Goal: Transaction & Acquisition: Book appointment/travel/reservation

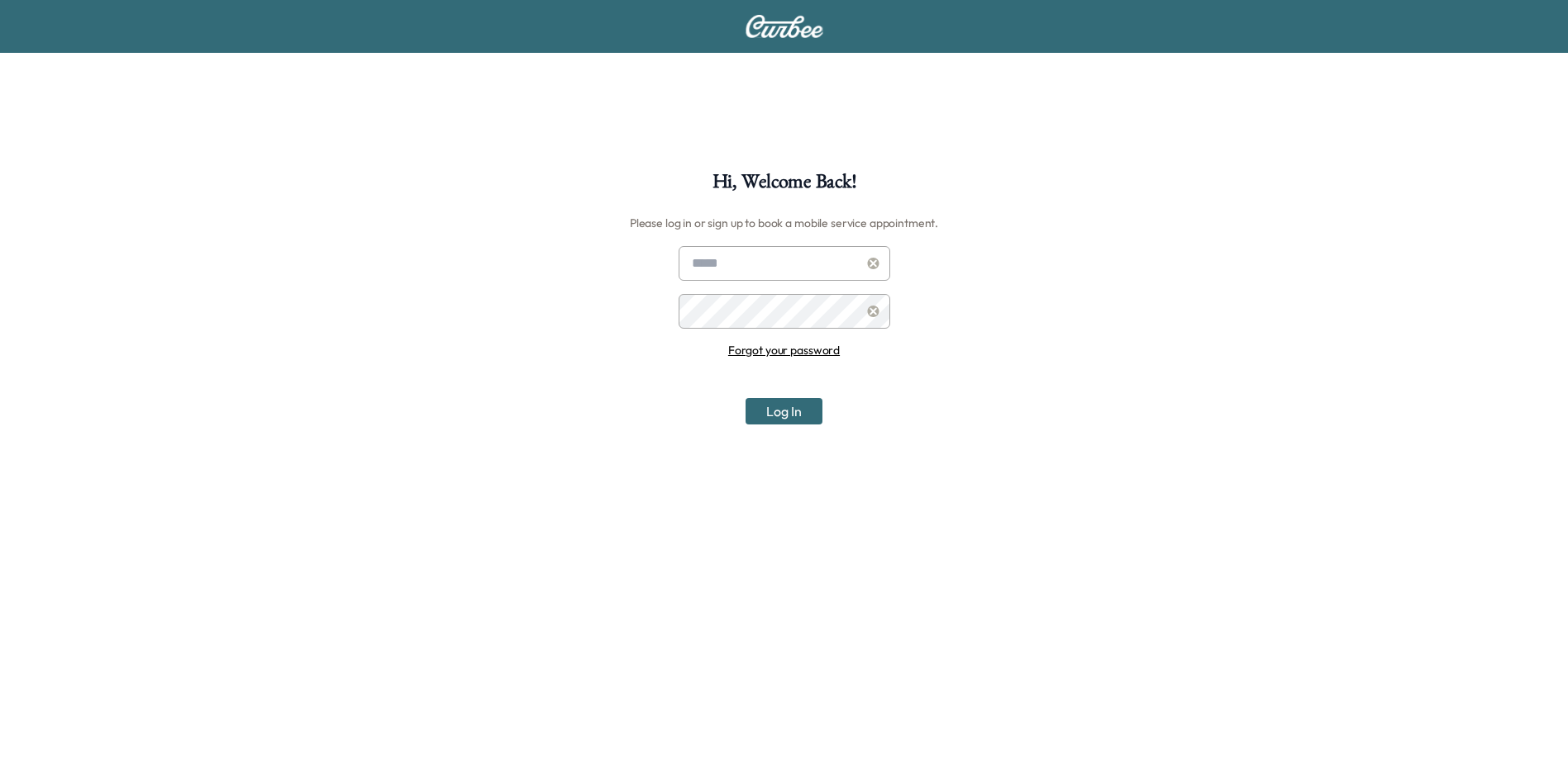
click at [763, 352] on link "Forgot your password" at bounding box center [784, 350] width 112 height 15
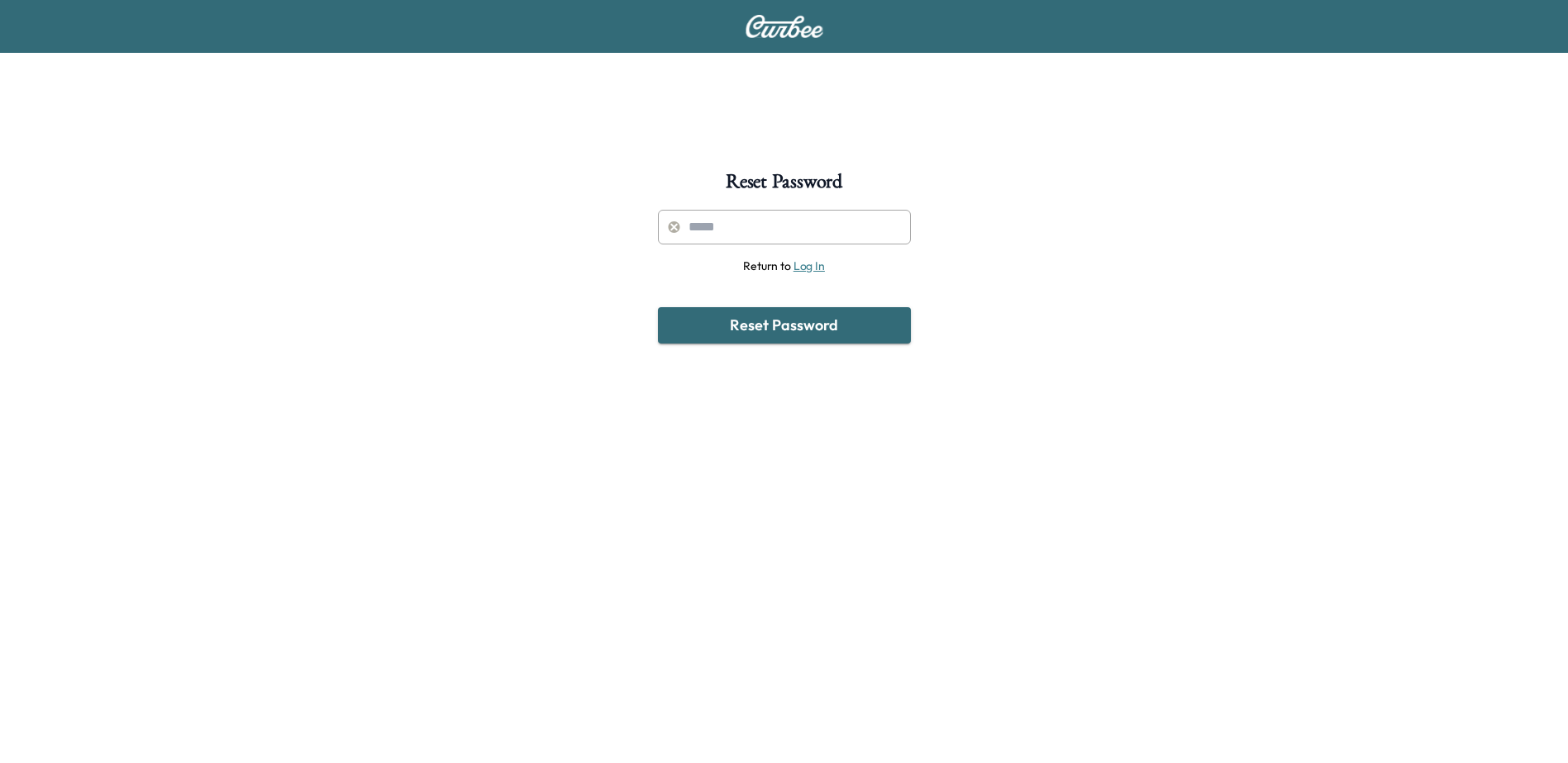
click at [751, 223] on input "text" at bounding box center [784, 227] width 253 height 35
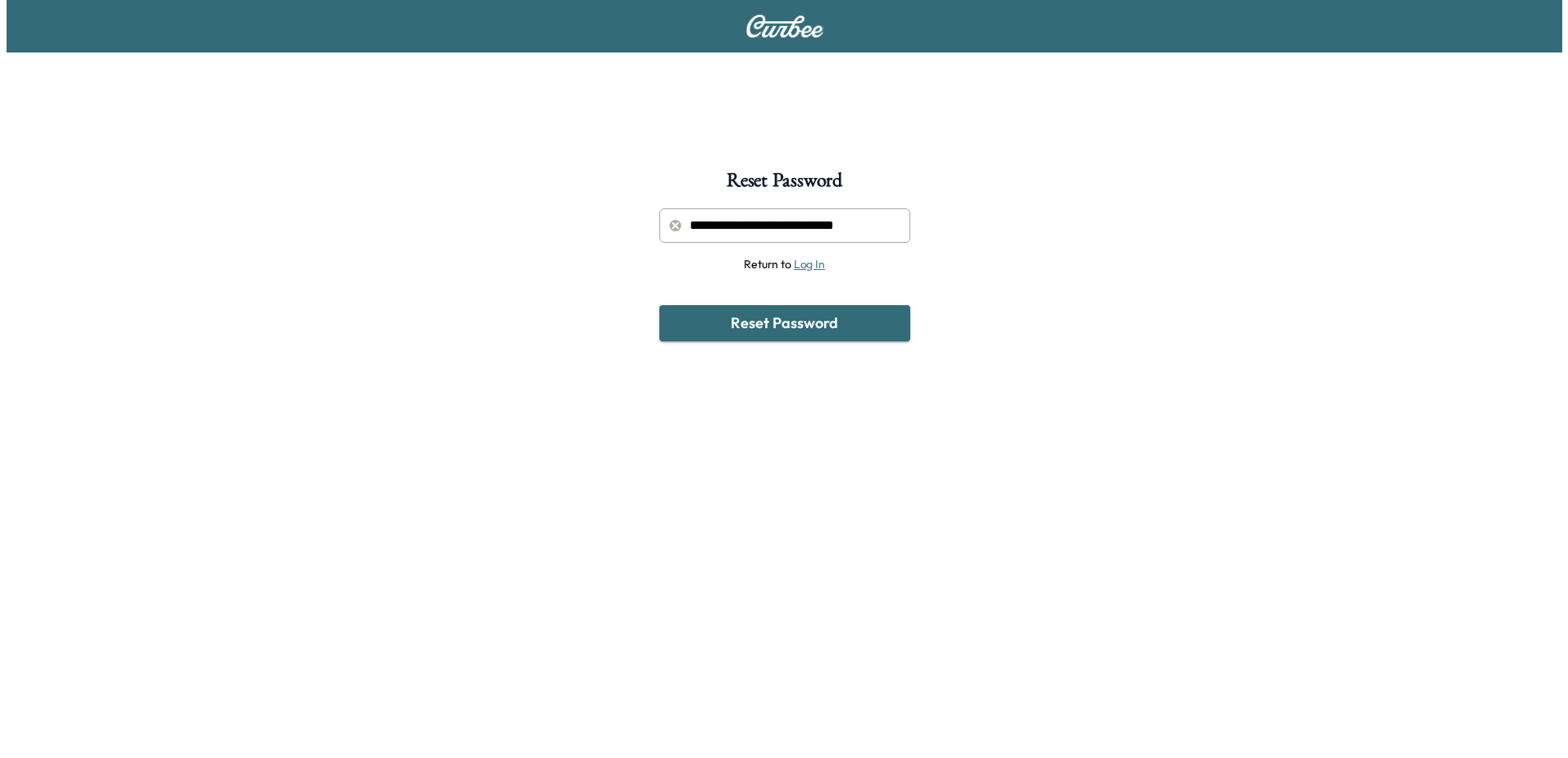
scroll to position [0, 42]
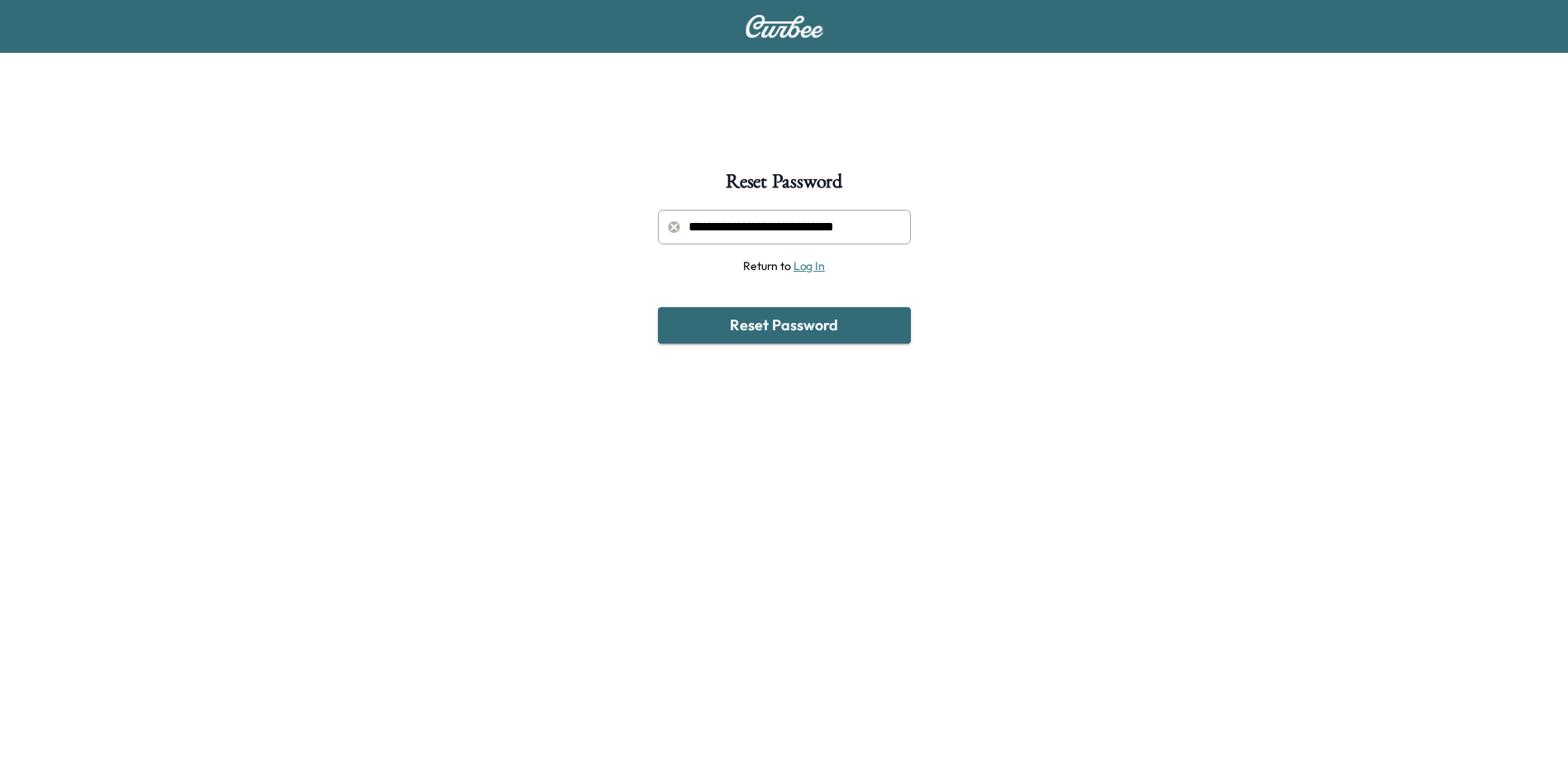
type input "**********"
click at [658, 307] on button "Reset Password" at bounding box center [784, 326] width 253 height 37
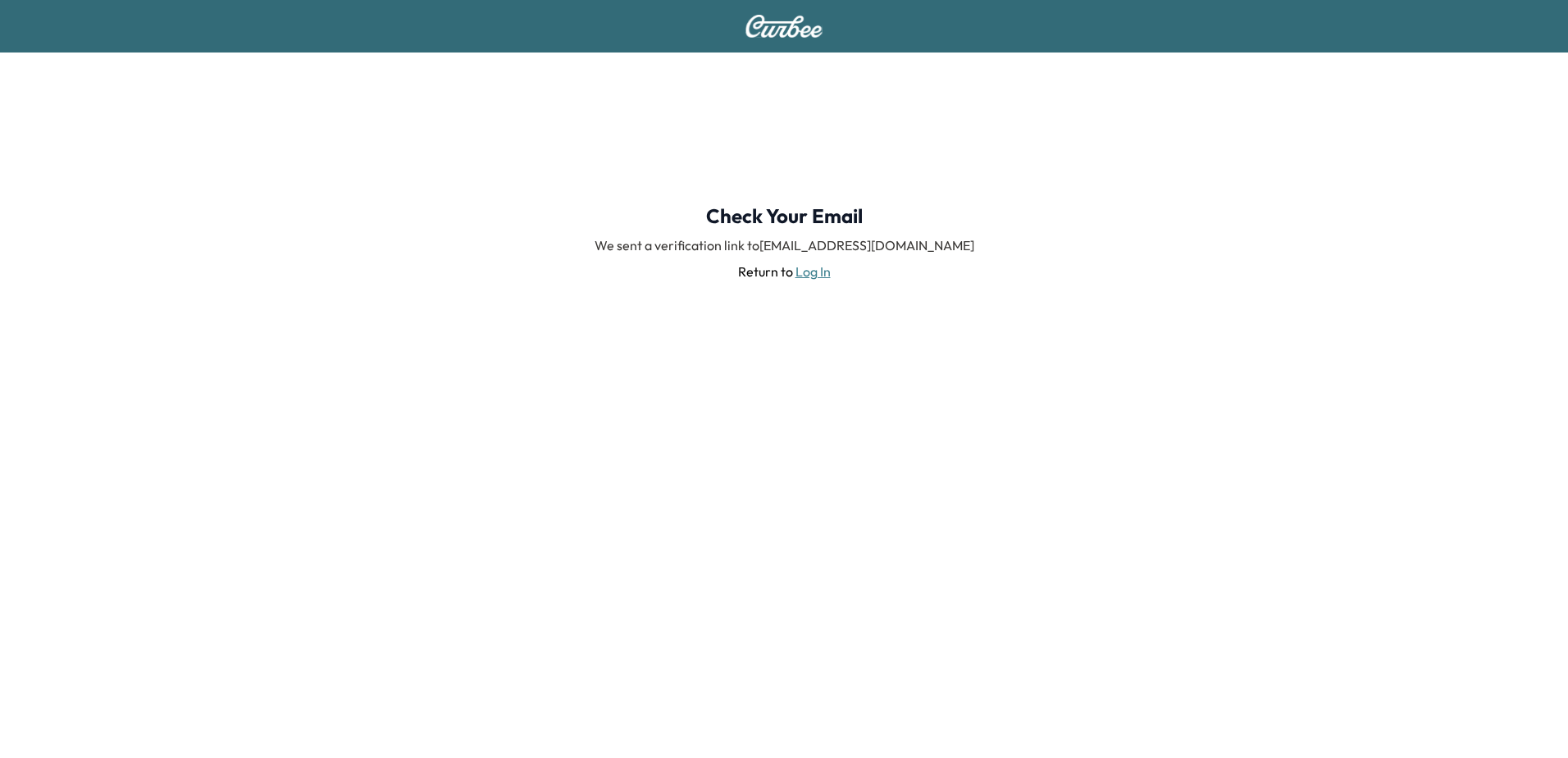
click at [772, 699] on div "Check Your Email We sent a verification link to SGARRARD@SHERMANCHEVROLET.COM R…" at bounding box center [784, 379] width 1568 height 758
click at [811, 276] on link "Log In" at bounding box center [813, 271] width 36 height 16
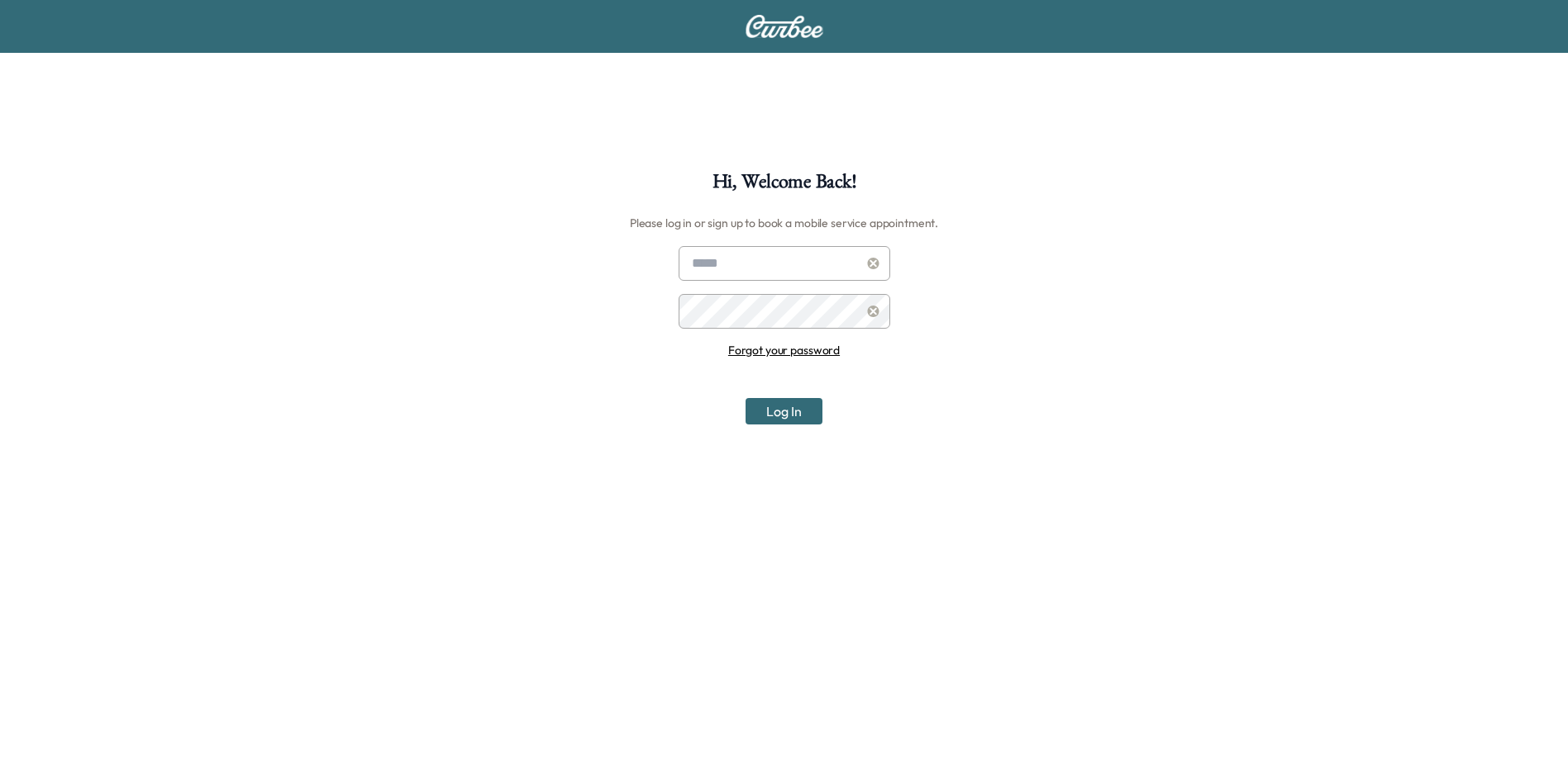
click at [775, 351] on link "Forgot your password" at bounding box center [784, 350] width 112 height 15
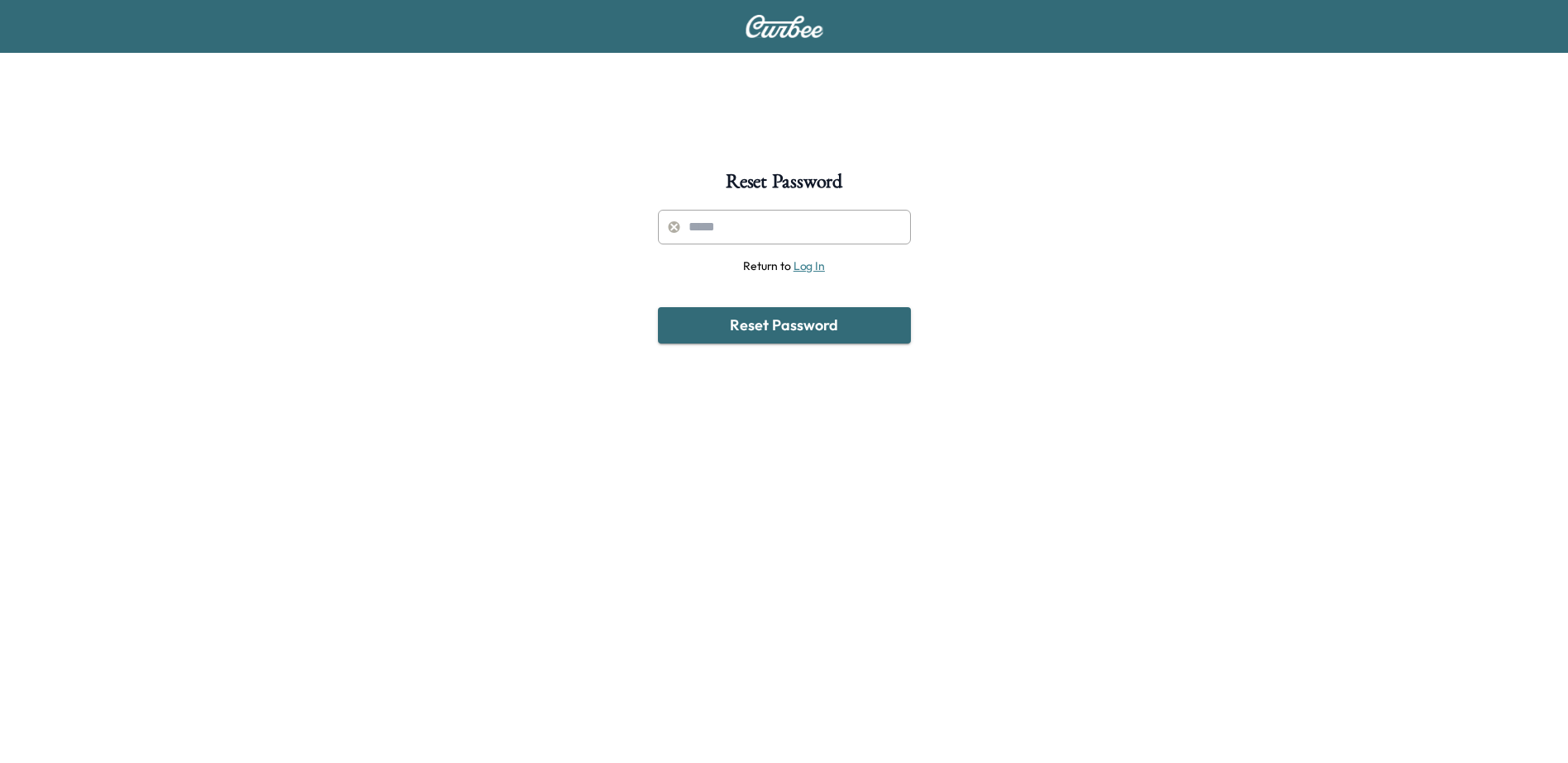
click at [740, 230] on input "text" at bounding box center [784, 227] width 253 height 35
type input "**********"
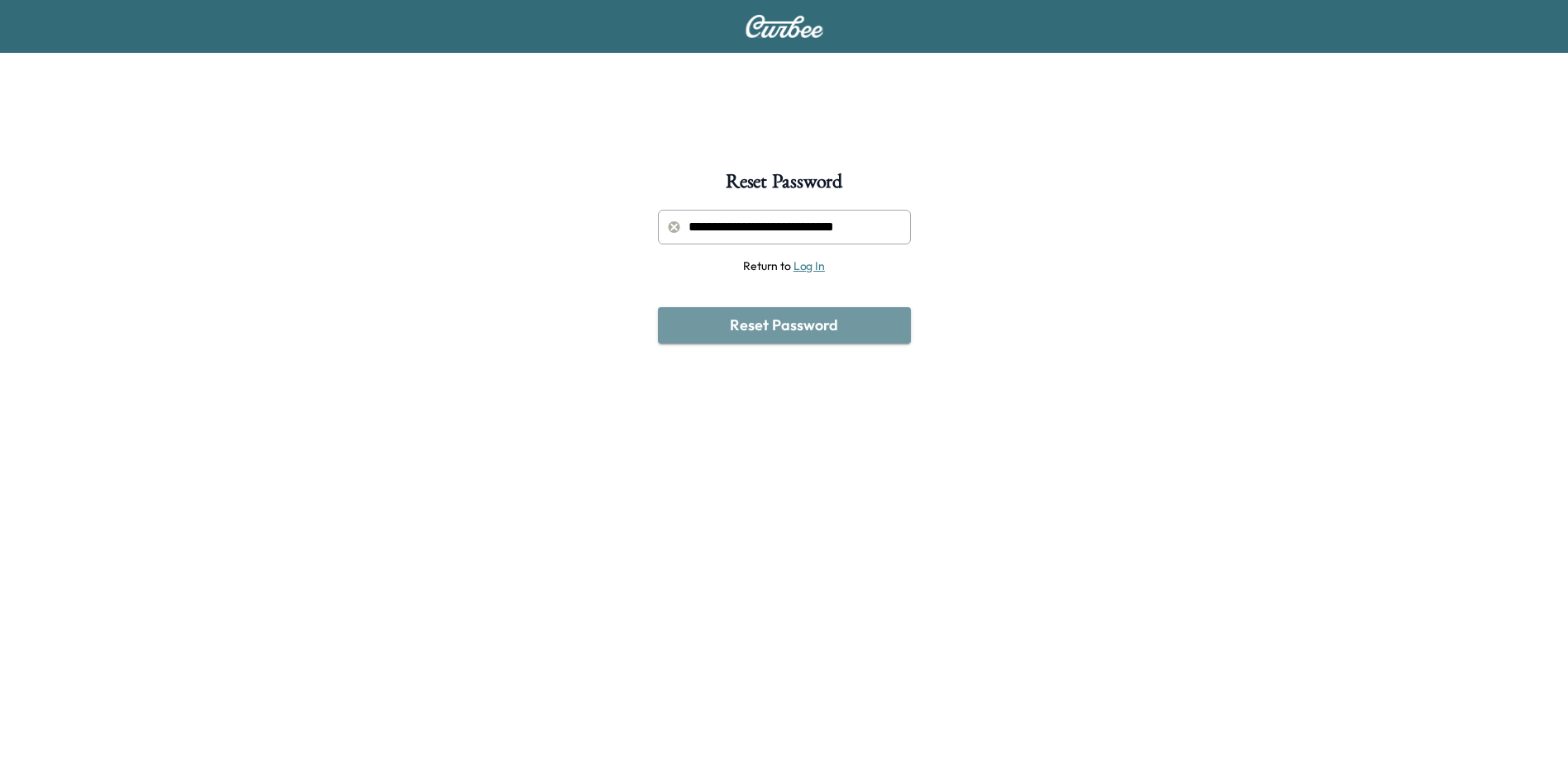
click at [800, 322] on button "Reset Password" at bounding box center [784, 326] width 253 height 37
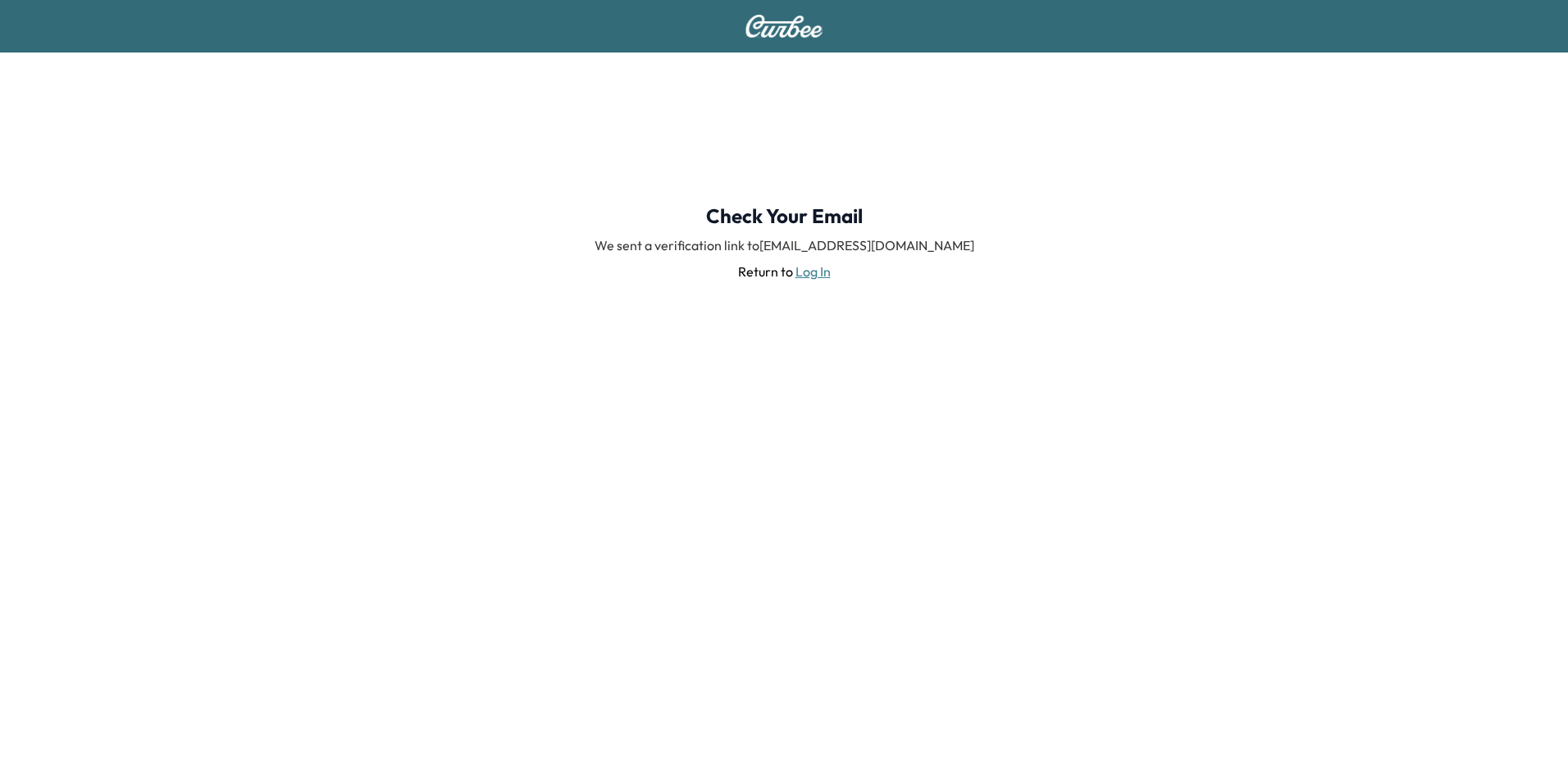
click at [804, 271] on link "Log In" at bounding box center [813, 271] width 36 height 16
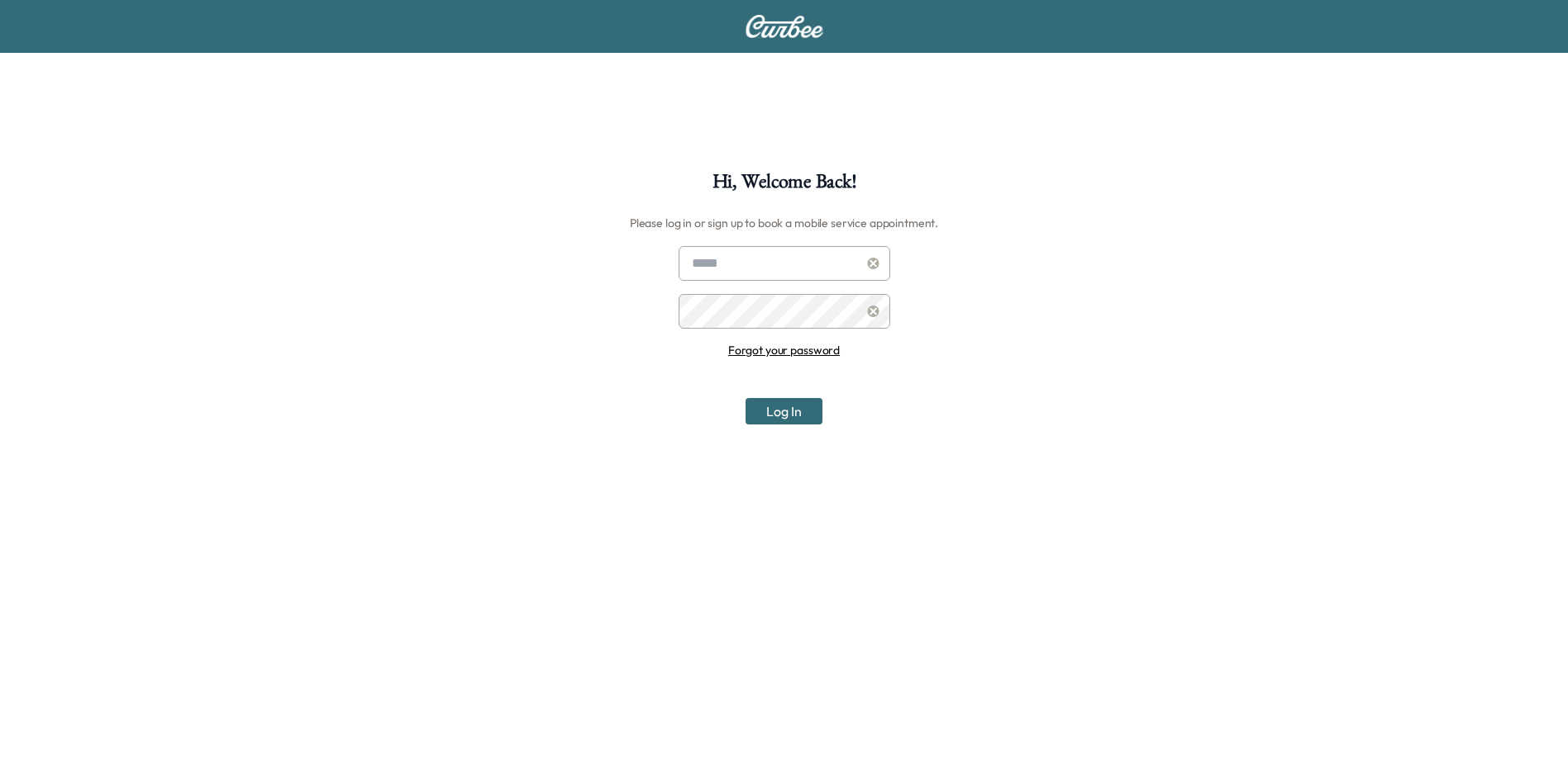
click at [756, 351] on link "Forgot your password" at bounding box center [784, 350] width 112 height 15
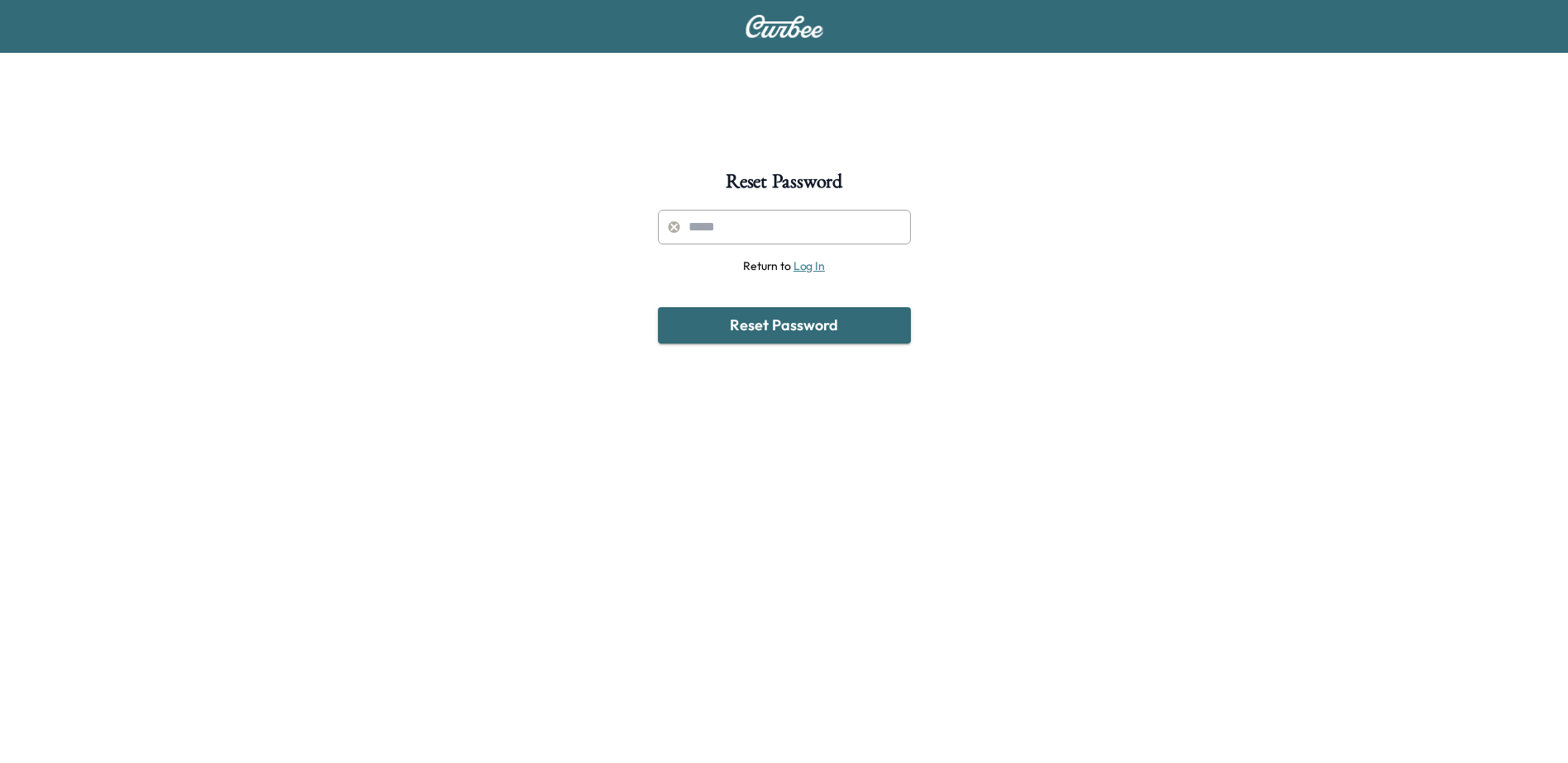
click at [756, 234] on input "text" at bounding box center [784, 227] width 253 height 35
type input "**********"
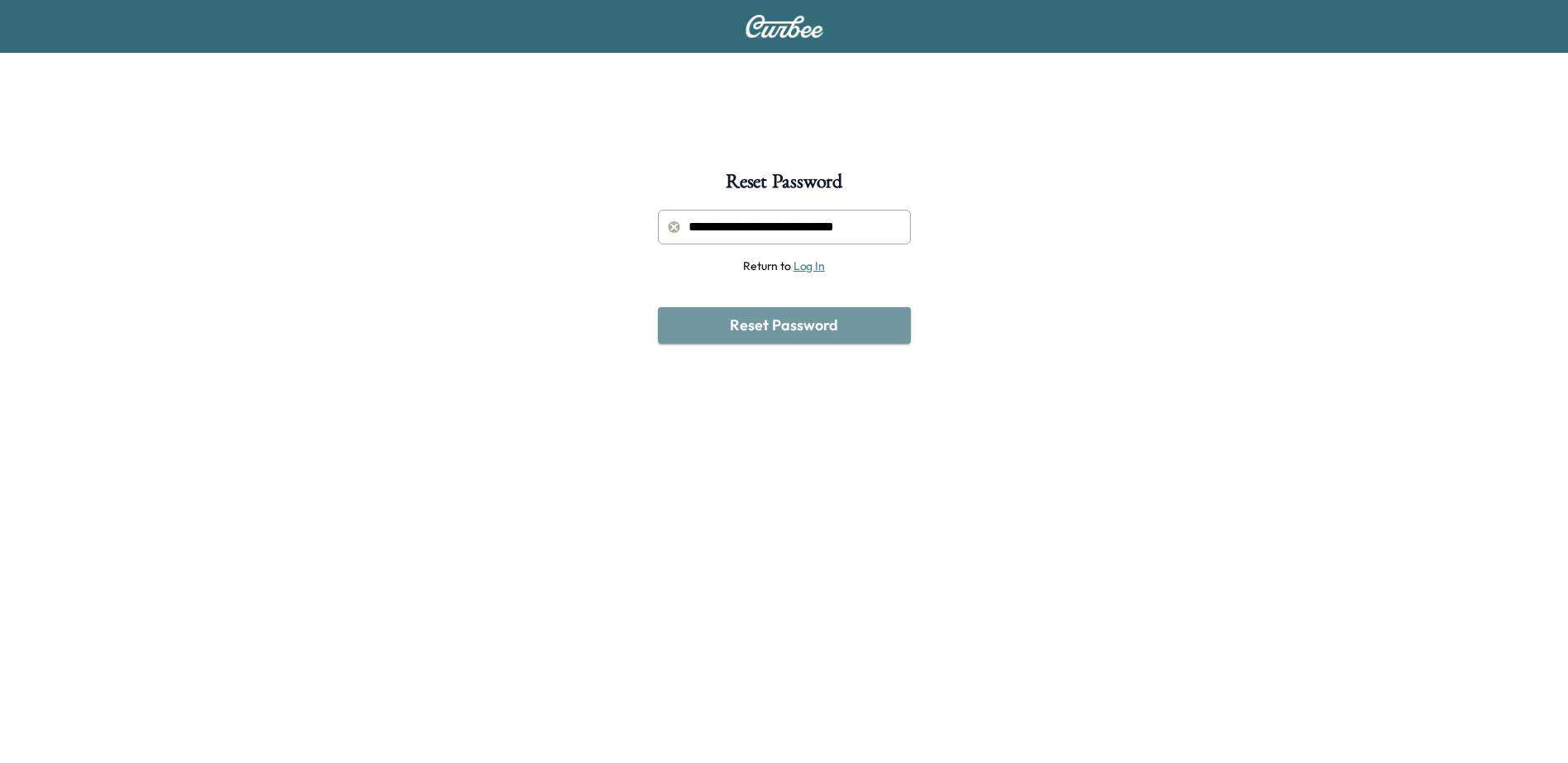
click at [793, 321] on button "Reset Password" at bounding box center [784, 326] width 253 height 37
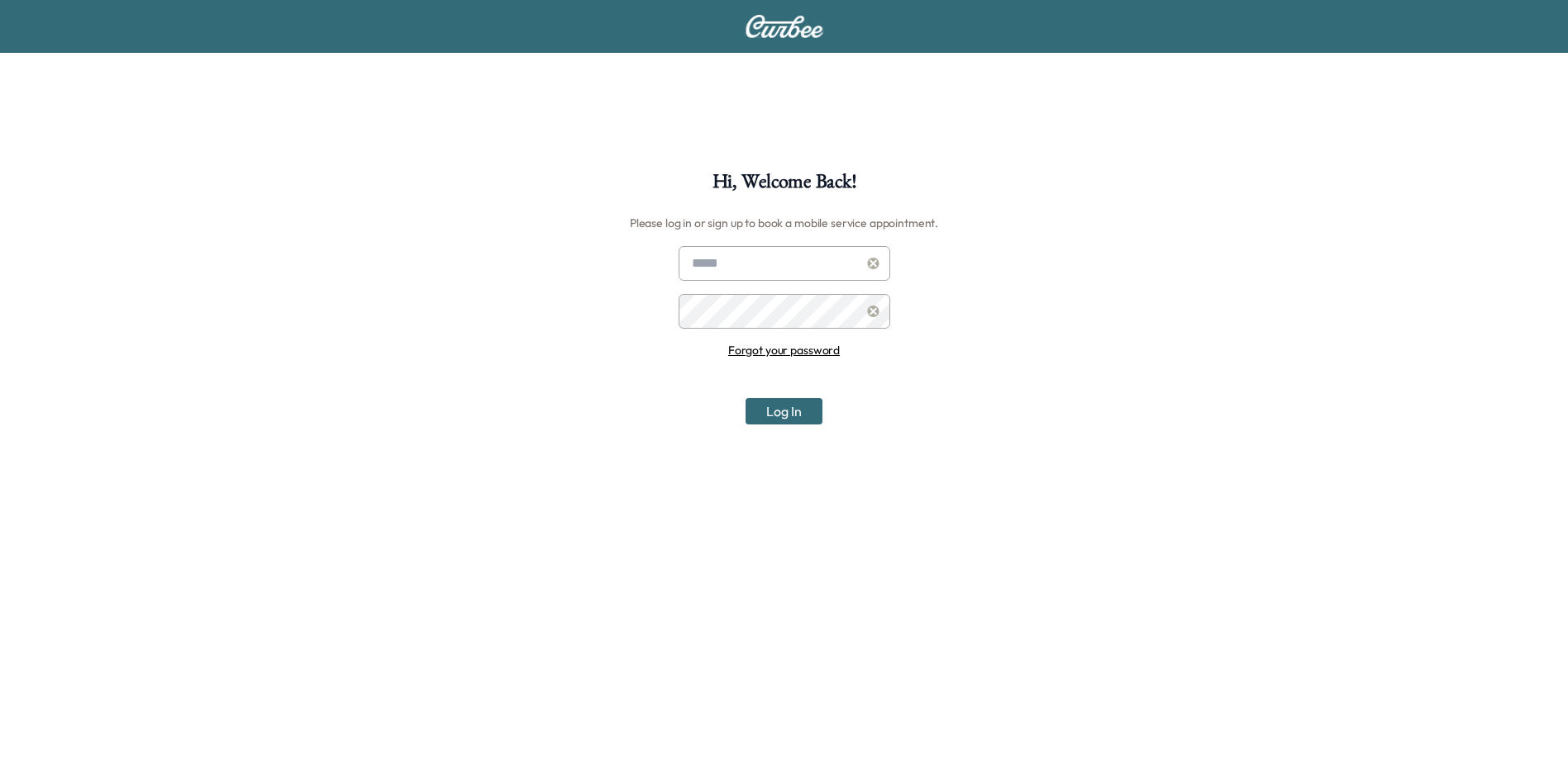
click at [734, 262] on input "text" at bounding box center [784, 264] width 211 height 35
type input "**********"
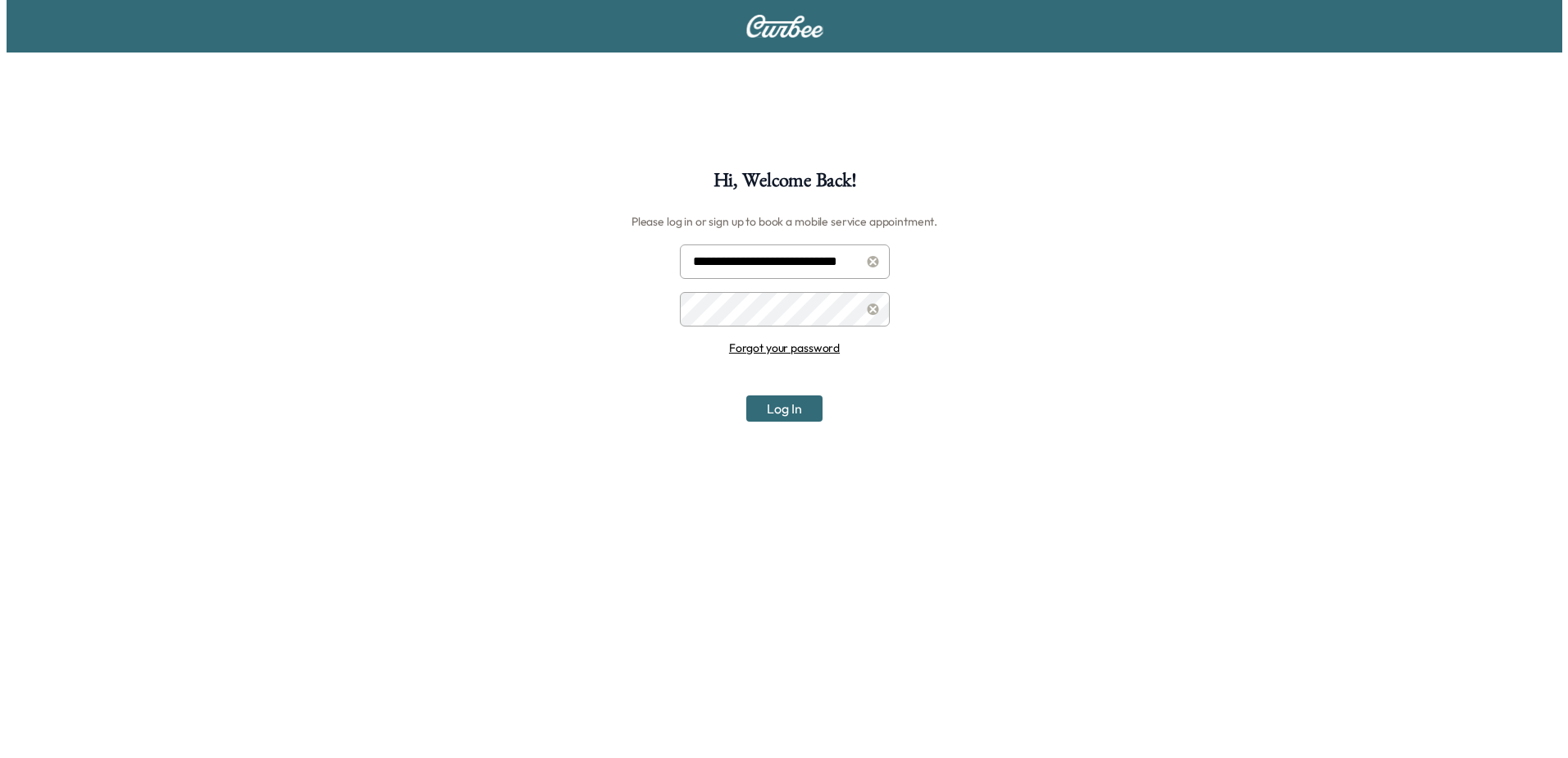
scroll to position [0, 0]
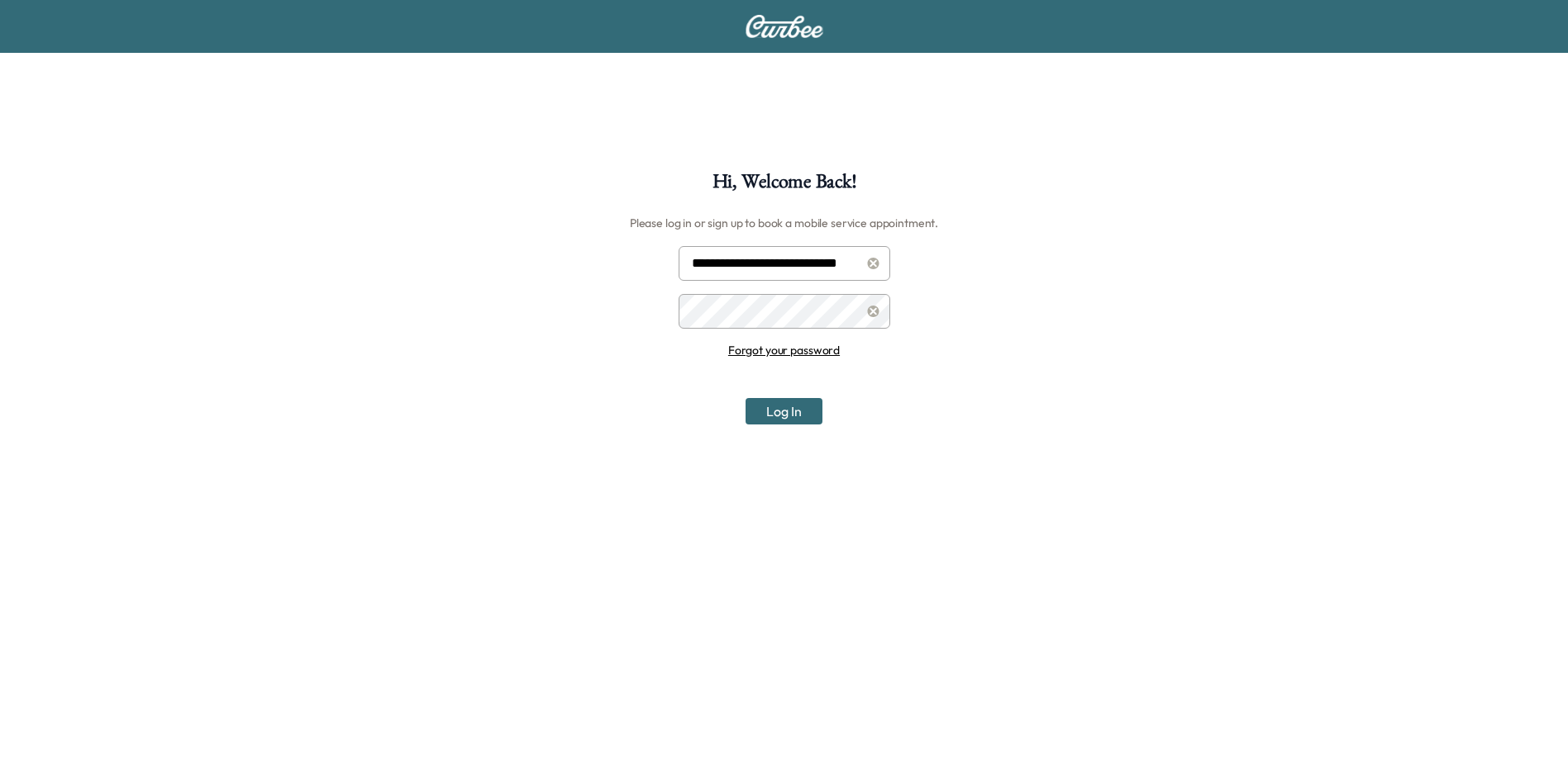
click at [746, 398] on button "Log In" at bounding box center [784, 411] width 77 height 26
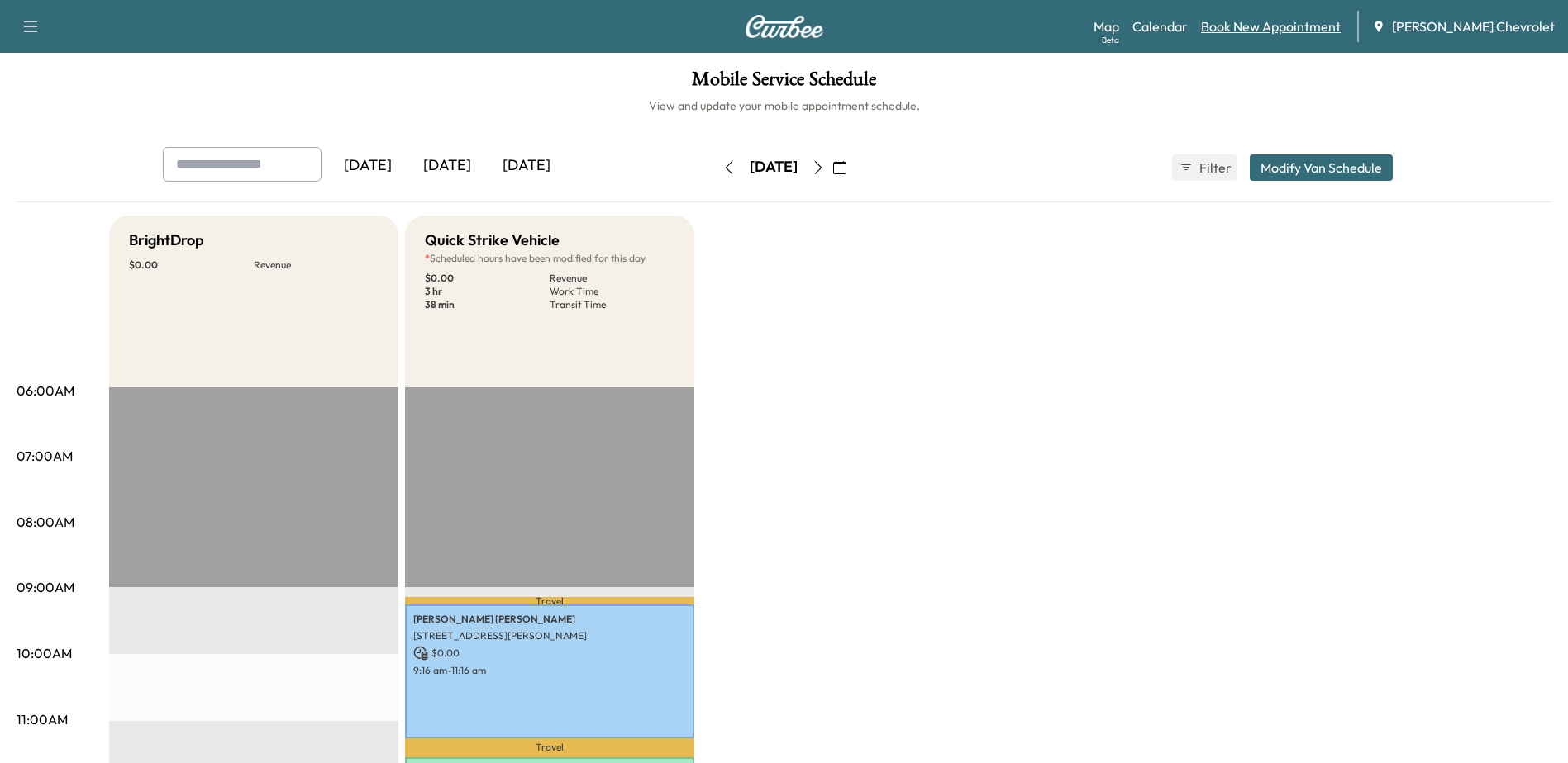
click at [1320, 29] on link "Book New Appointment" at bounding box center [1271, 26] width 140 height 20
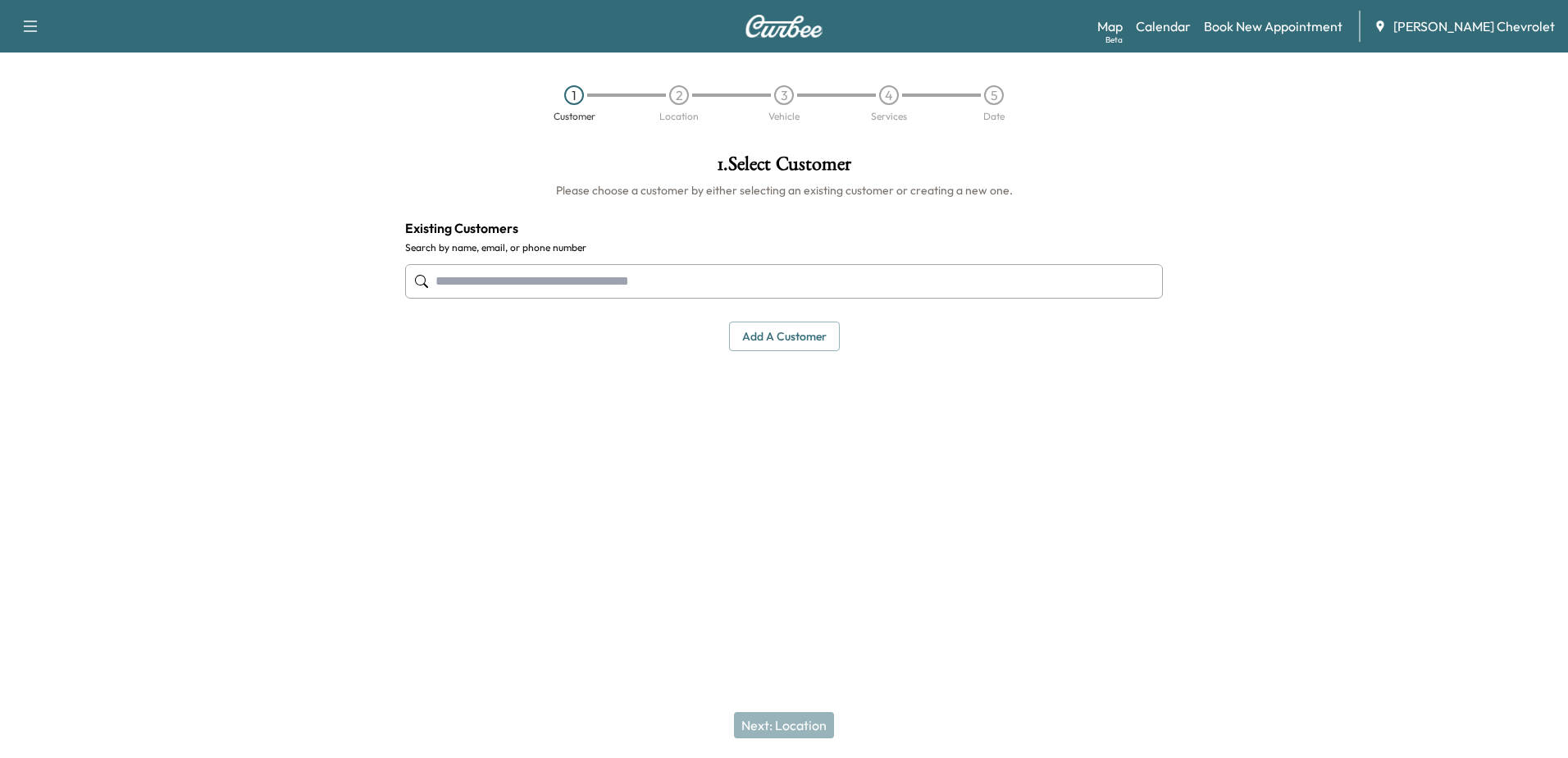
click at [536, 283] on input "text" at bounding box center [784, 282] width 758 height 35
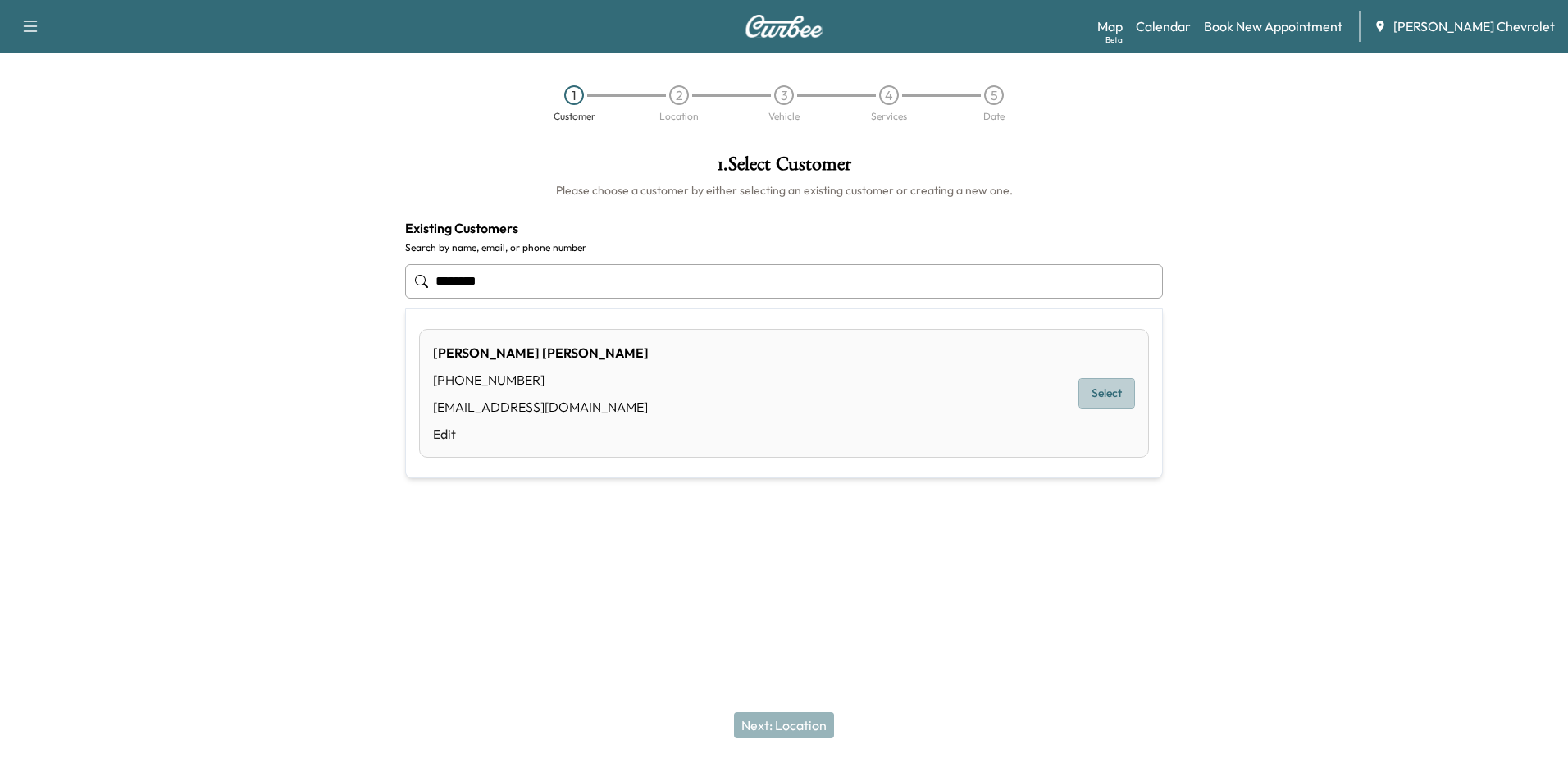
click at [1124, 396] on button "Select" at bounding box center [1106, 393] width 56 height 30
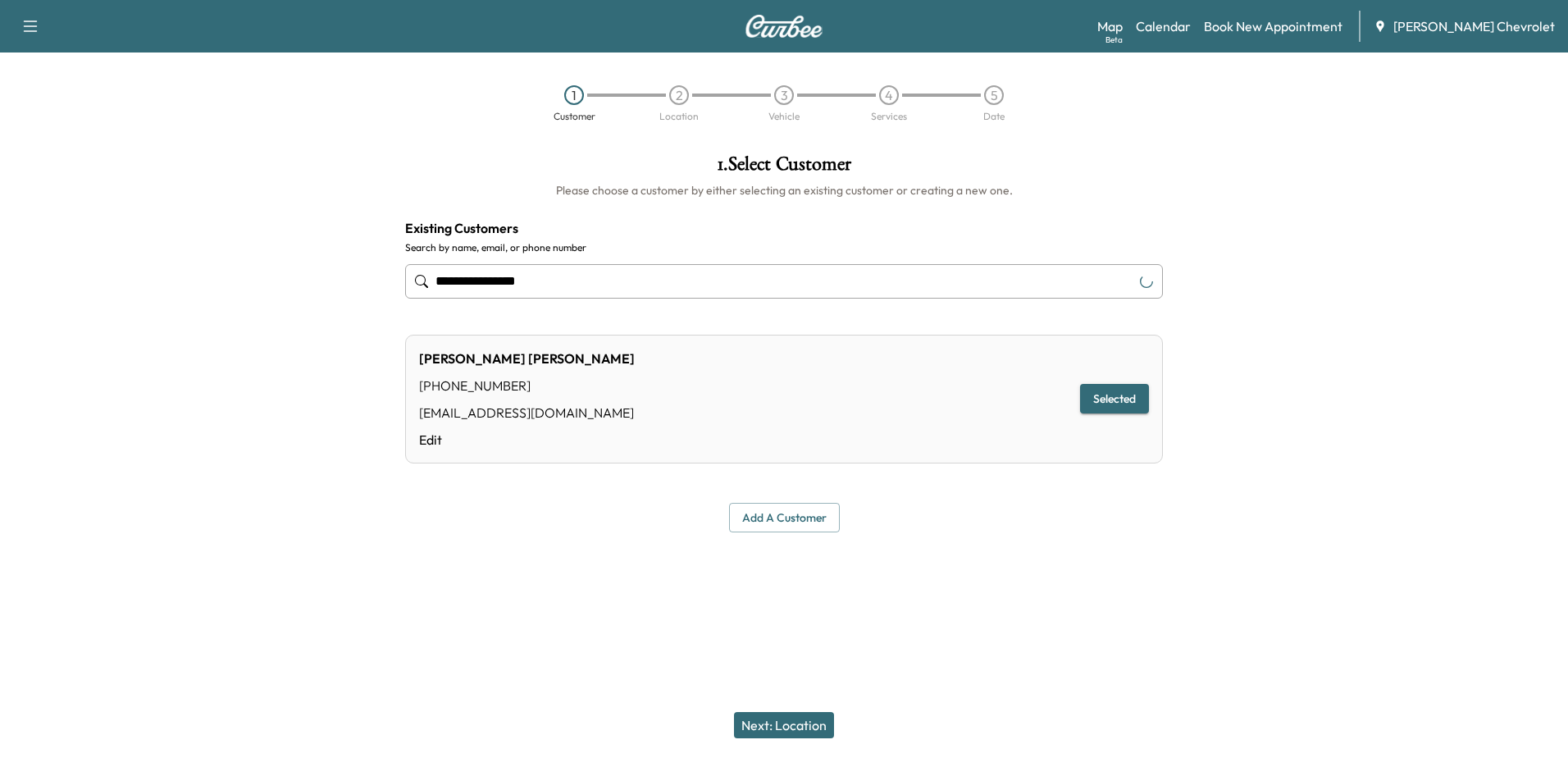
type input "**********"
click at [801, 730] on button "Next: Location" at bounding box center [784, 725] width 100 height 26
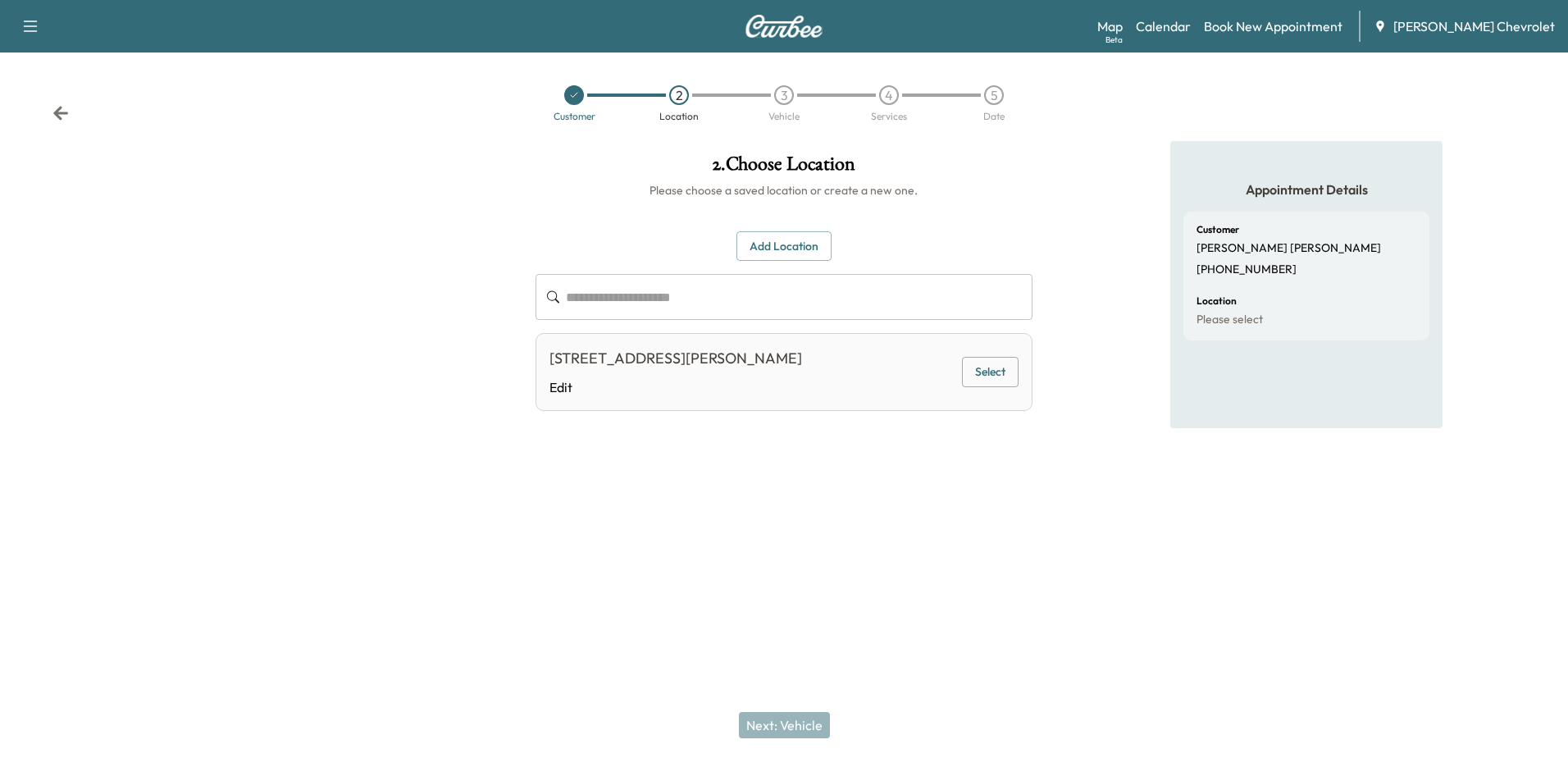
click at [975, 365] on button "Select" at bounding box center [990, 372] width 56 height 30
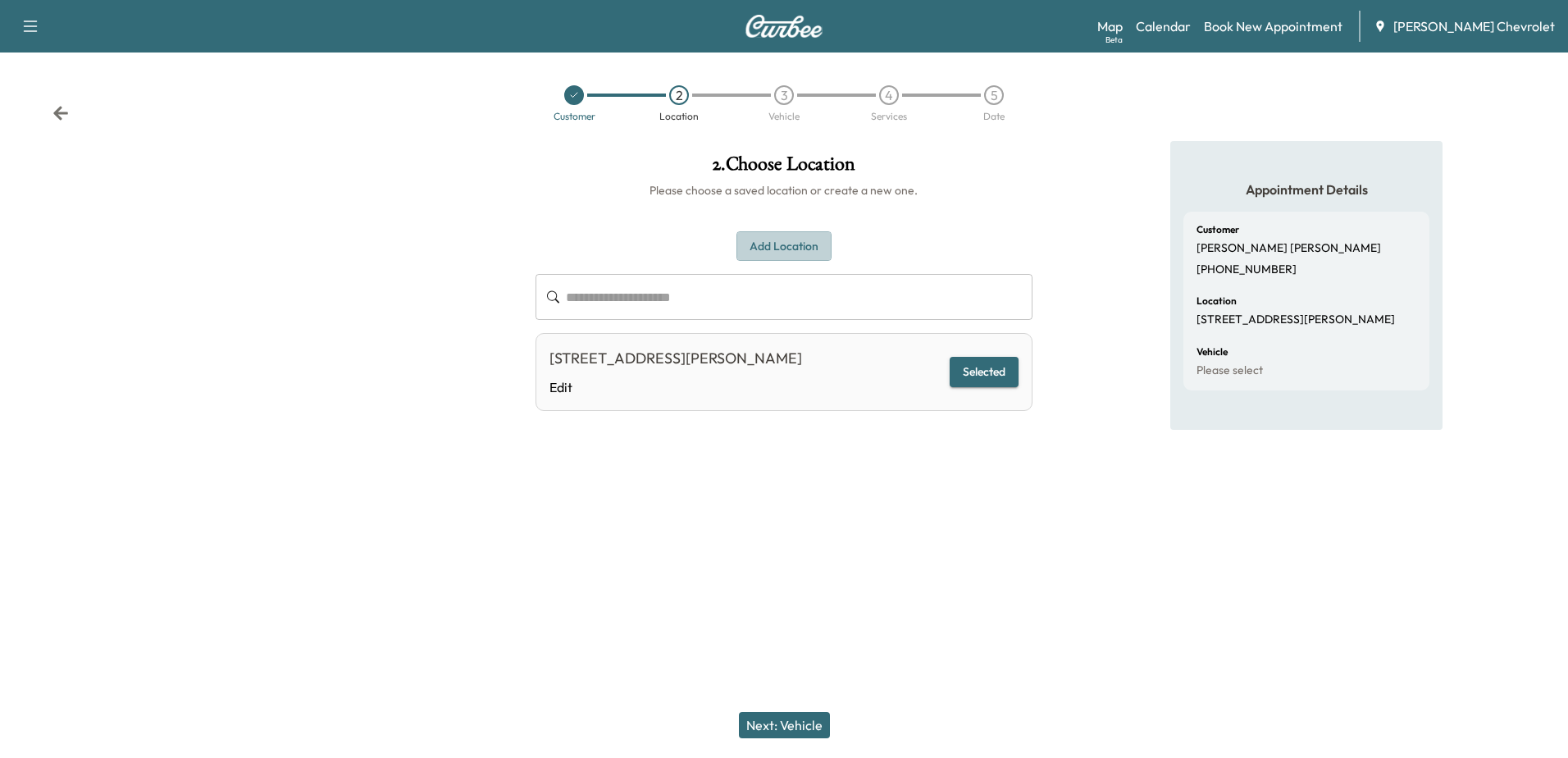
click at [782, 246] on button "Add Location" at bounding box center [784, 246] width 95 height 30
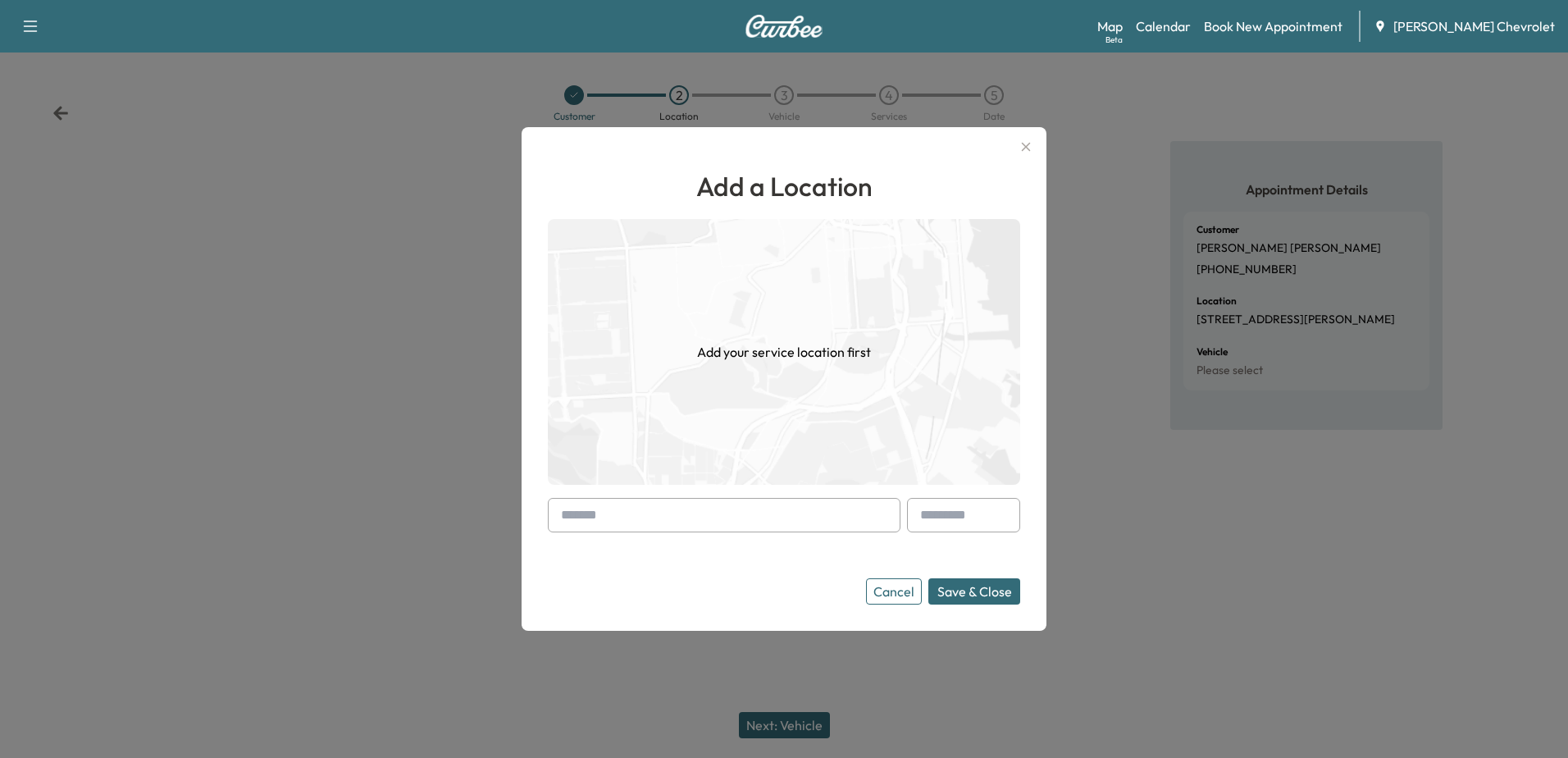
click at [641, 511] on input "text" at bounding box center [724, 515] width 353 height 35
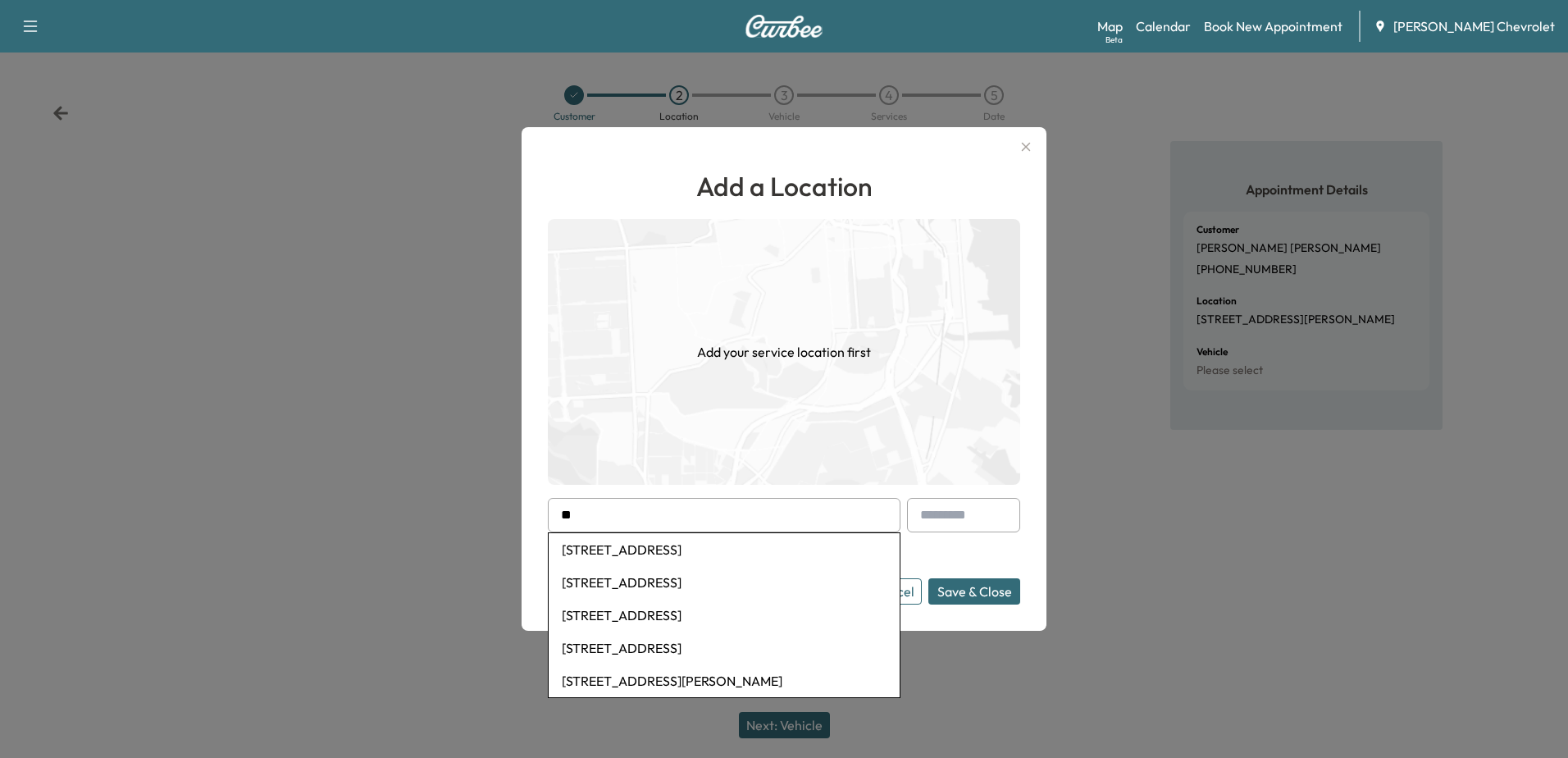
type input "*"
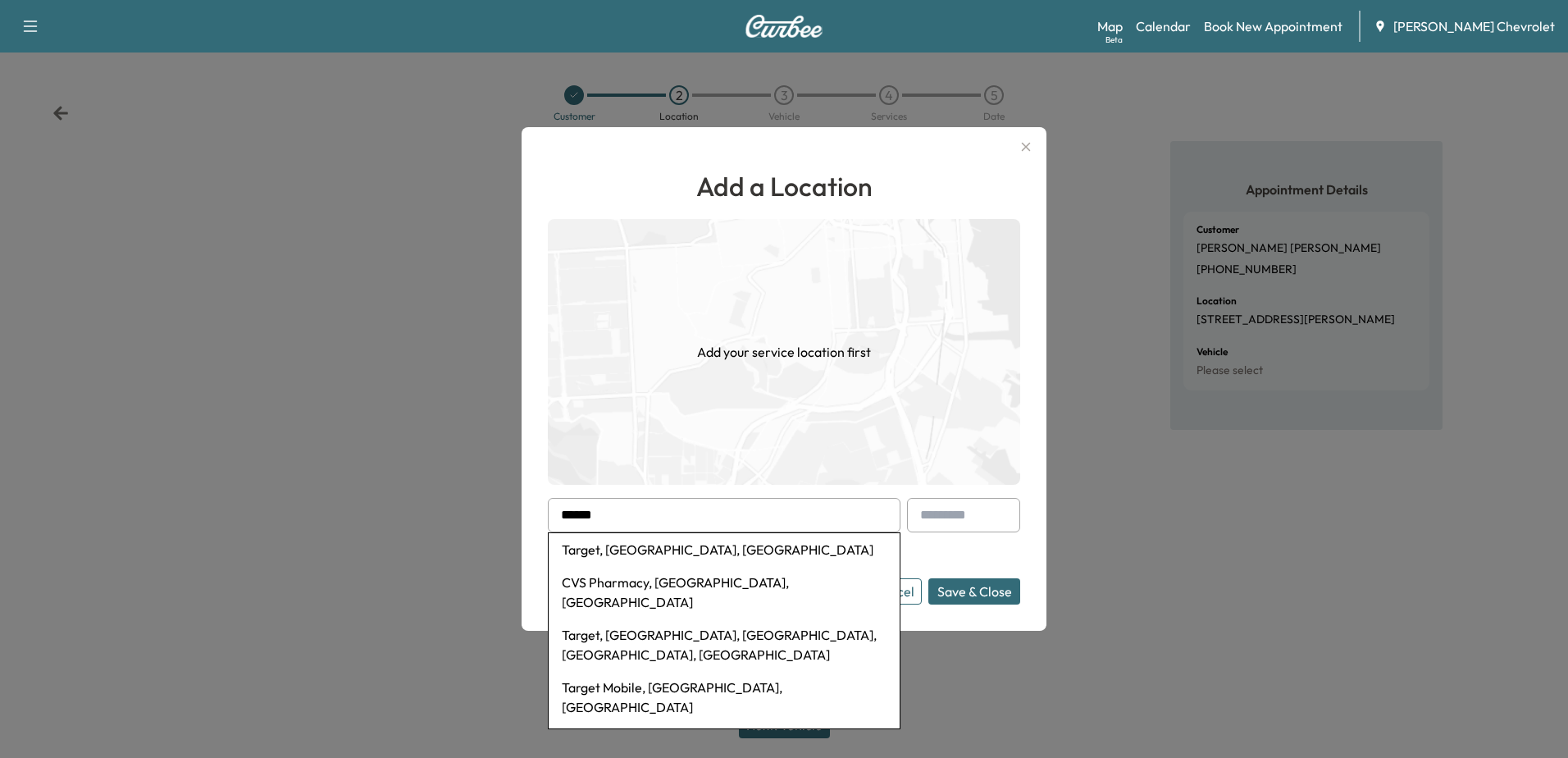
click at [689, 554] on li "Target, Town Center Drive, Sherman, TX, USA" at bounding box center [724, 550] width 351 height 33
type input "**********"
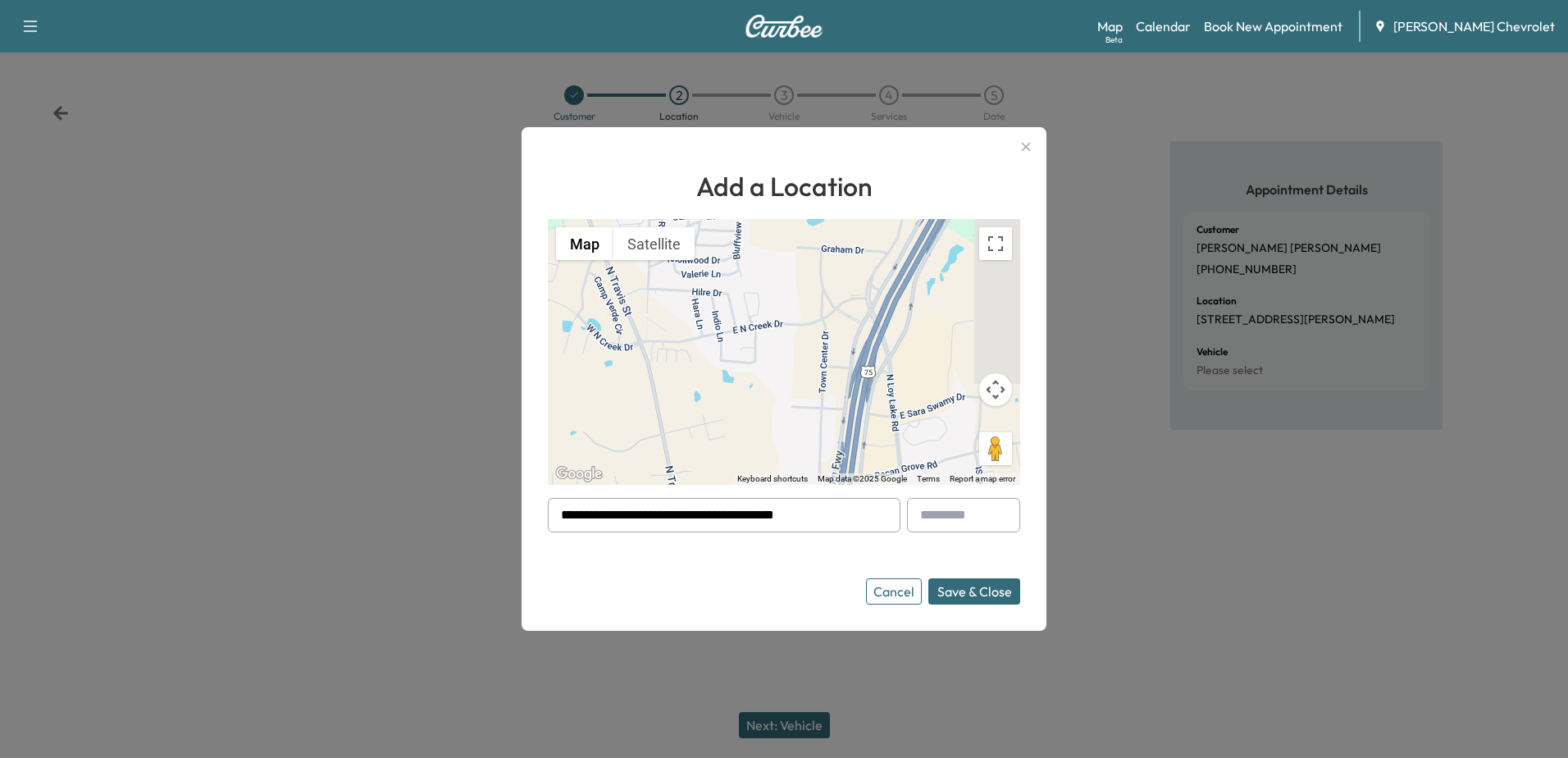
click at [892, 588] on button "Cancel" at bounding box center [894, 591] width 55 height 26
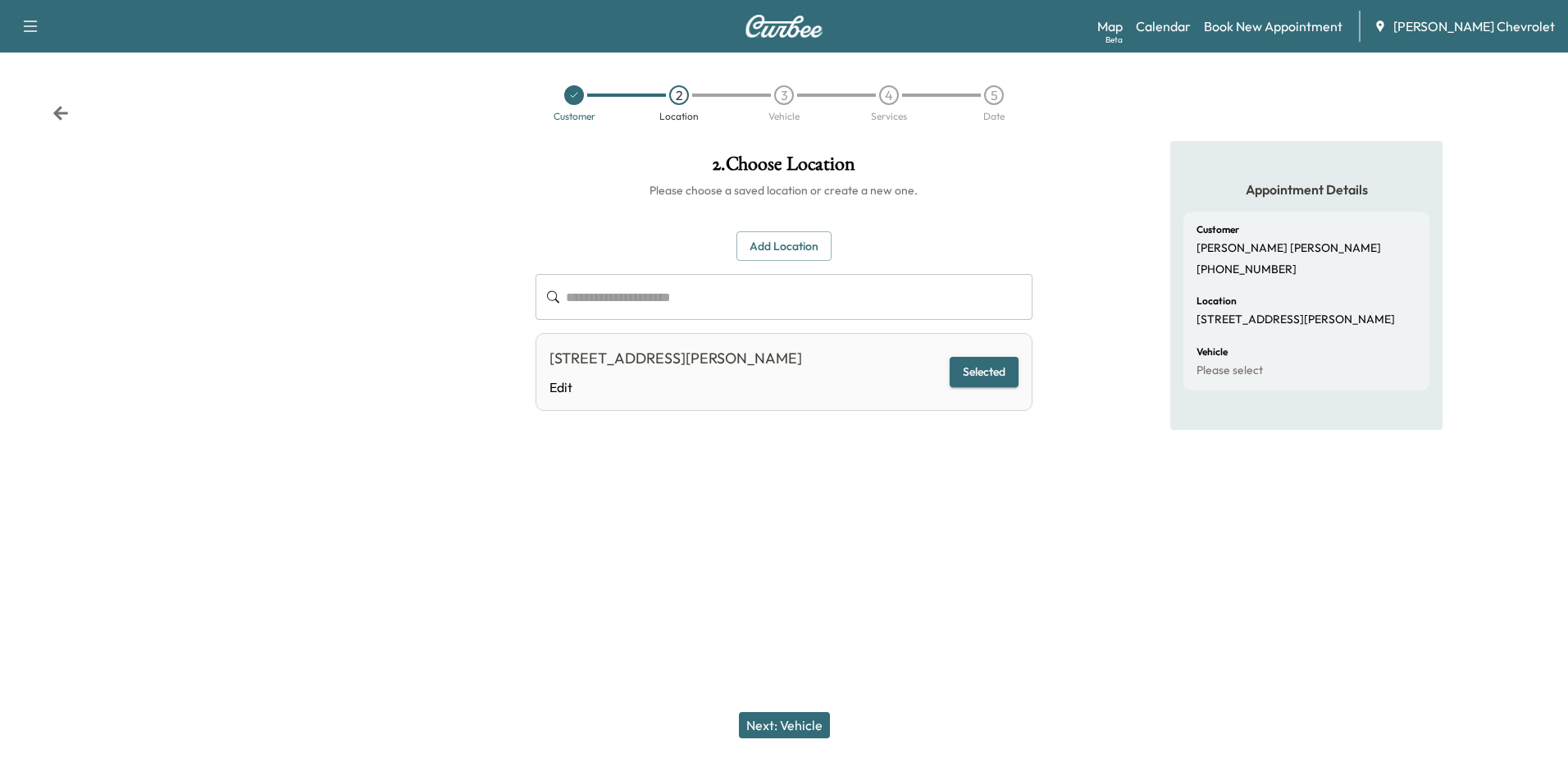
click at [818, 729] on button "Next: Vehicle" at bounding box center [784, 725] width 91 height 26
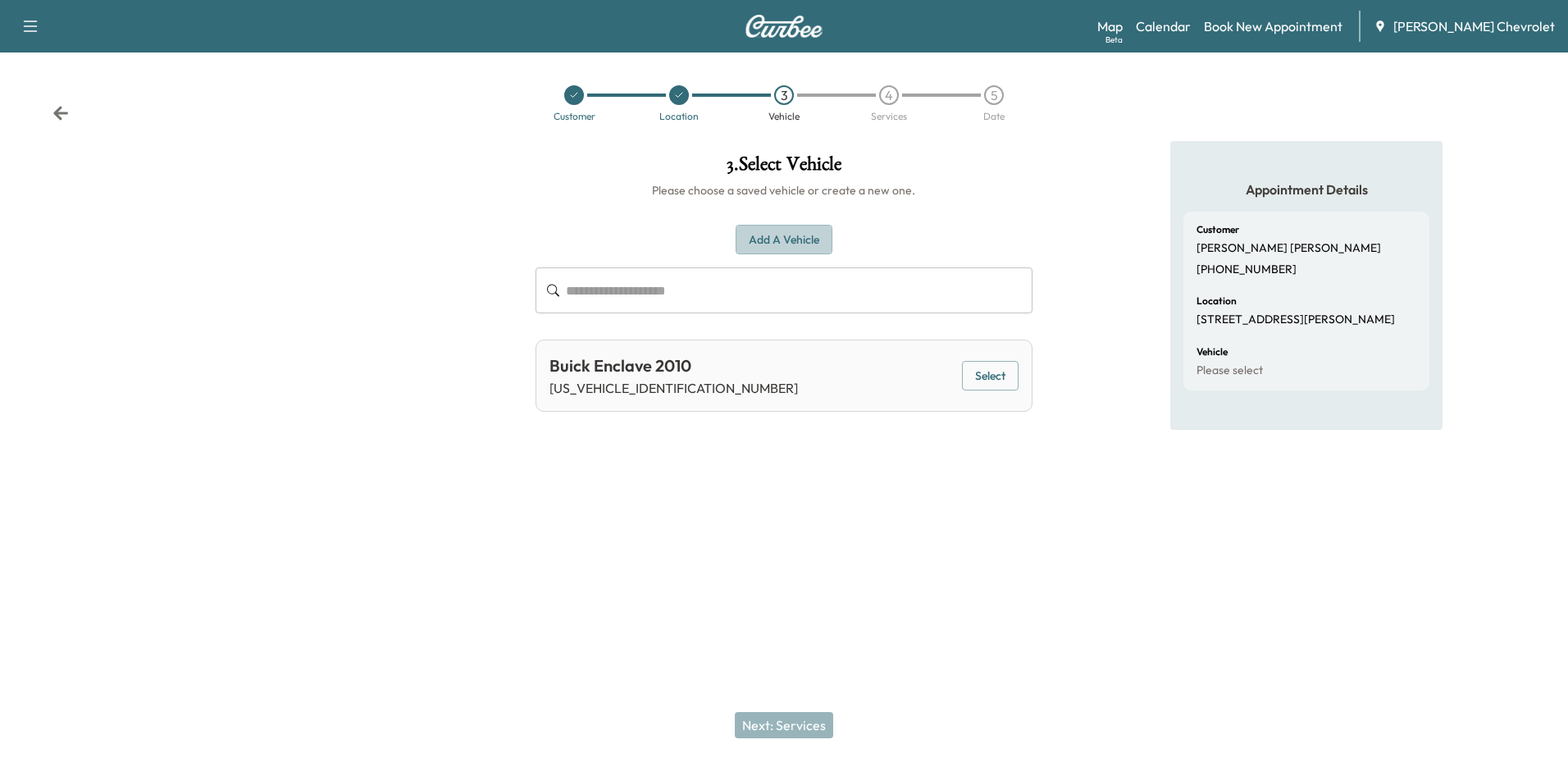
click at [781, 235] on button "Add a Vehicle" at bounding box center [784, 239] width 97 height 30
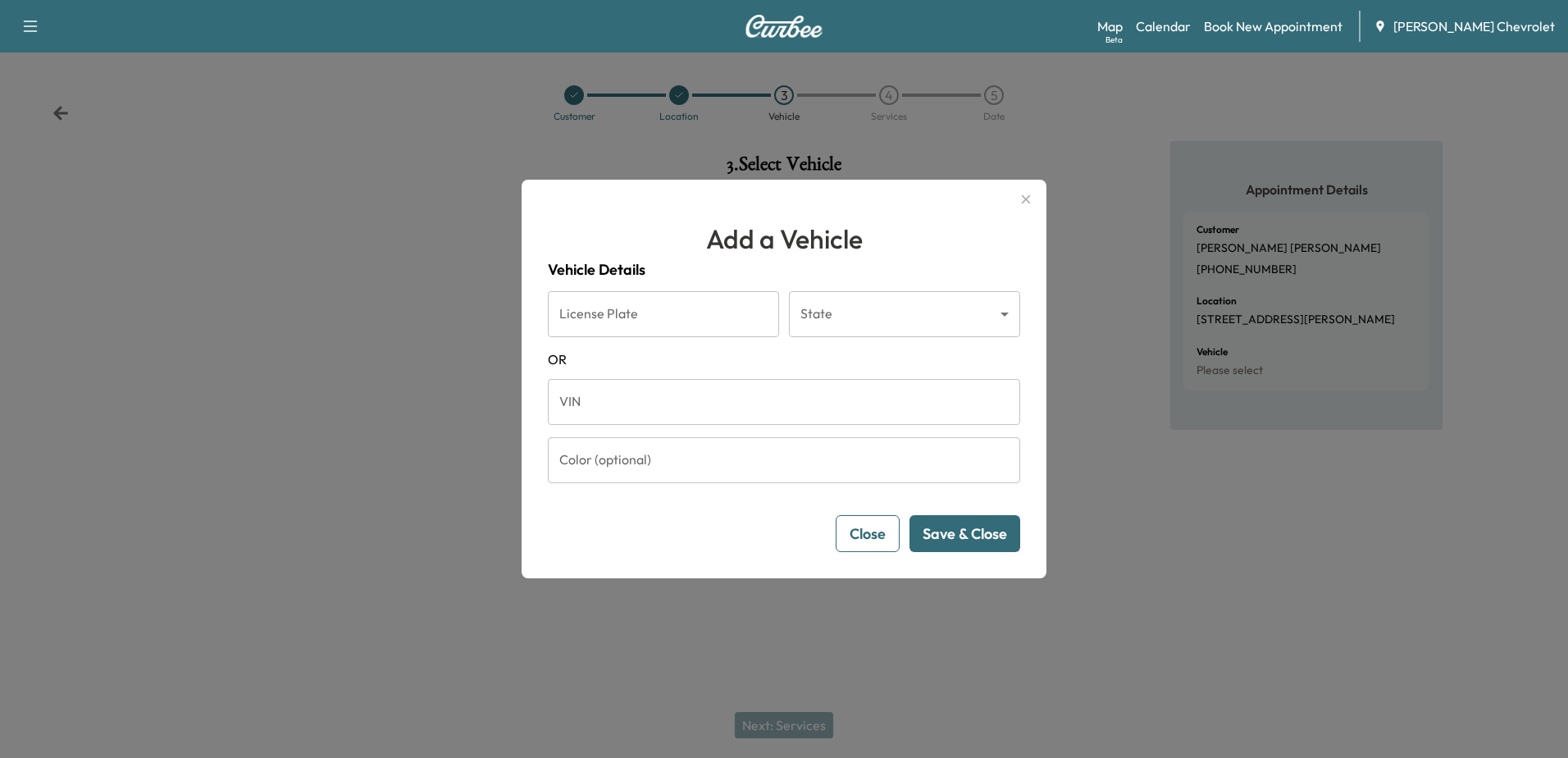
click at [590, 397] on input "VIN" at bounding box center [784, 402] width 472 height 46
paste input "**********"
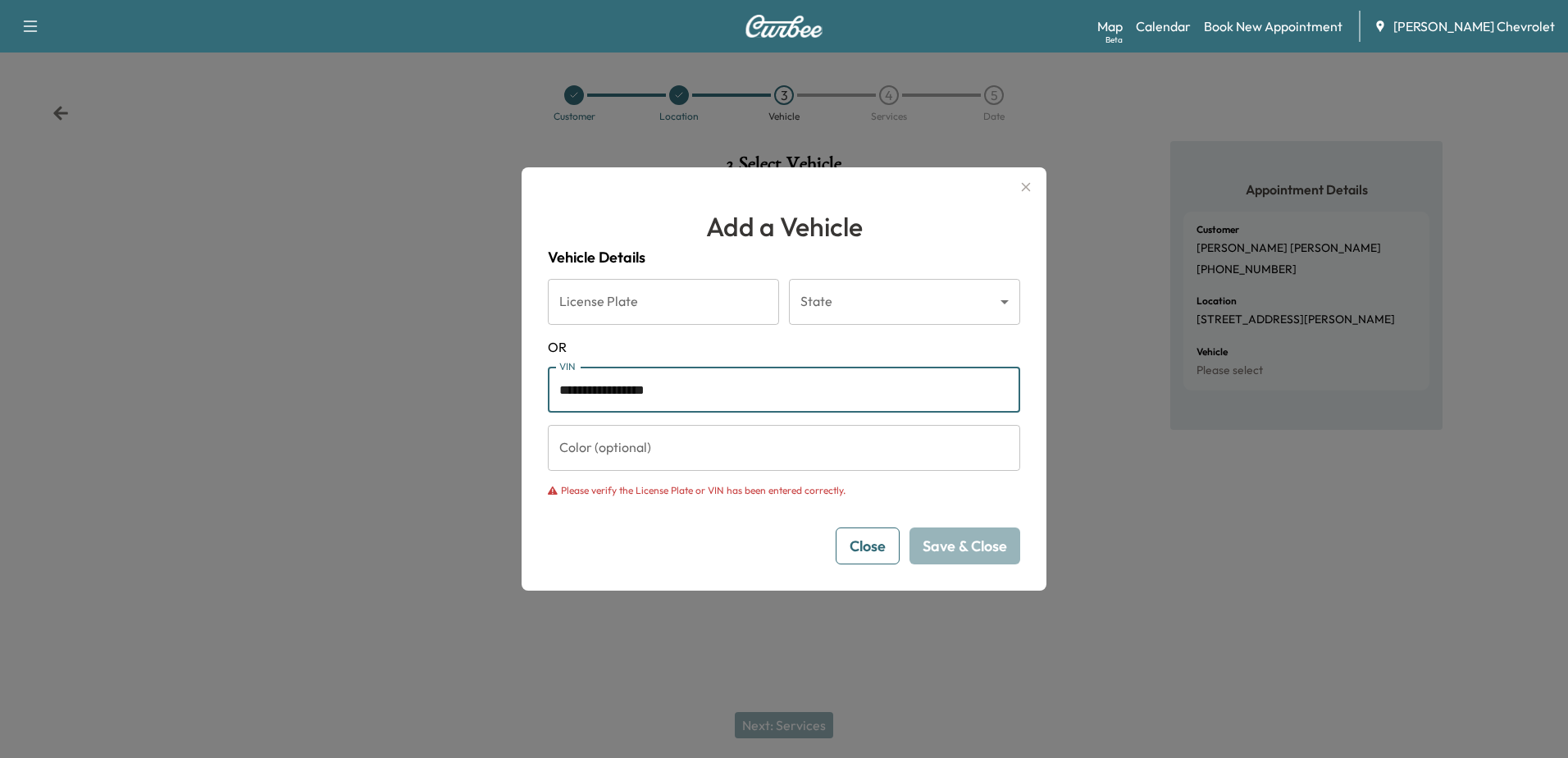
click at [564, 388] on input "**********" at bounding box center [784, 389] width 472 height 46
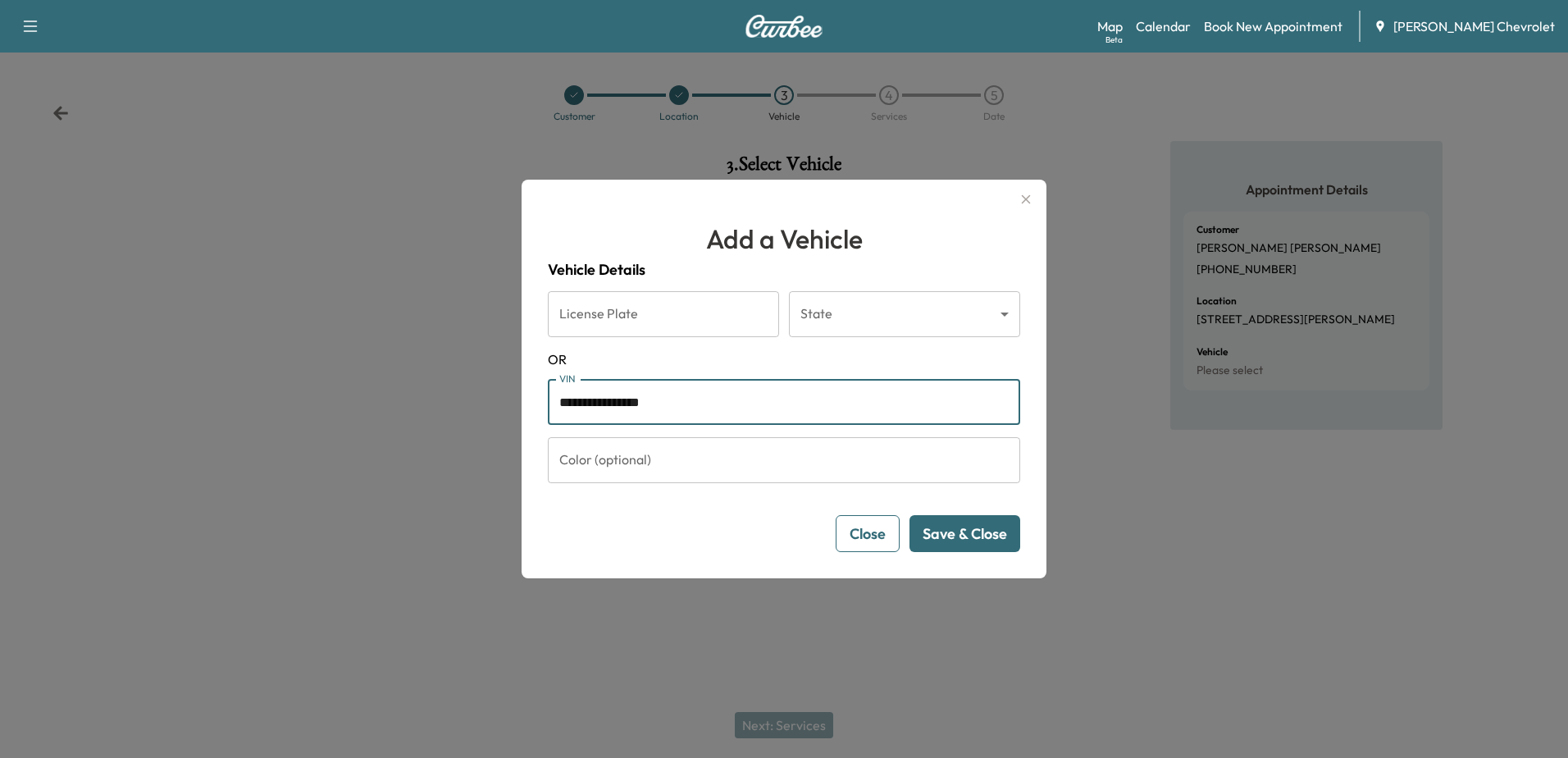
type input "**********"
click at [976, 538] on button "Save & Close" at bounding box center [965, 533] width 111 height 37
click at [731, 404] on input "**********" at bounding box center [784, 402] width 472 height 46
click at [985, 537] on button "Save & Close" at bounding box center [965, 533] width 111 height 37
click at [952, 539] on button "Save & Close" at bounding box center [965, 533] width 111 height 37
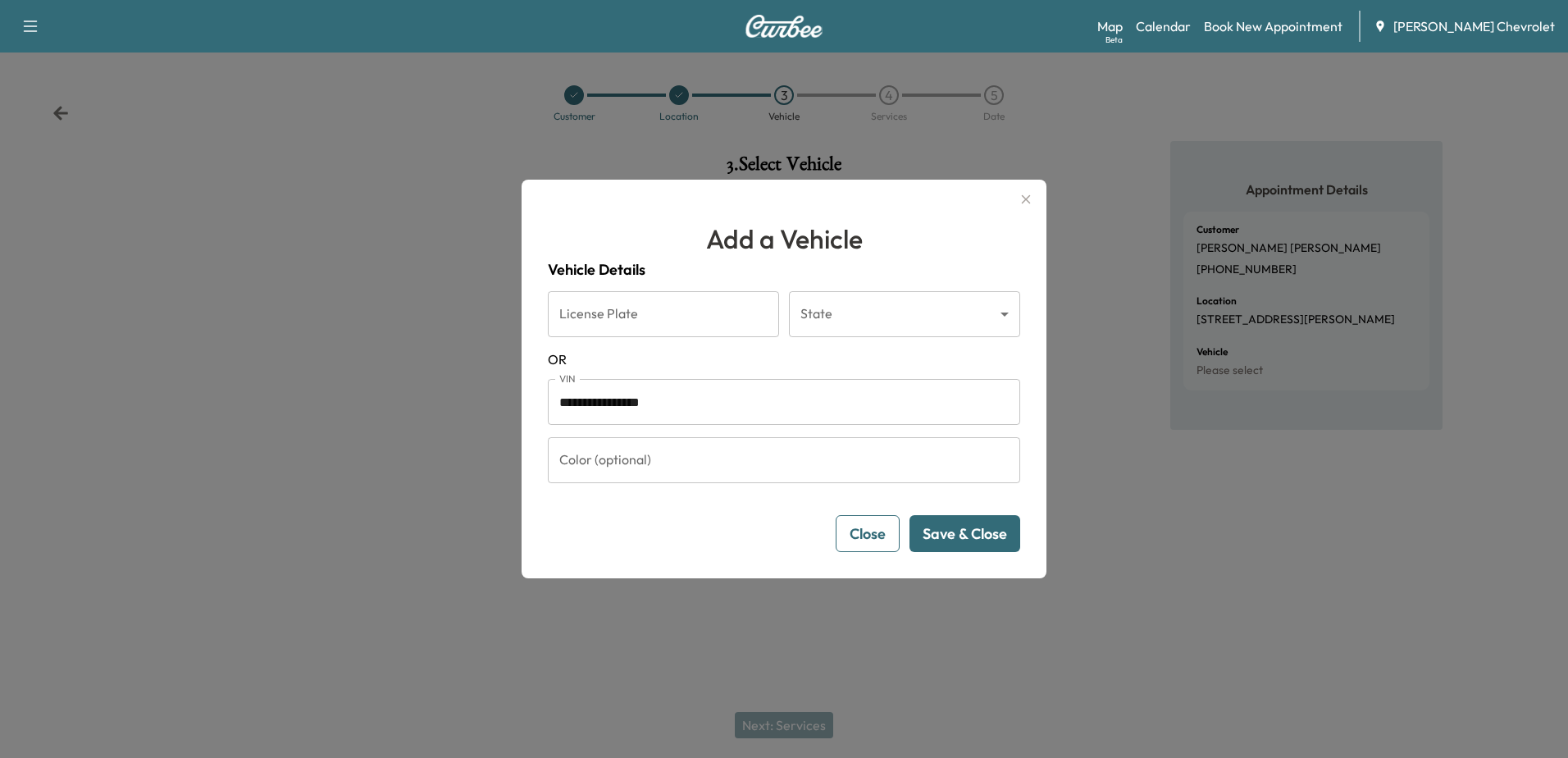
click at [869, 534] on button "Close" at bounding box center [868, 533] width 64 height 37
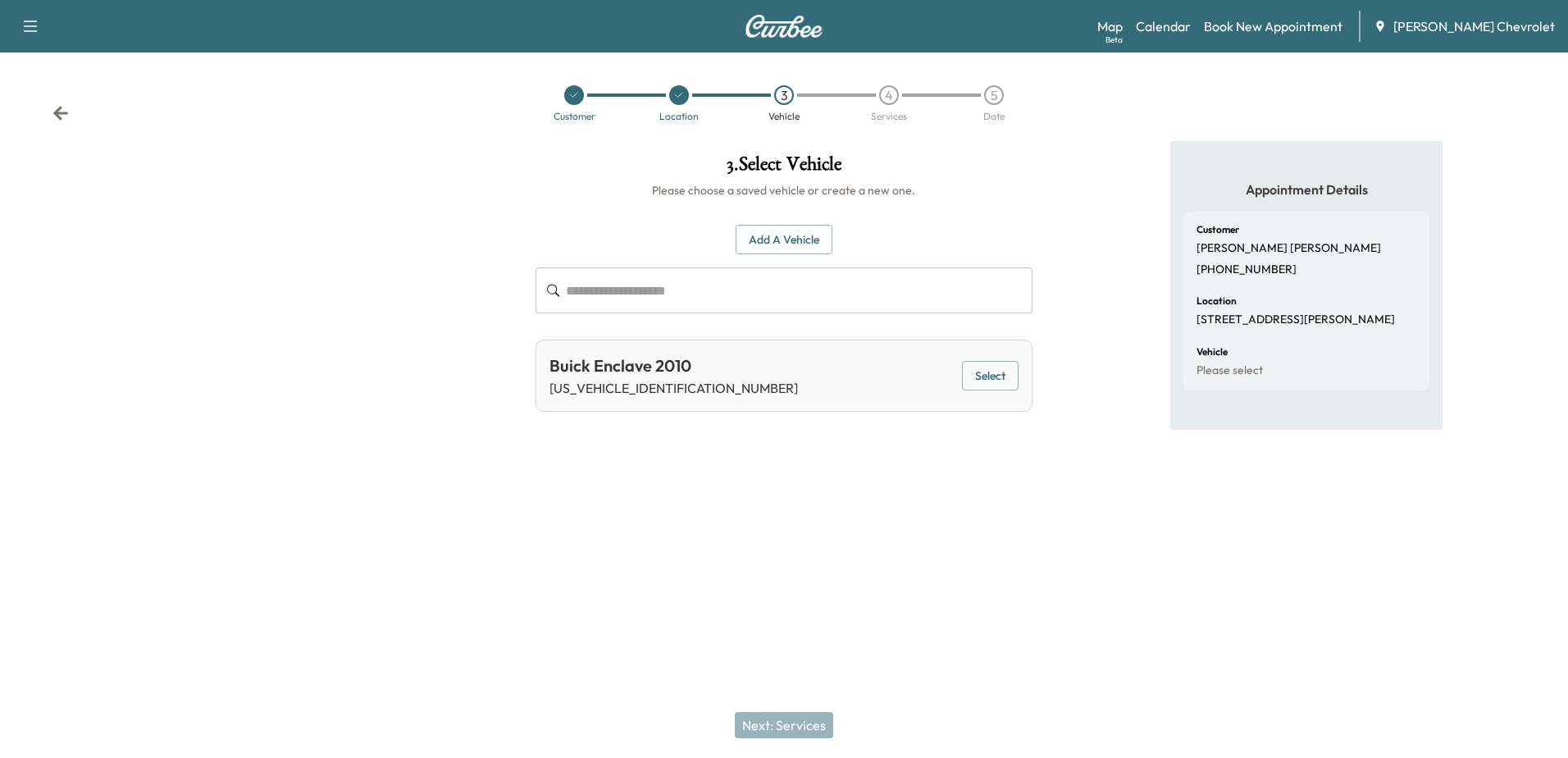
click at [778, 240] on button "Add a Vehicle" at bounding box center [784, 239] width 97 height 30
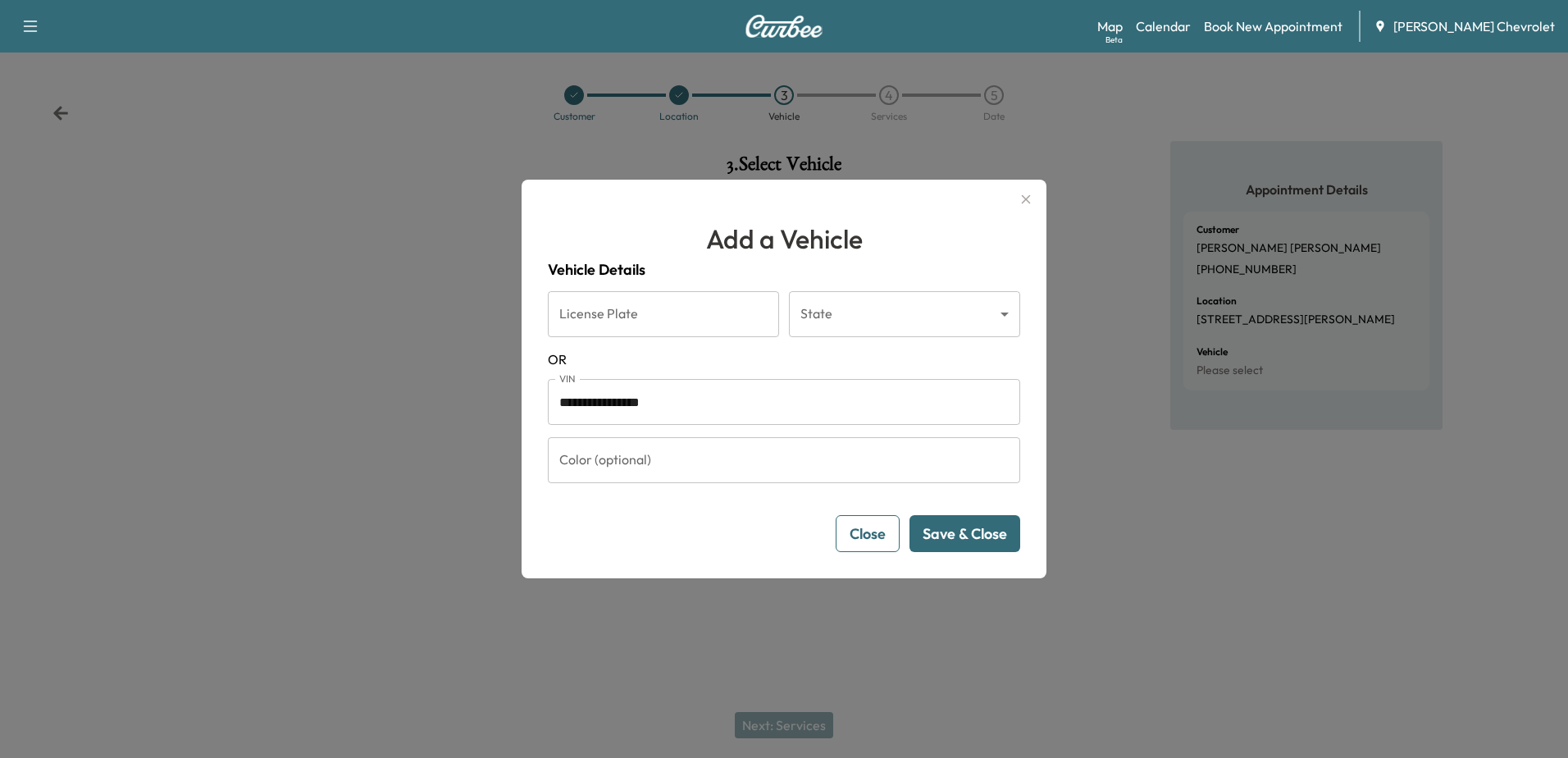
click at [973, 536] on button "Save & Close" at bounding box center [965, 533] width 111 height 37
click at [884, 542] on button "Close" at bounding box center [868, 533] width 64 height 37
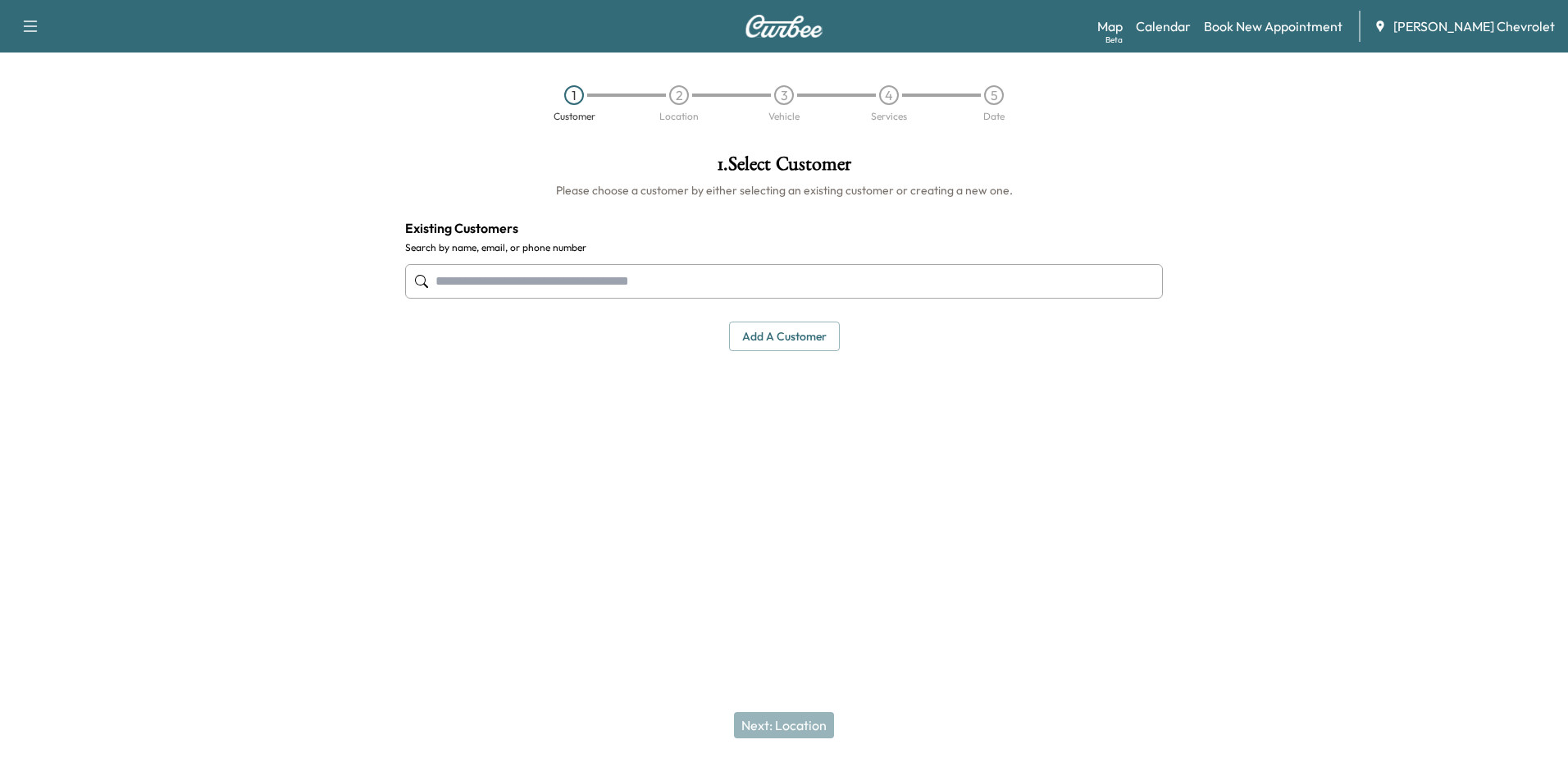
click at [548, 283] on input "text" at bounding box center [784, 282] width 758 height 35
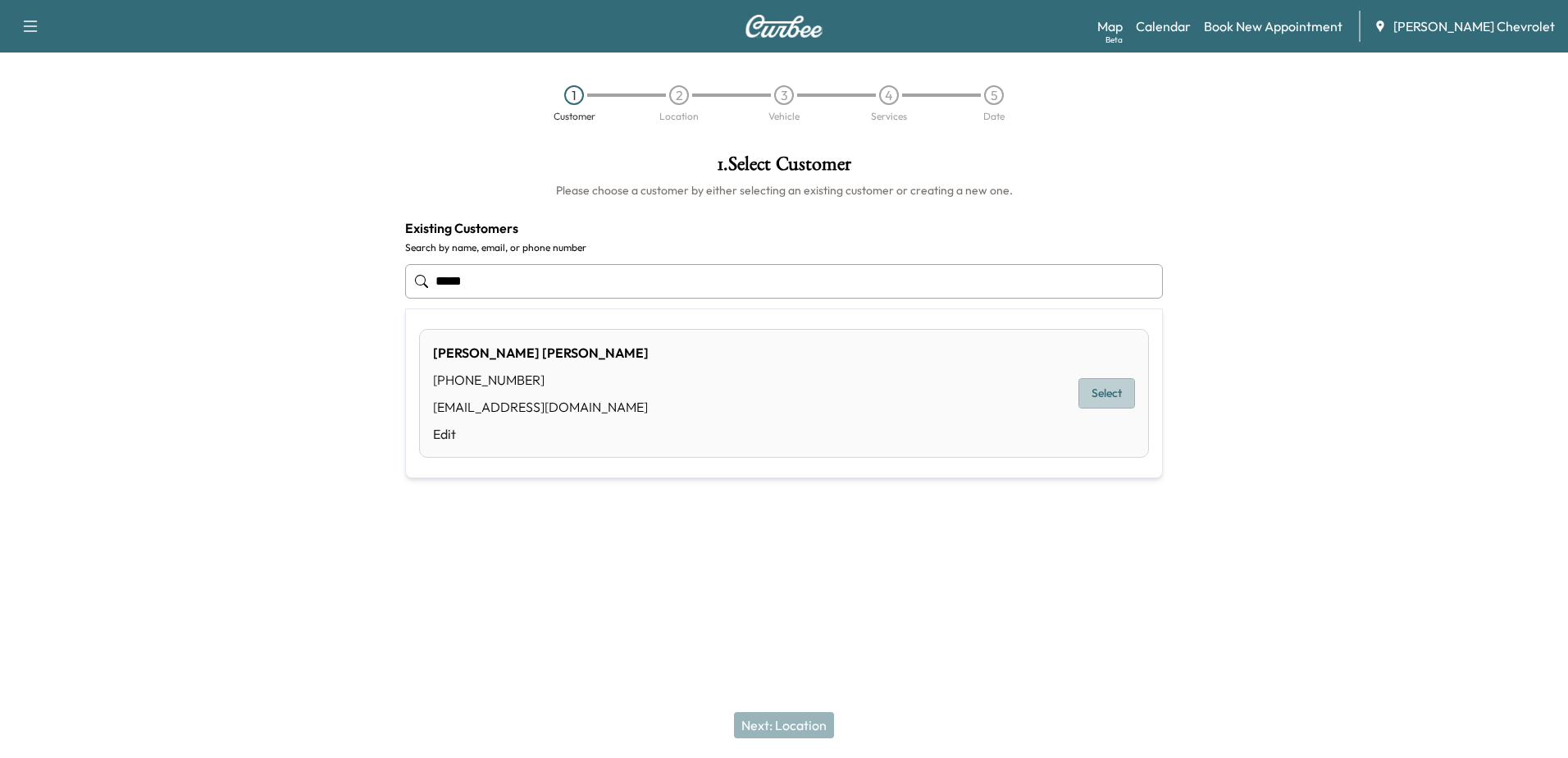
click at [1115, 391] on button "Select" at bounding box center [1106, 393] width 56 height 30
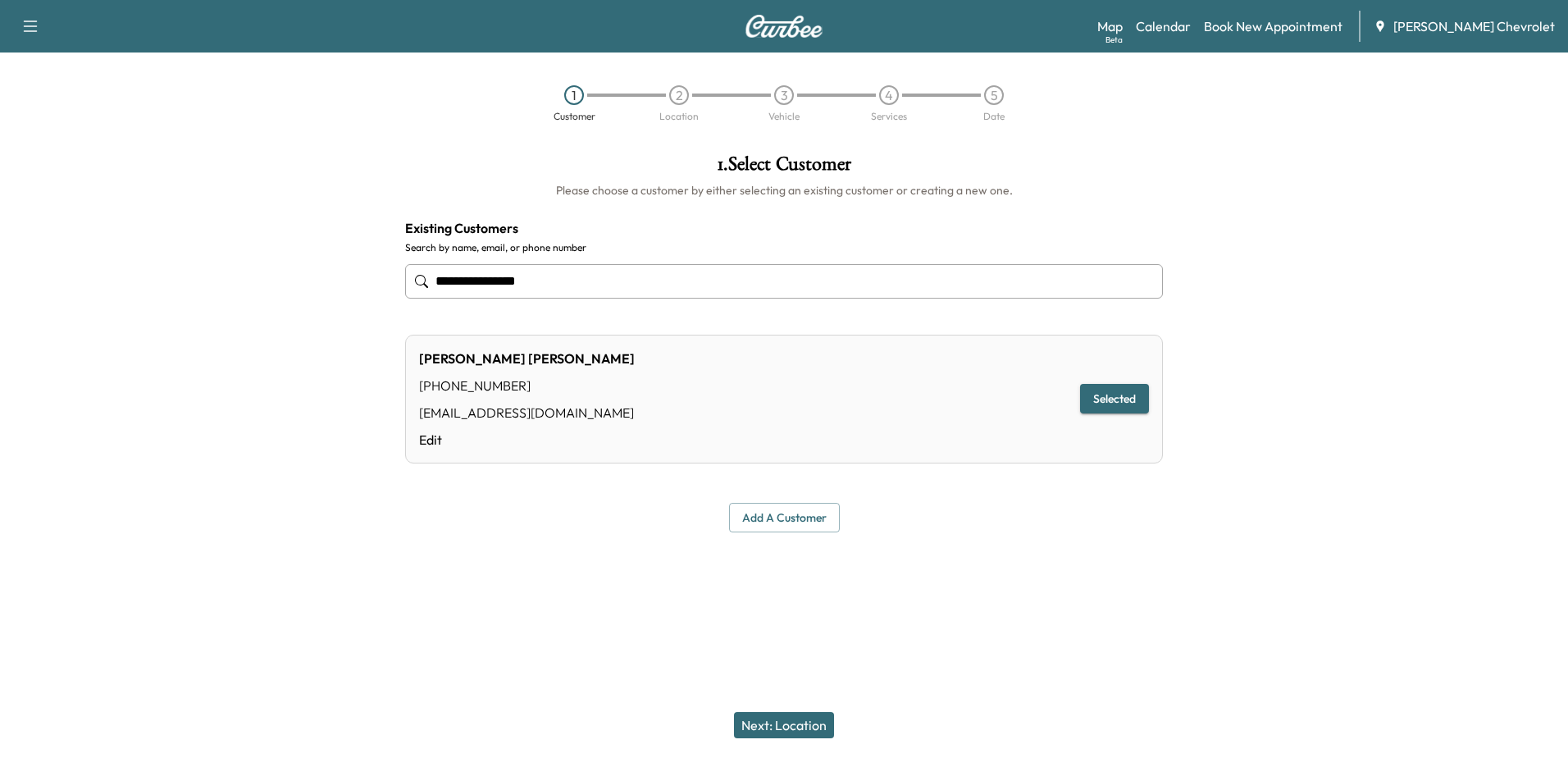
type input "**********"
click at [806, 727] on button "Next: Location" at bounding box center [784, 725] width 100 height 26
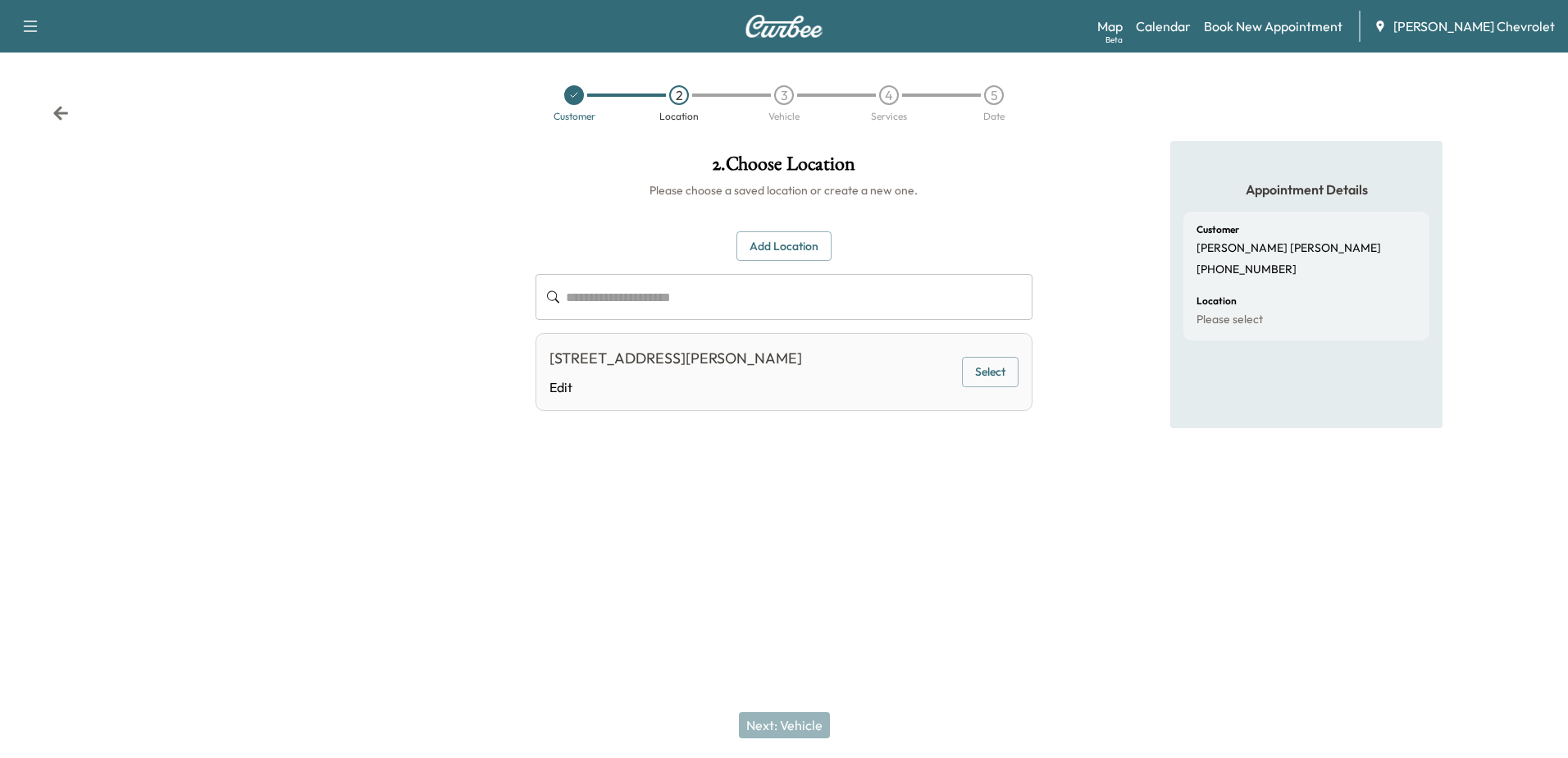
click at [997, 365] on button "Select" at bounding box center [990, 372] width 56 height 30
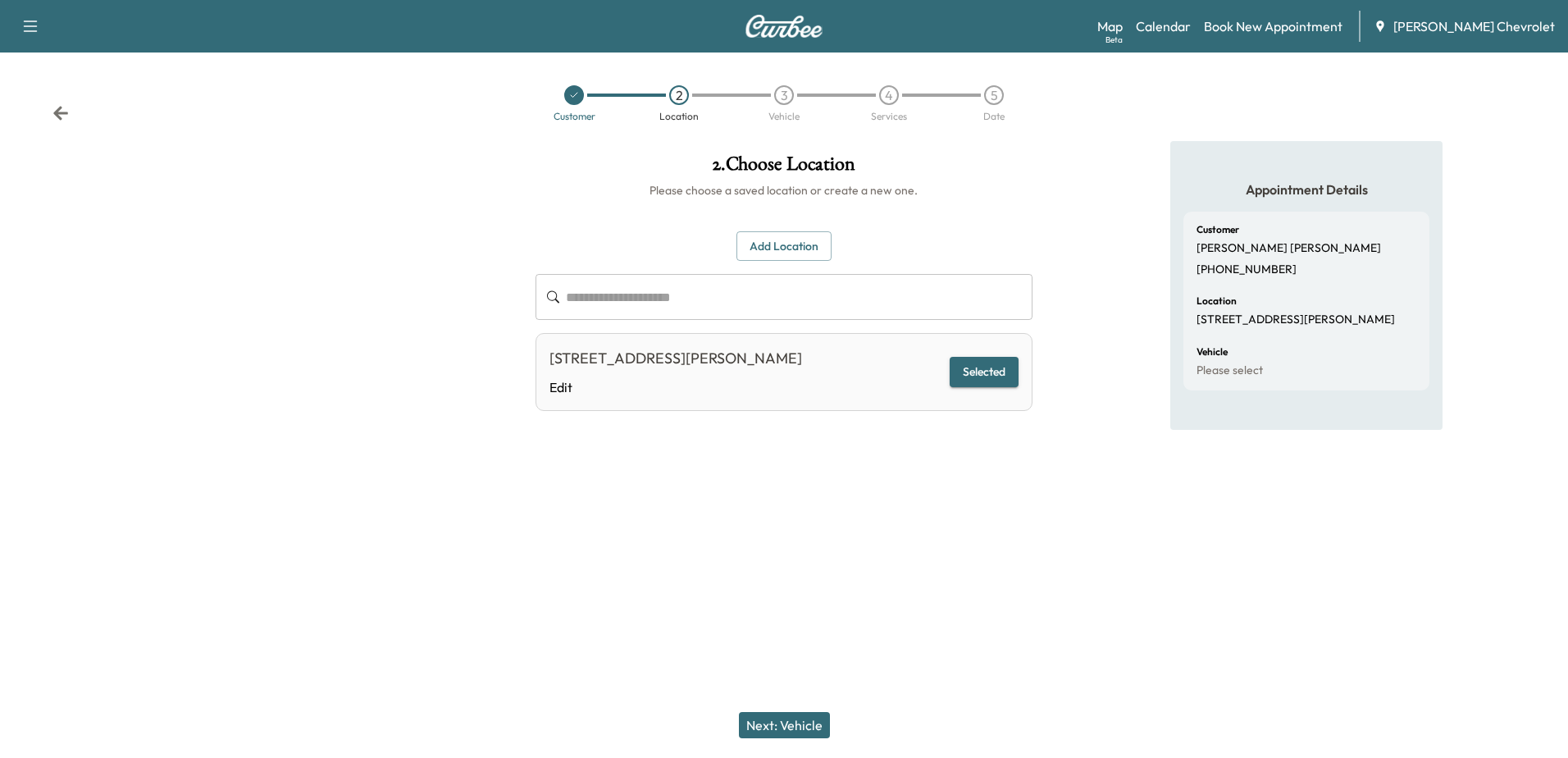
click at [779, 725] on button "Next: Vehicle" at bounding box center [784, 725] width 91 height 26
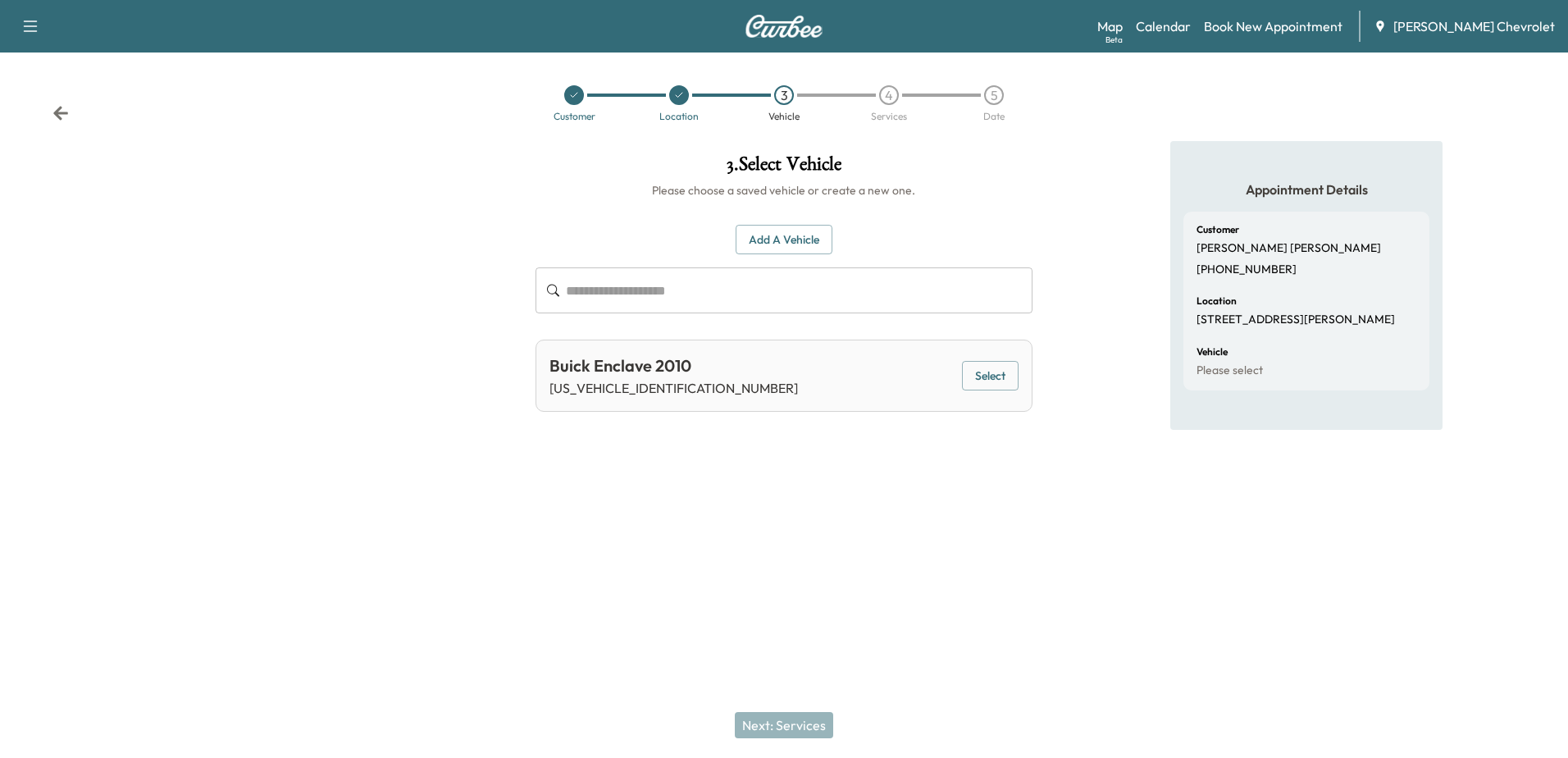
click at [993, 376] on button "Select" at bounding box center [990, 376] width 56 height 30
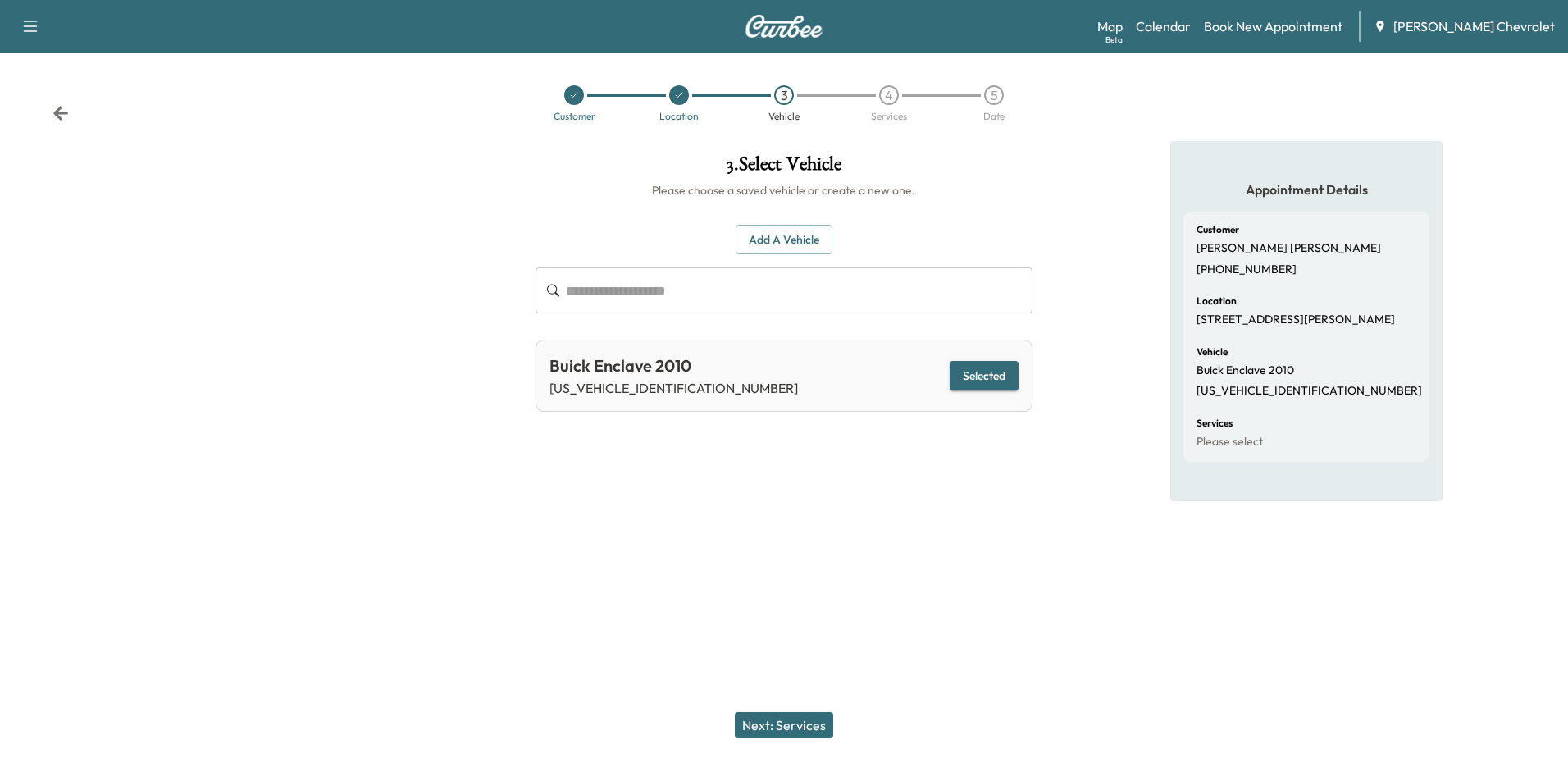
click at [800, 727] on button "Next: Services" at bounding box center [784, 725] width 99 height 26
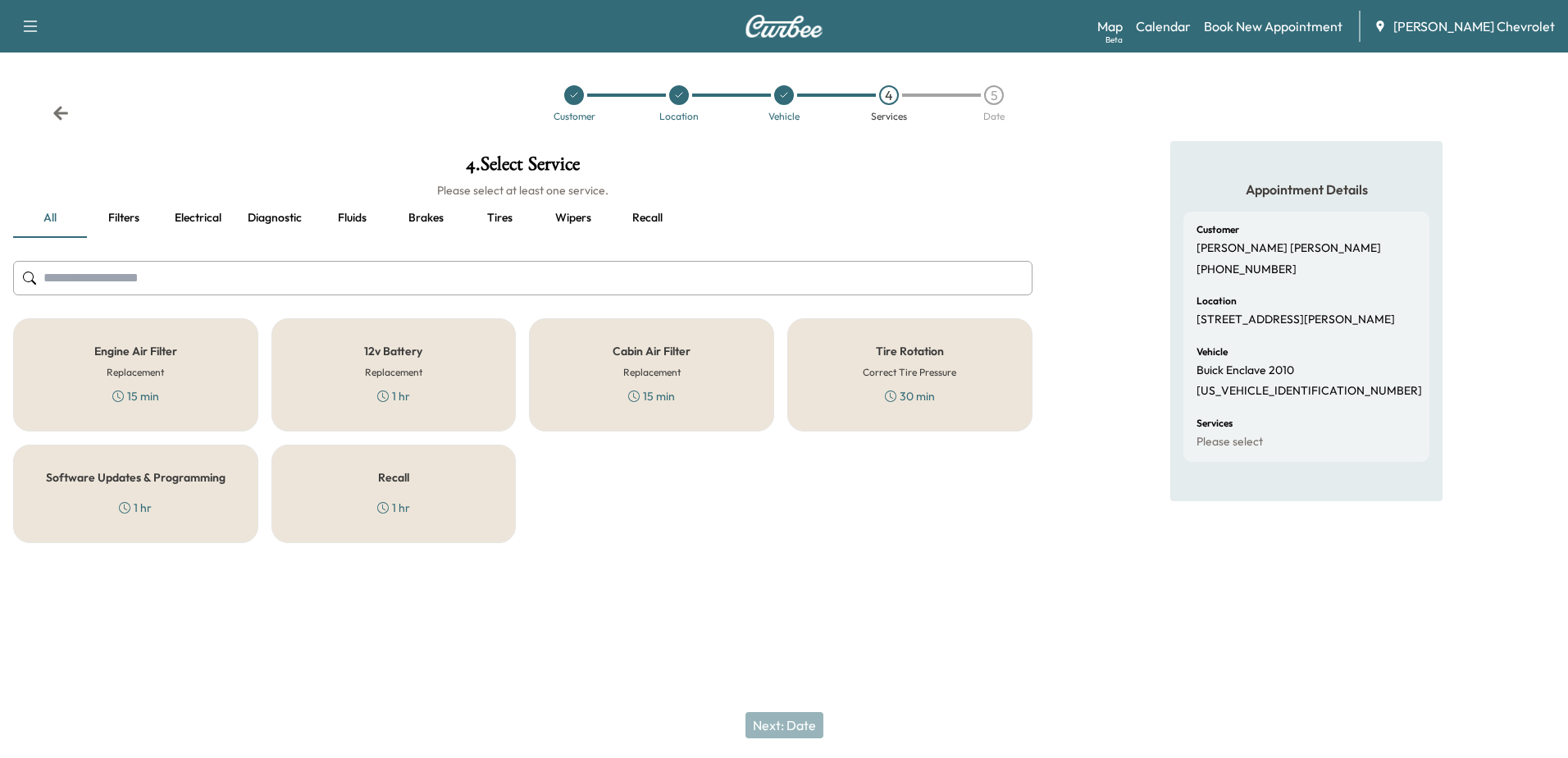
click at [329, 370] on div "12v Battery Replacement 1 hr" at bounding box center [394, 375] width 245 height 114
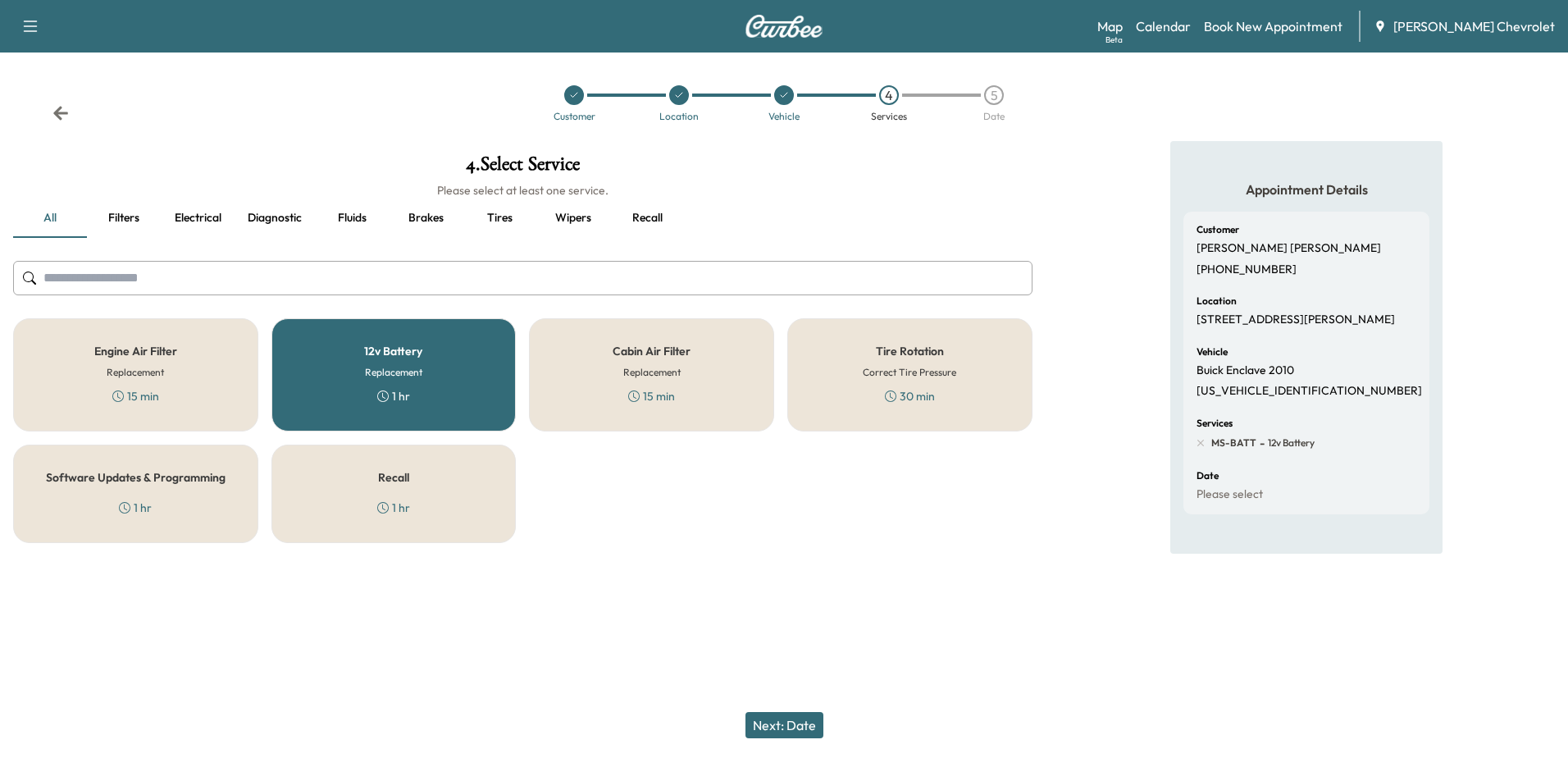
click at [844, 363] on div "Tire Rotation Correct Tire Pressure 30 min" at bounding box center [909, 375] width 245 height 114
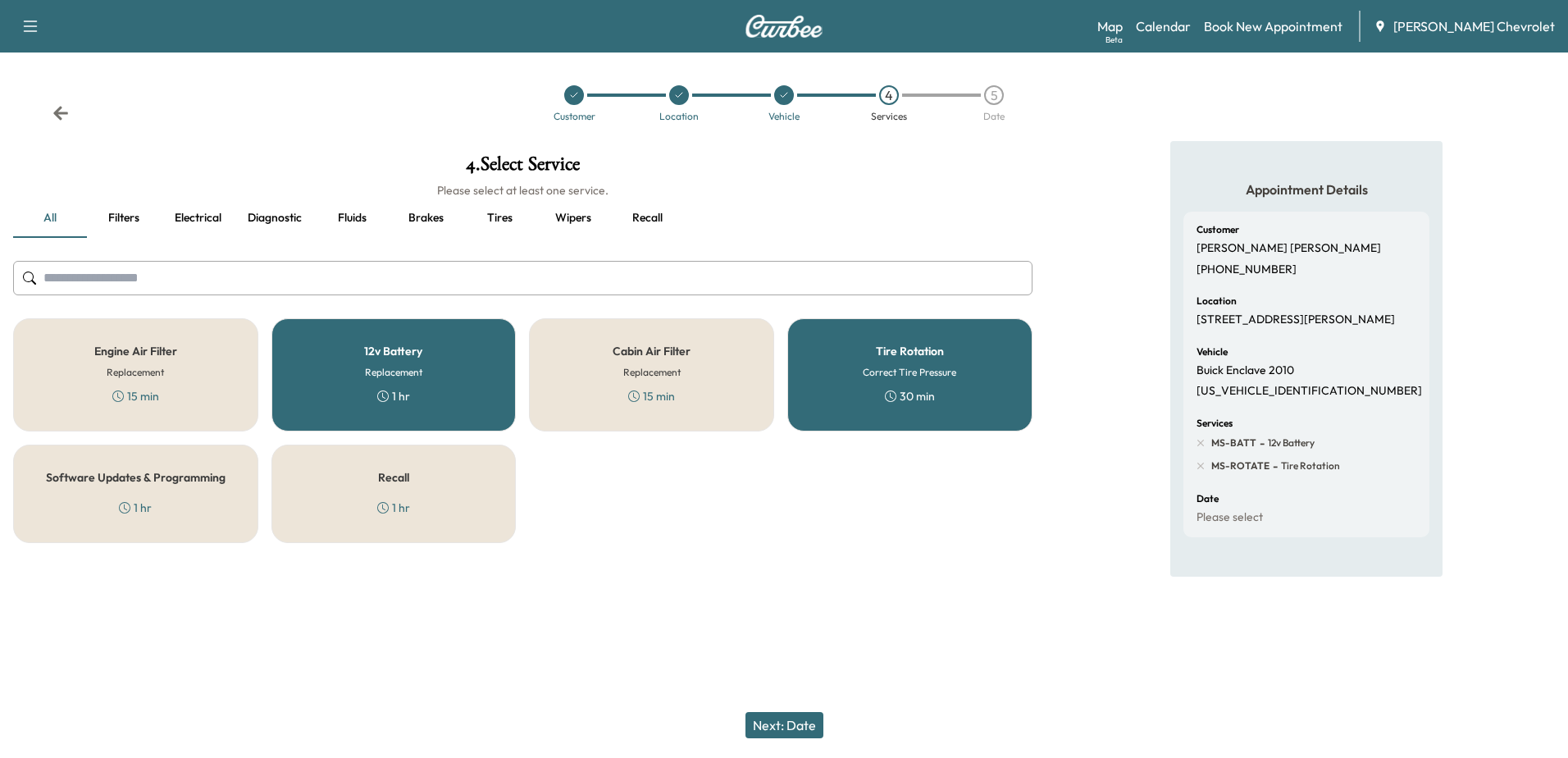
click at [191, 378] on div "Engine Air Filter Replacement 15 min" at bounding box center [135, 375] width 245 height 114
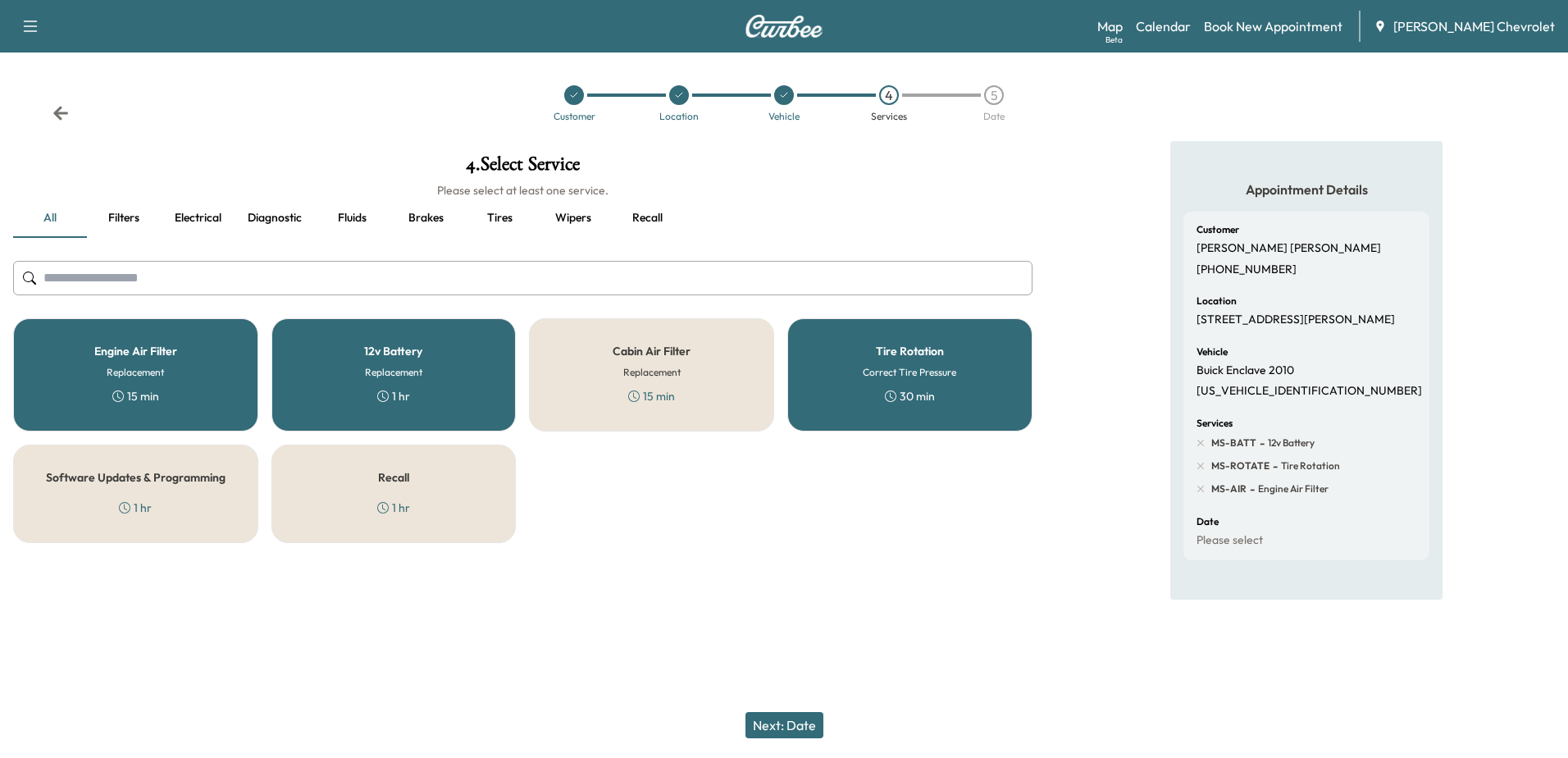
click at [804, 725] on button "Next: Date" at bounding box center [784, 725] width 78 height 26
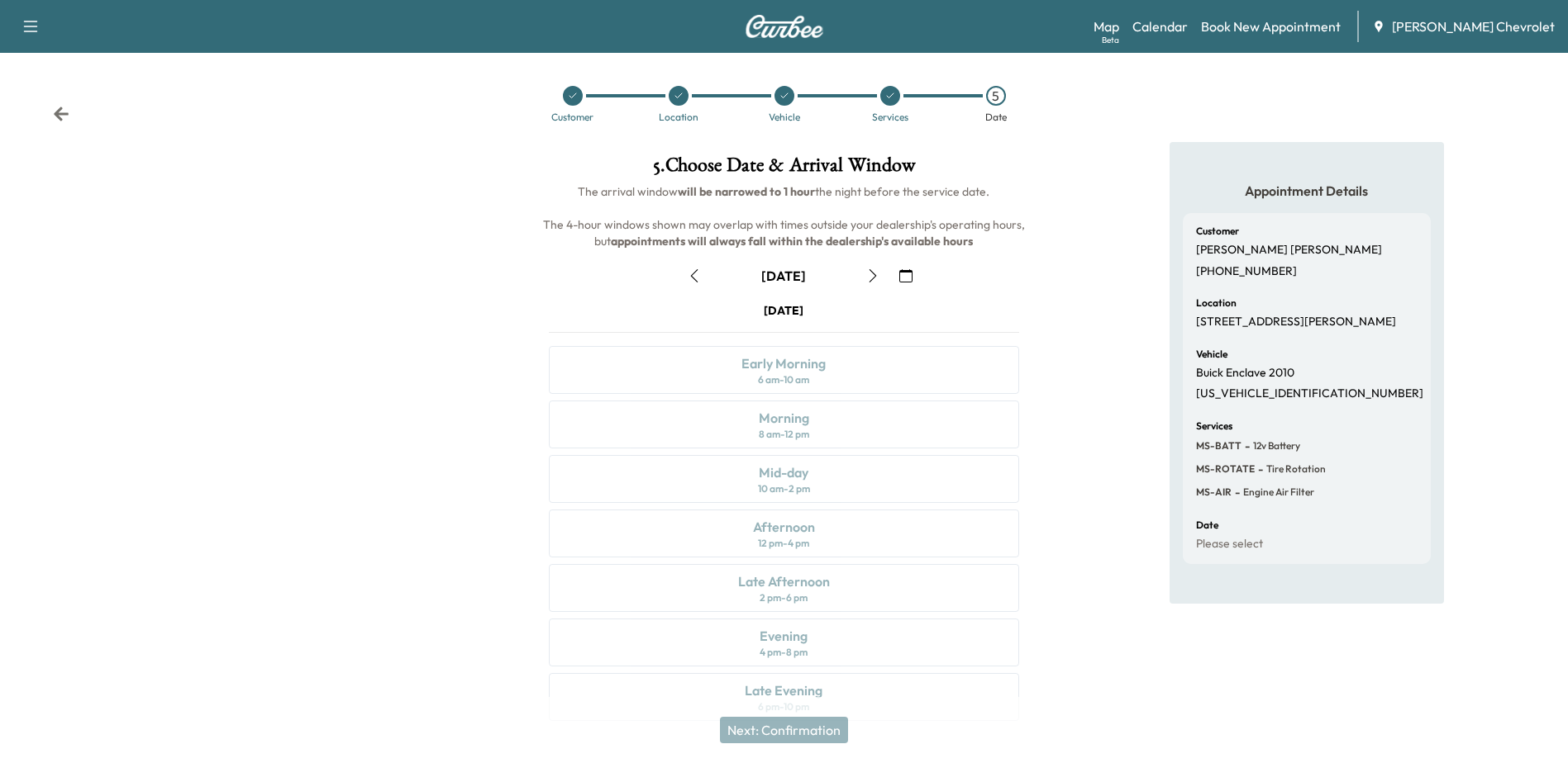
scroll to position [31, 0]
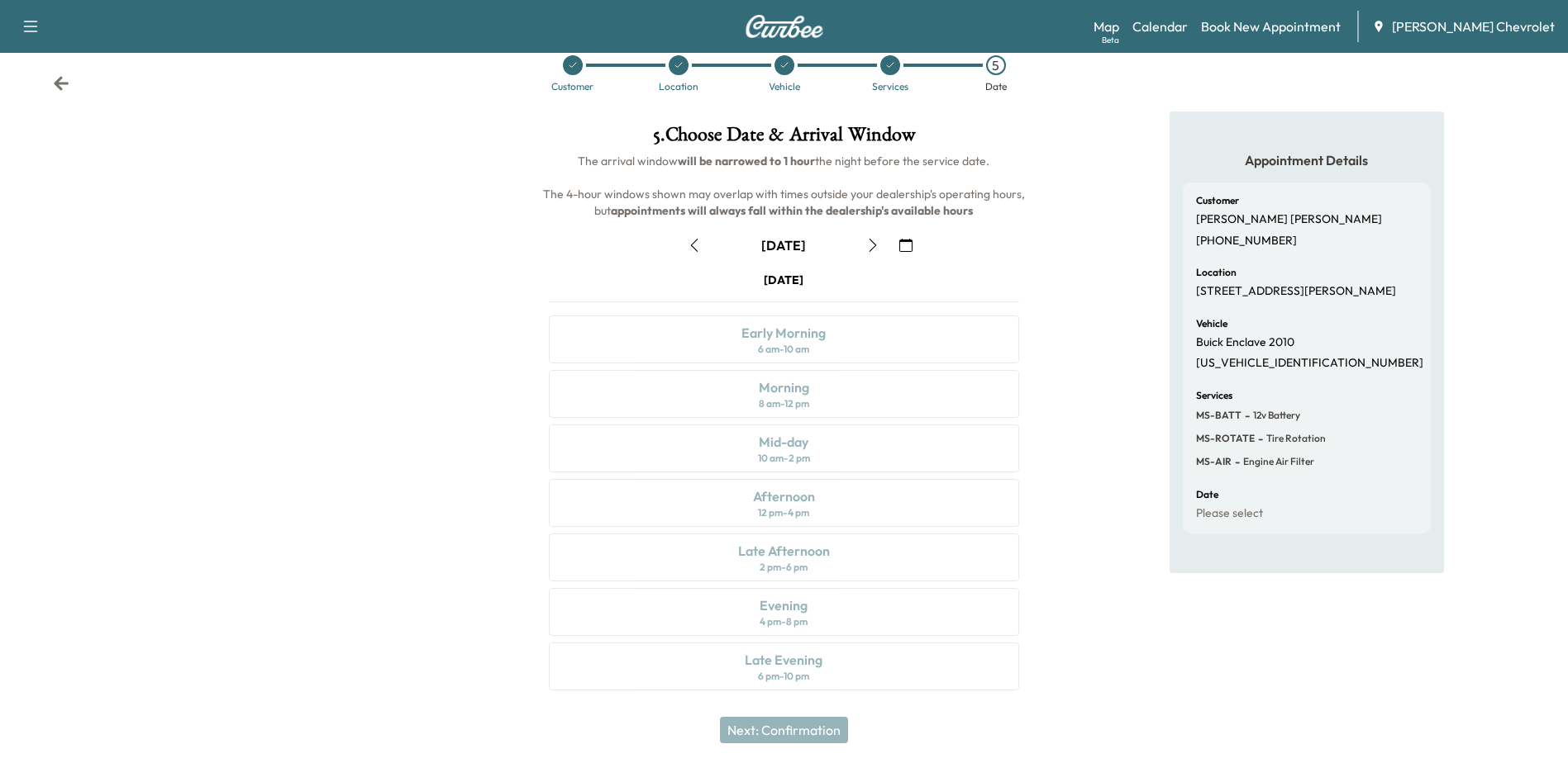
click at [903, 241] on icon "button" at bounding box center [906, 244] width 13 height 13
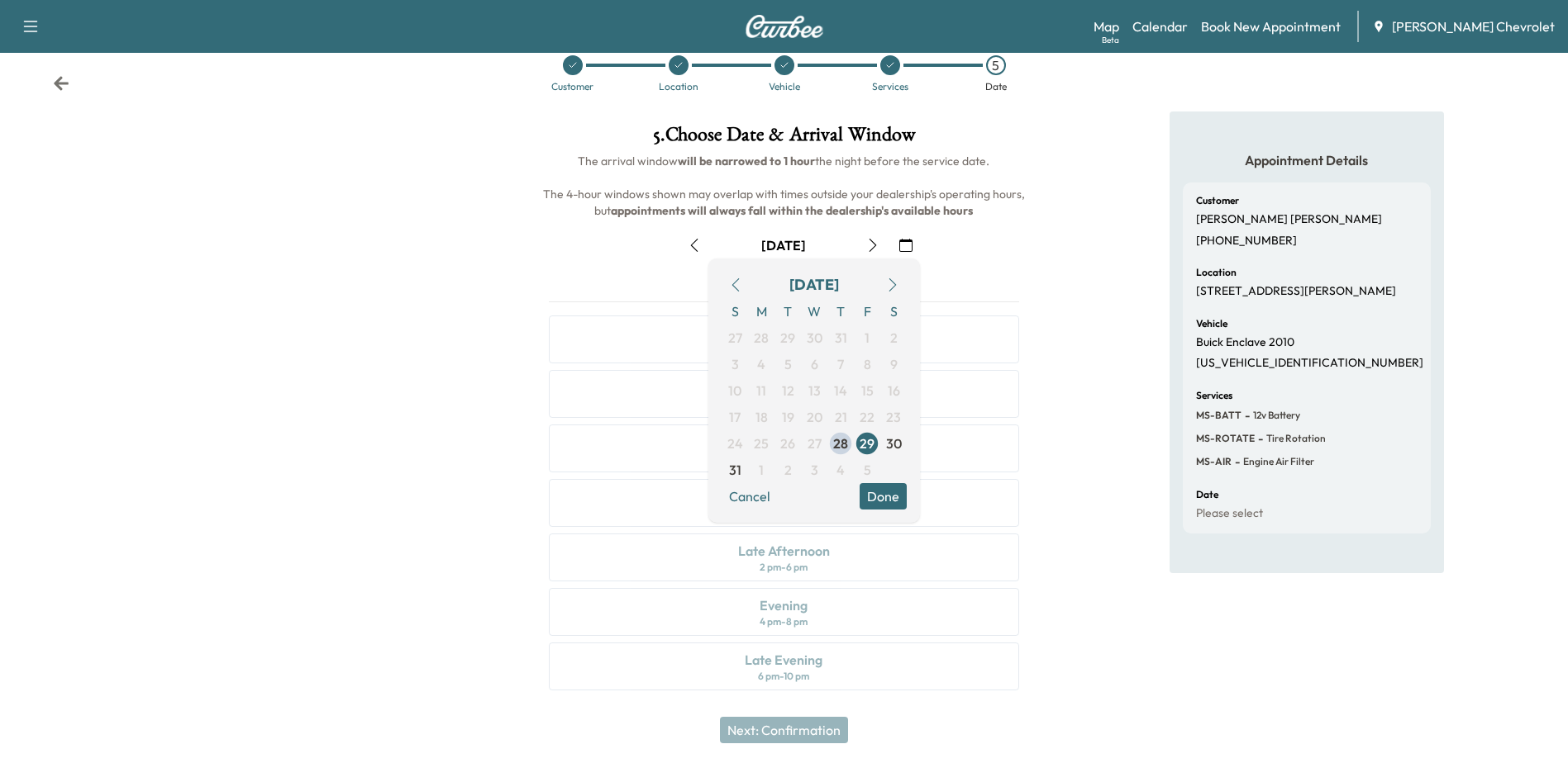
click at [890, 284] on icon "button" at bounding box center [892, 285] width 13 height 13
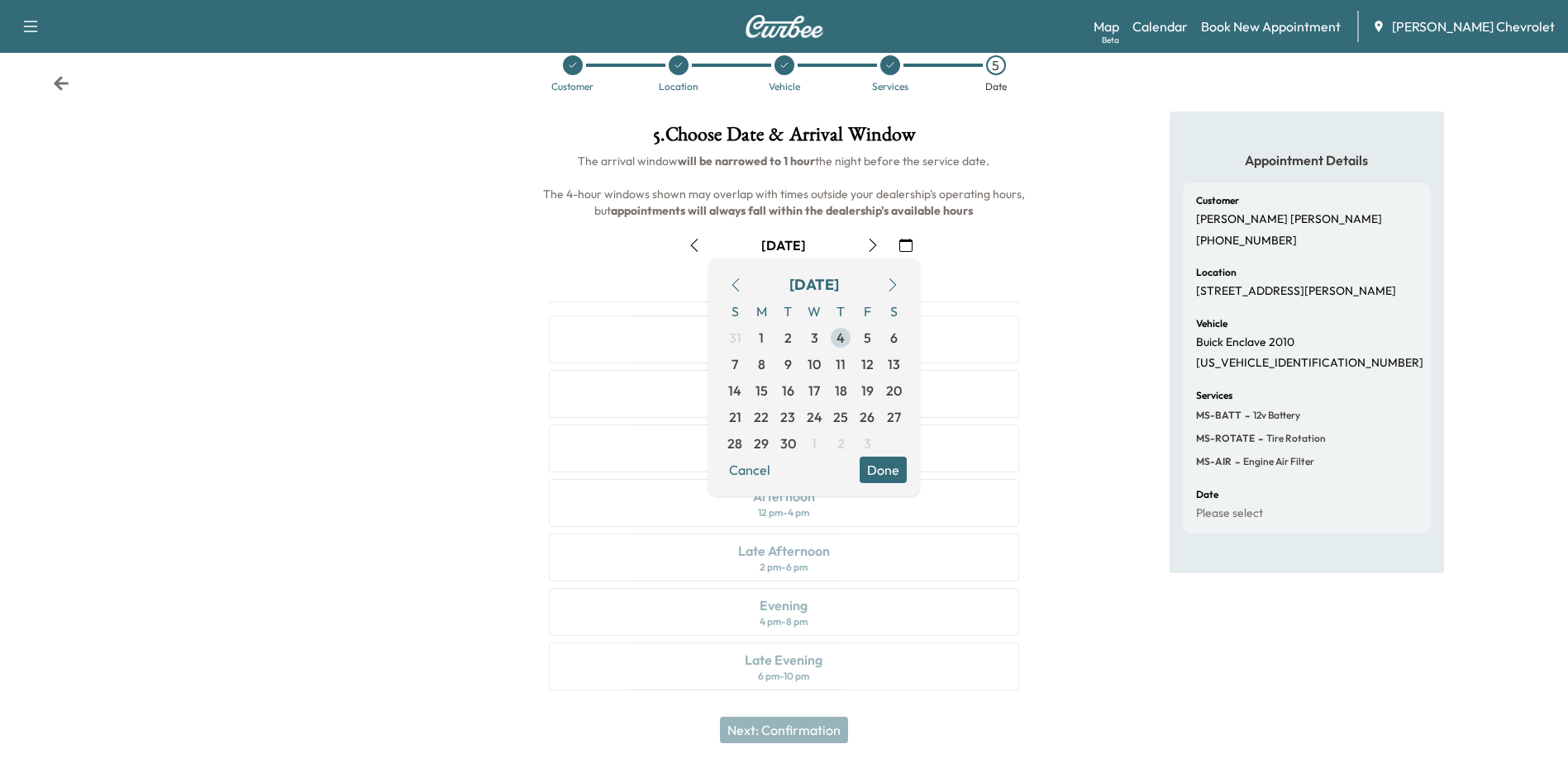
click at [834, 340] on span "4" at bounding box center [840, 338] width 26 height 26
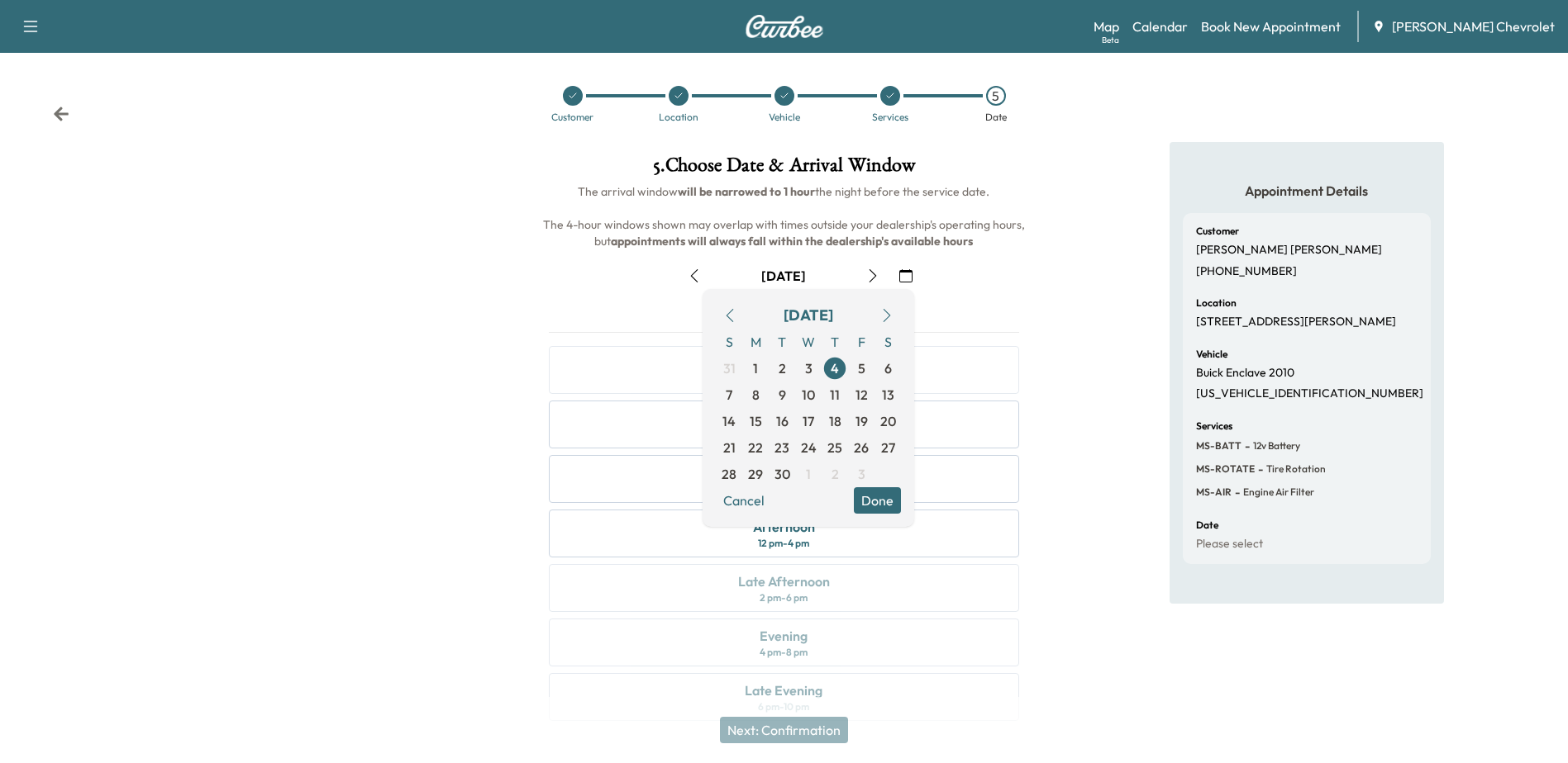
click at [885, 497] on button "Done" at bounding box center [878, 500] width 47 height 26
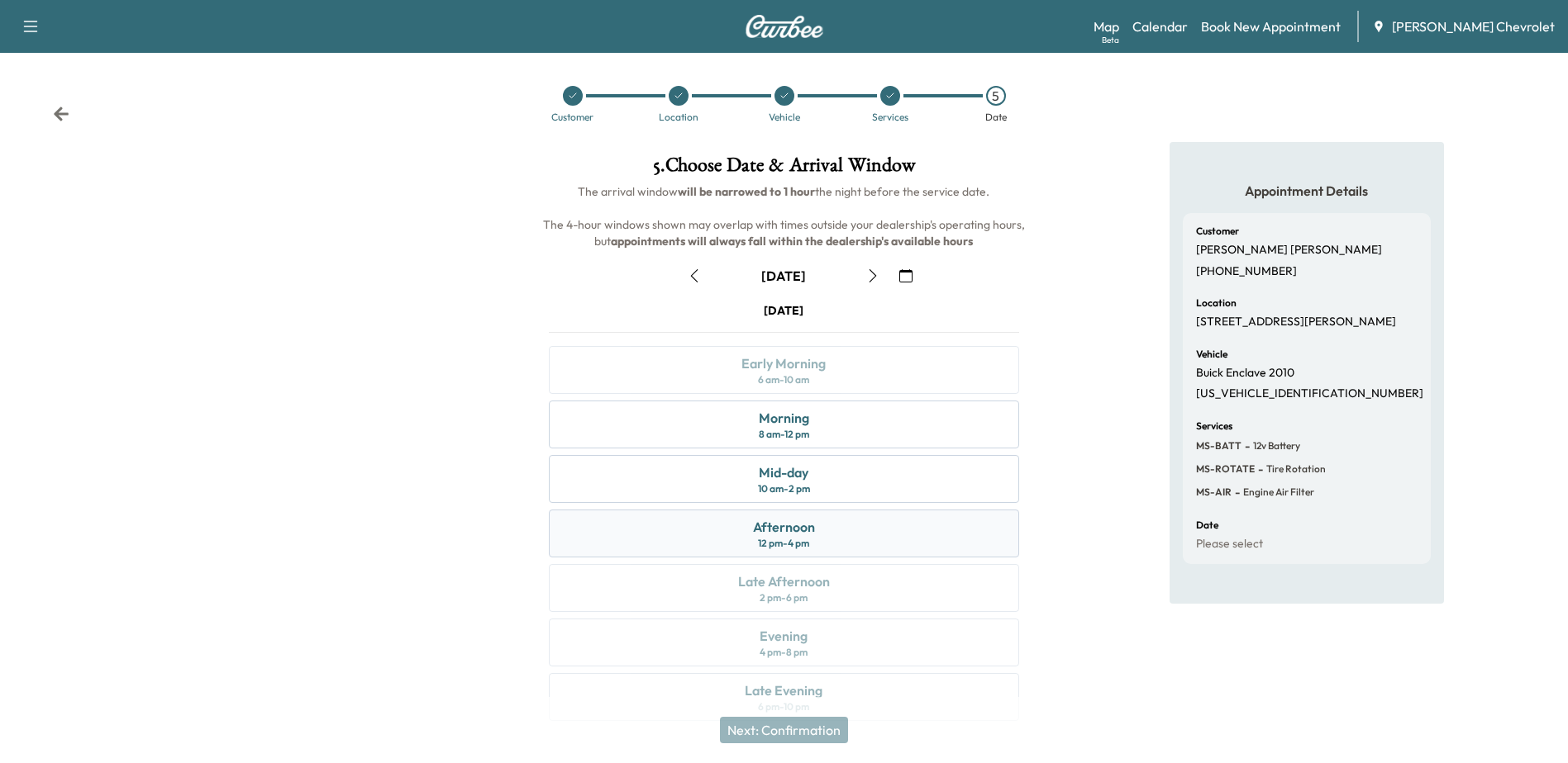
click at [789, 533] on div "Afternoon" at bounding box center [784, 526] width 62 height 20
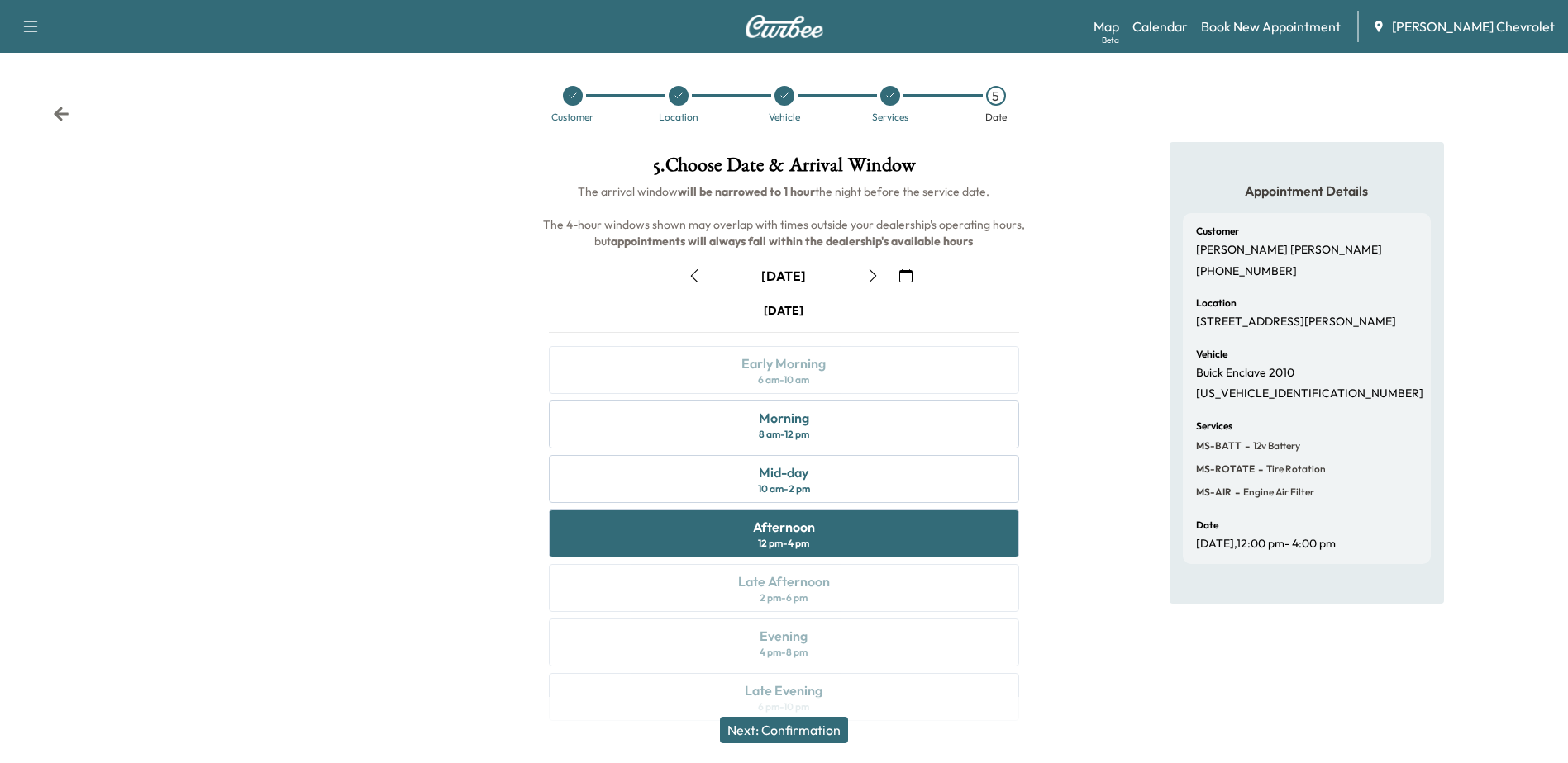
click at [799, 733] on button "Next: Confirmation" at bounding box center [784, 730] width 128 height 26
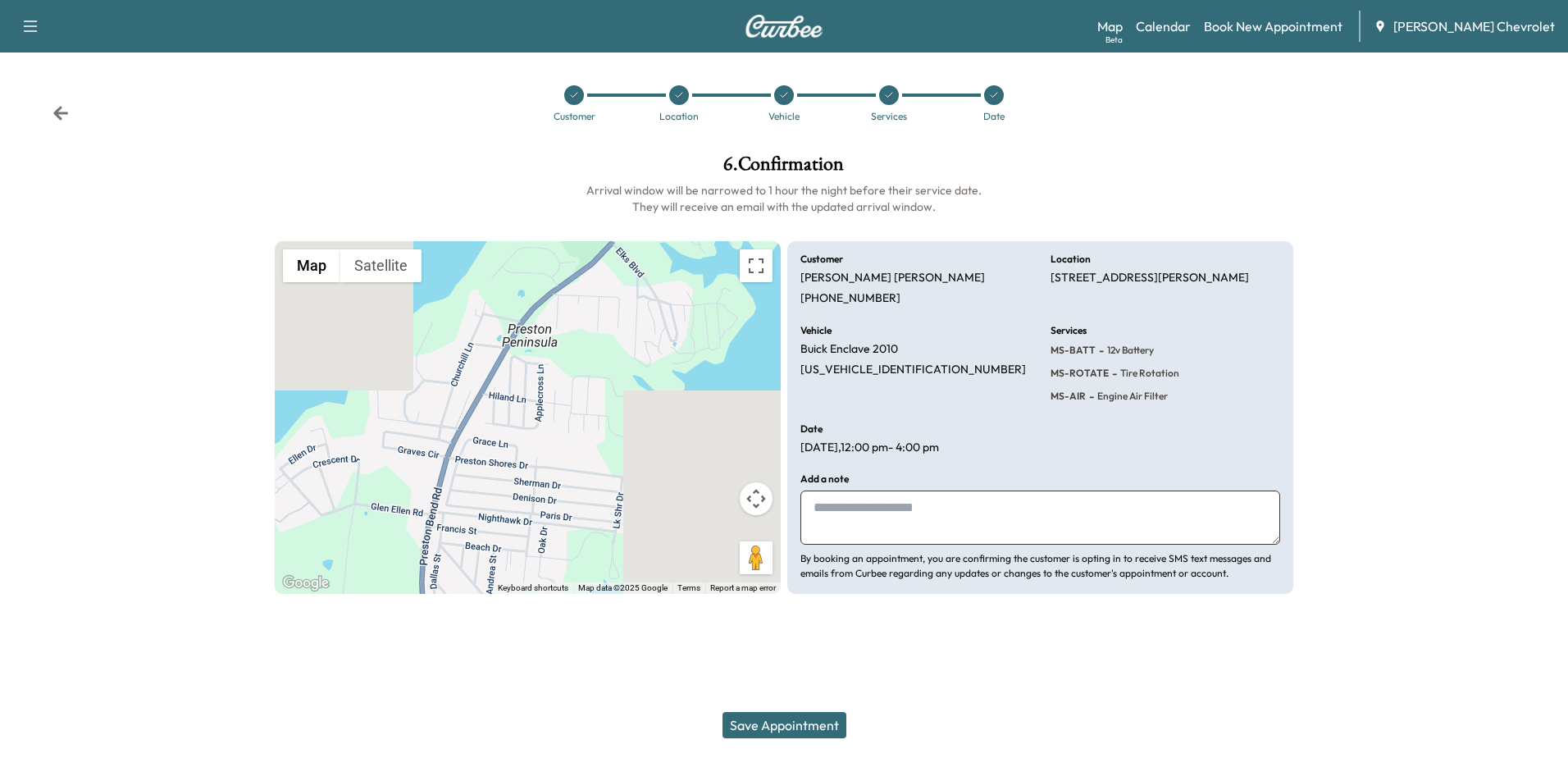
click at [807, 727] on button "Save Appointment" at bounding box center [784, 725] width 124 height 26
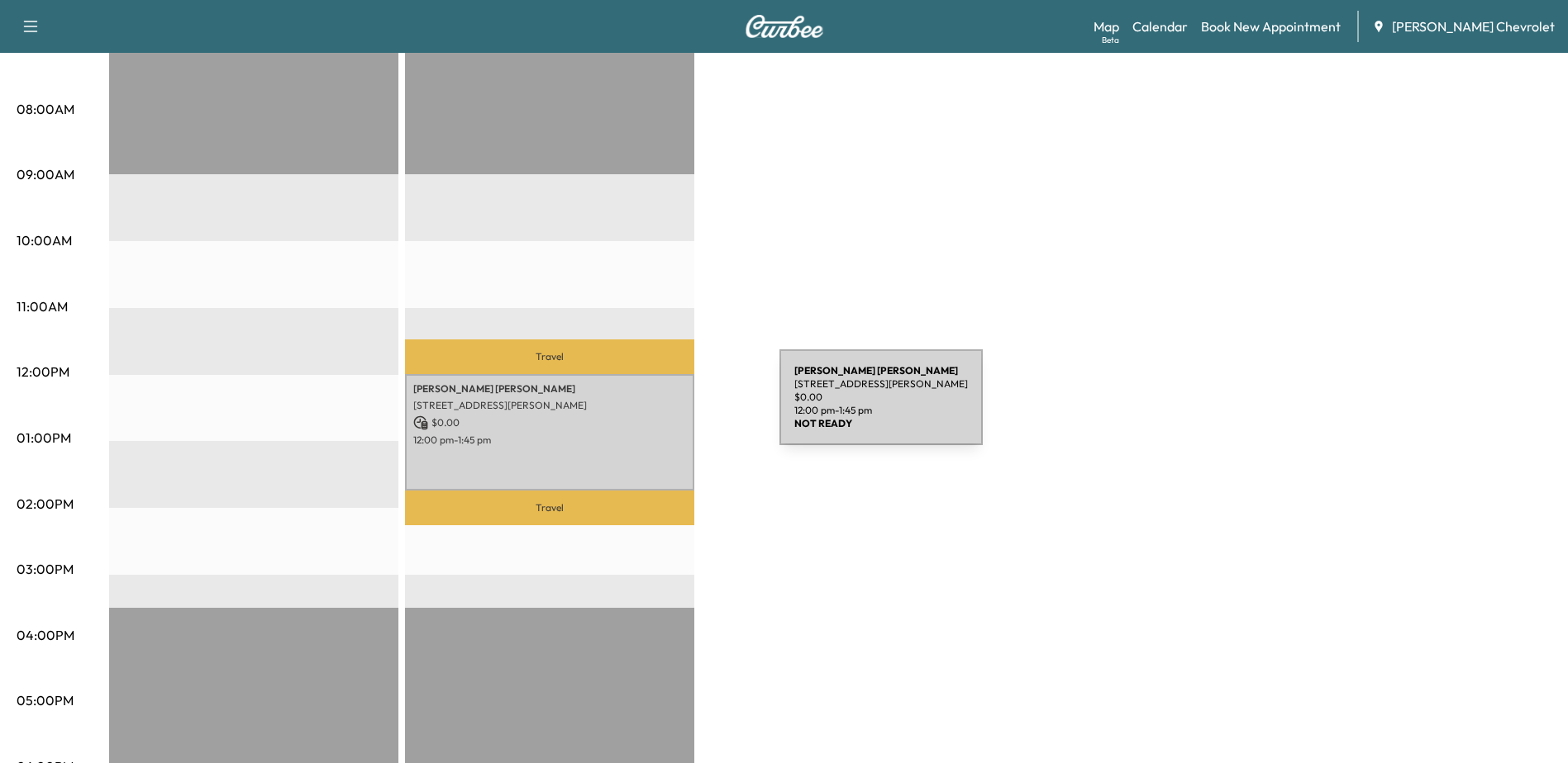
scroll to position [496, 0]
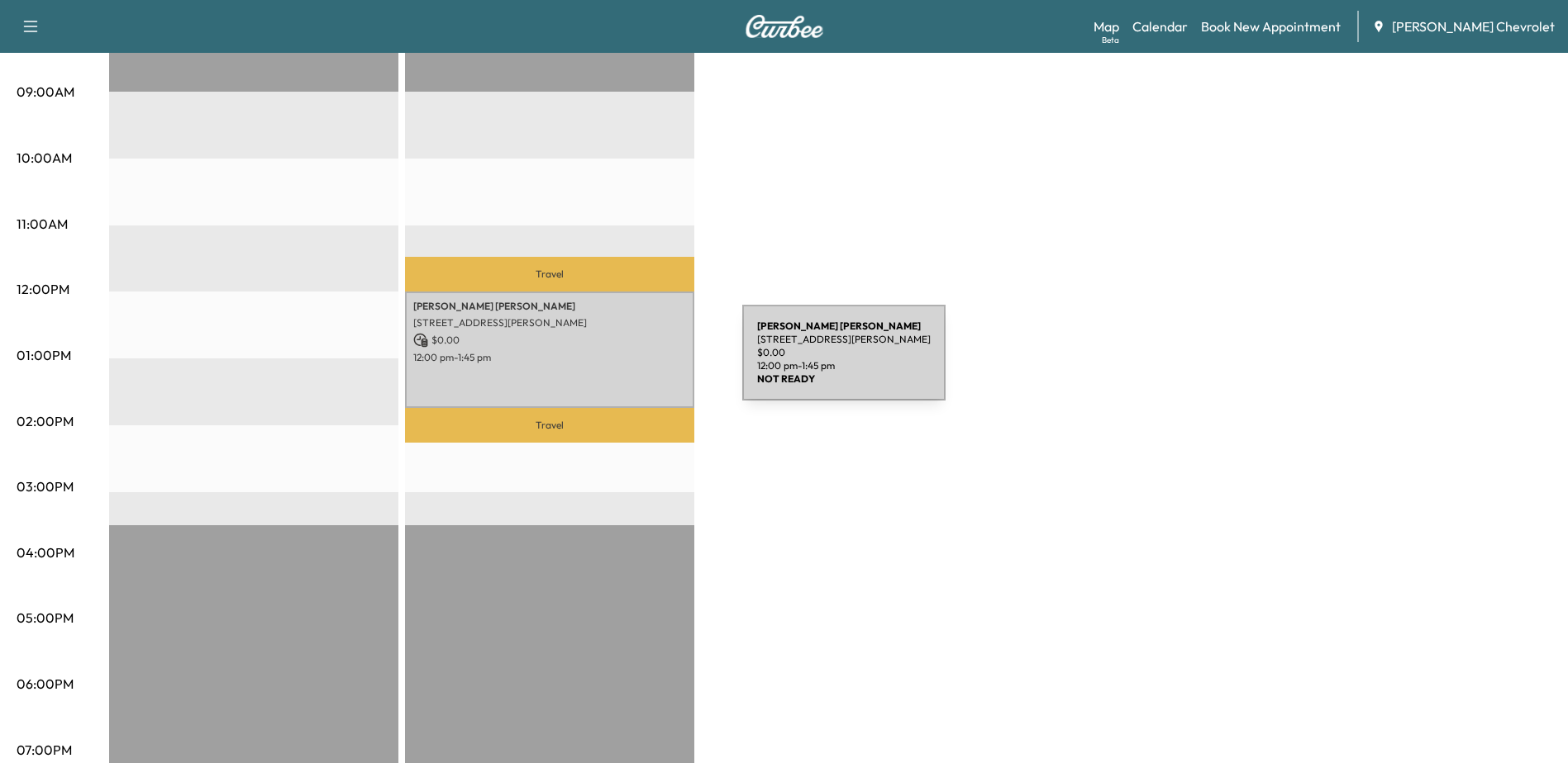
click at [618, 362] on div "[PERSON_NAME] [STREET_ADDRESS][PERSON_NAME] $ 0.00 12:00 pm - 1:45 pm" at bounding box center [549, 349] width 289 height 116
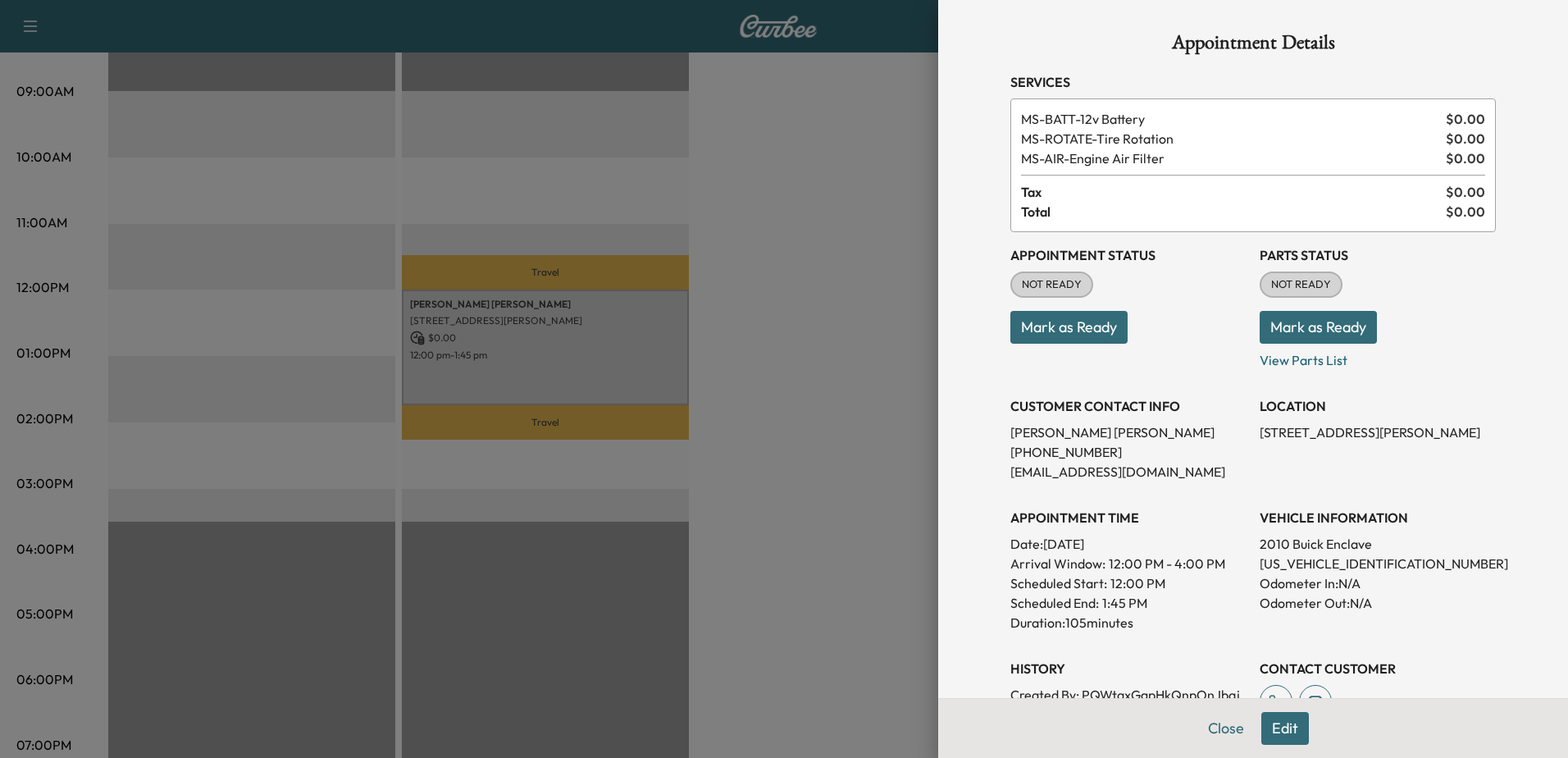
click at [1271, 729] on button "Edit" at bounding box center [1285, 729] width 48 height 33
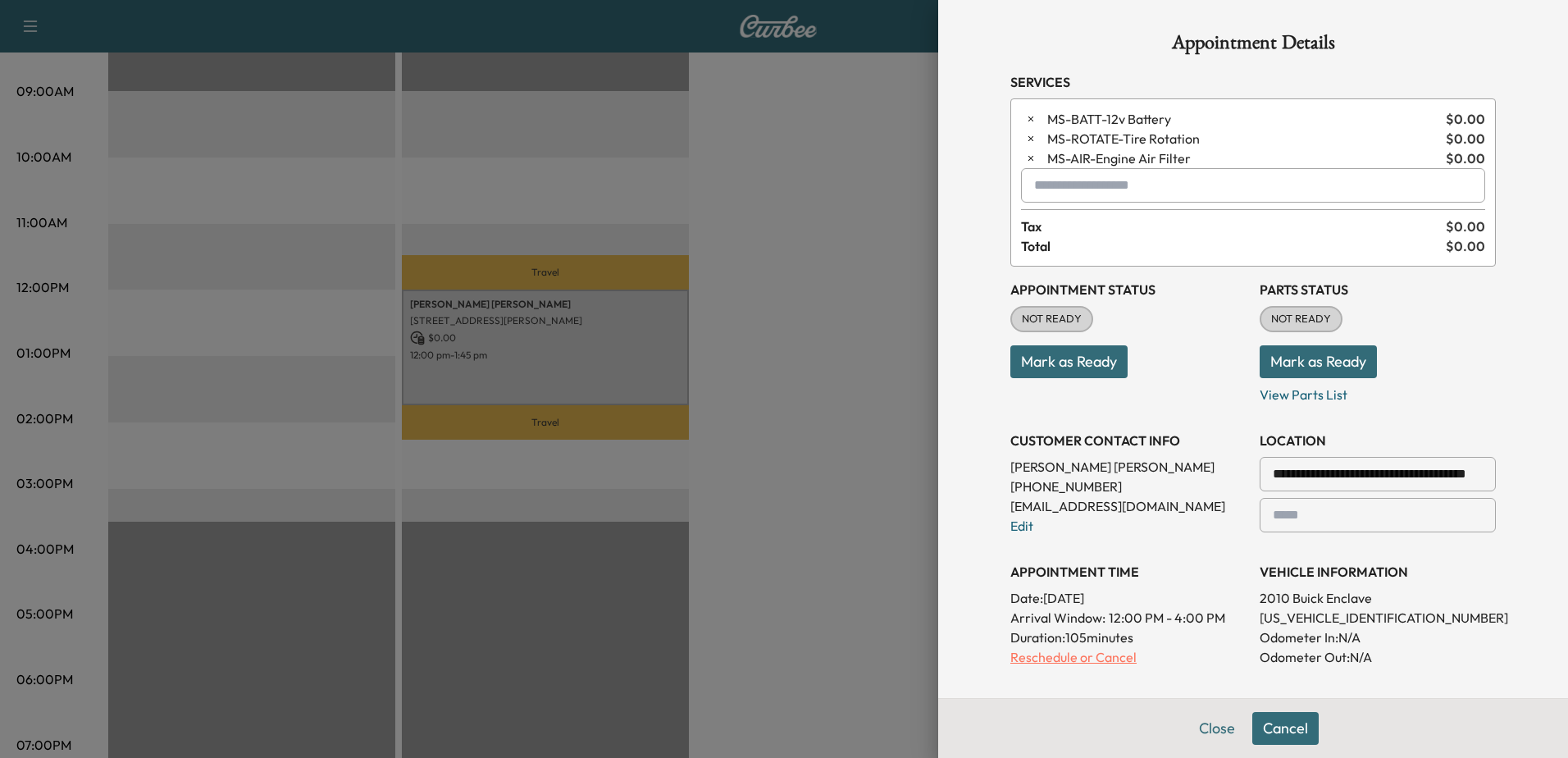
click at [1049, 656] on p "Reschedule or Cancel" at bounding box center [1129, 657] width 237 height 20
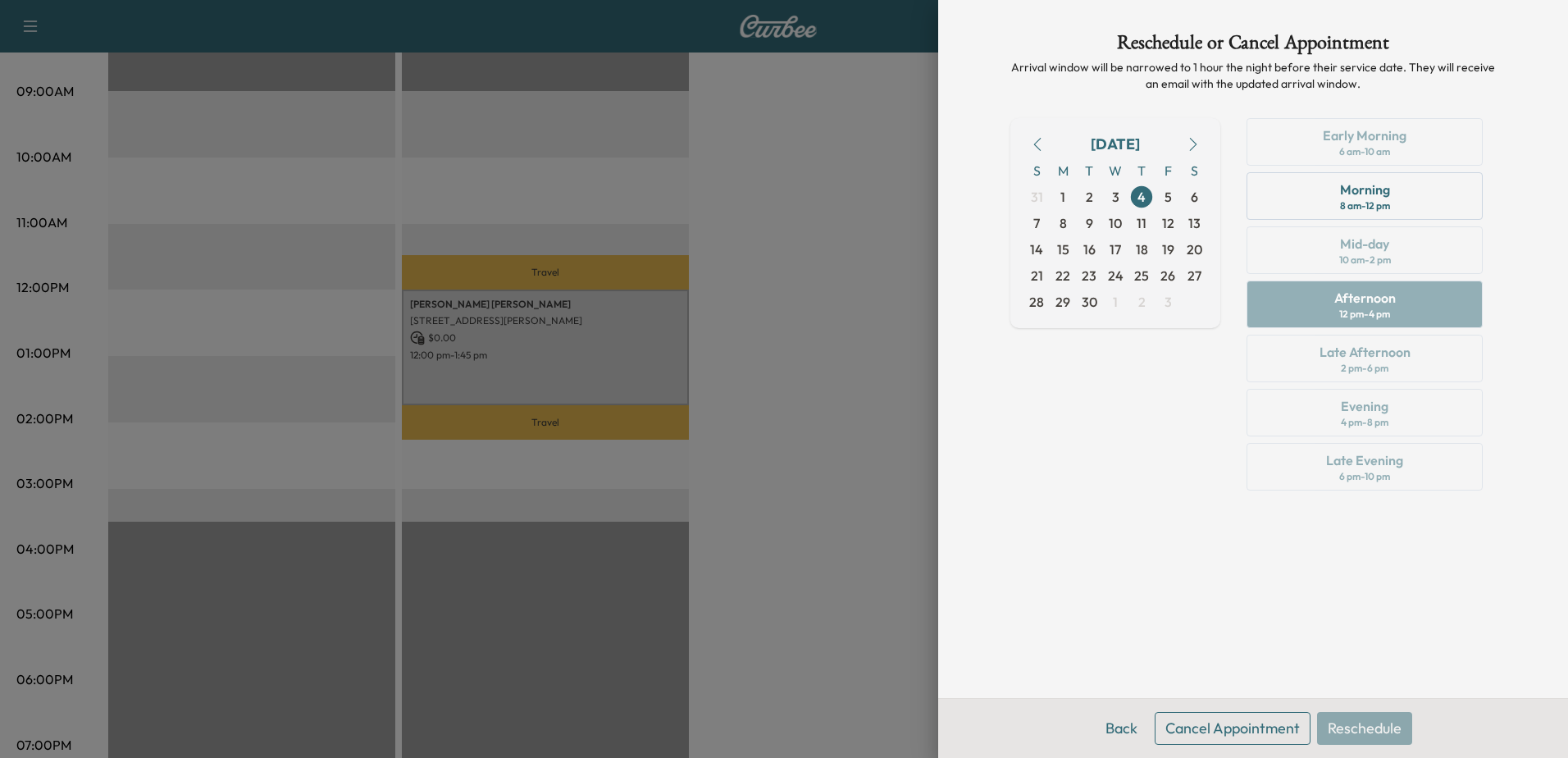
click at [1233, 726] on button "Cancel Appointment" at bounding box center [1233, 729] width 156 height 33
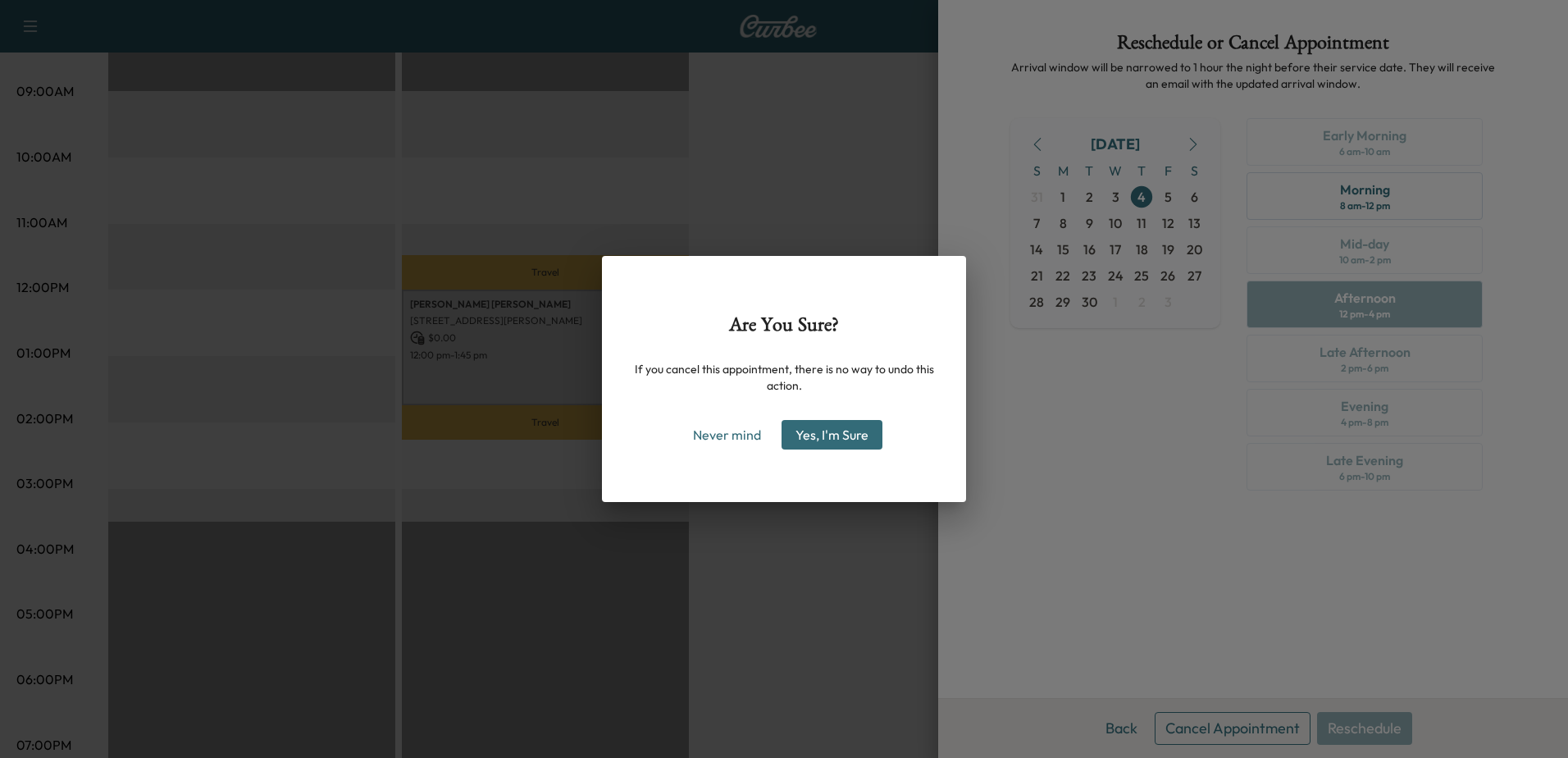
click at [833, 442] on button "Yes, I'm Sure" at bounding box center [832, 435] width 101 height 29
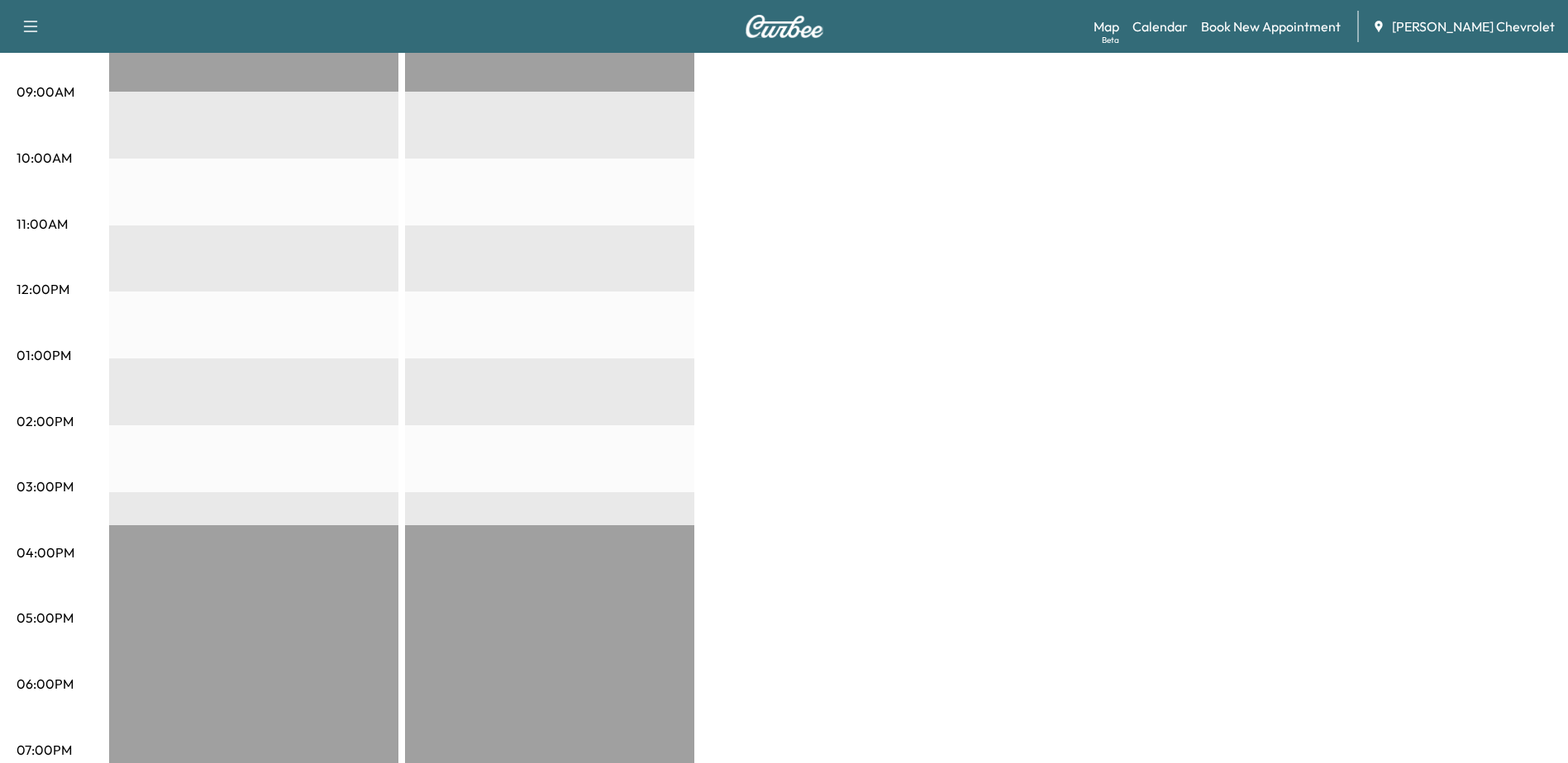
drag, startPoint x: 1401, startPoint y: 1, endPoint x: 875, endPoint y: 186, distance: 557.6
click at [871, 191] on div "BrightDrop $ 0.00 Revenue EST Start Quick Strike Vehicle $ 0.00 Revenue EST Sta…" at bounding box center [830, 340] width 1442 height 1240
click at [1025, 102] on div "BrightDrop $ 0.00 Revenue EST Start Quick Strike Vehicle $ 0.00 Revenue EST Sta…" at bounding box center [830, 340] width 1442 height 1240
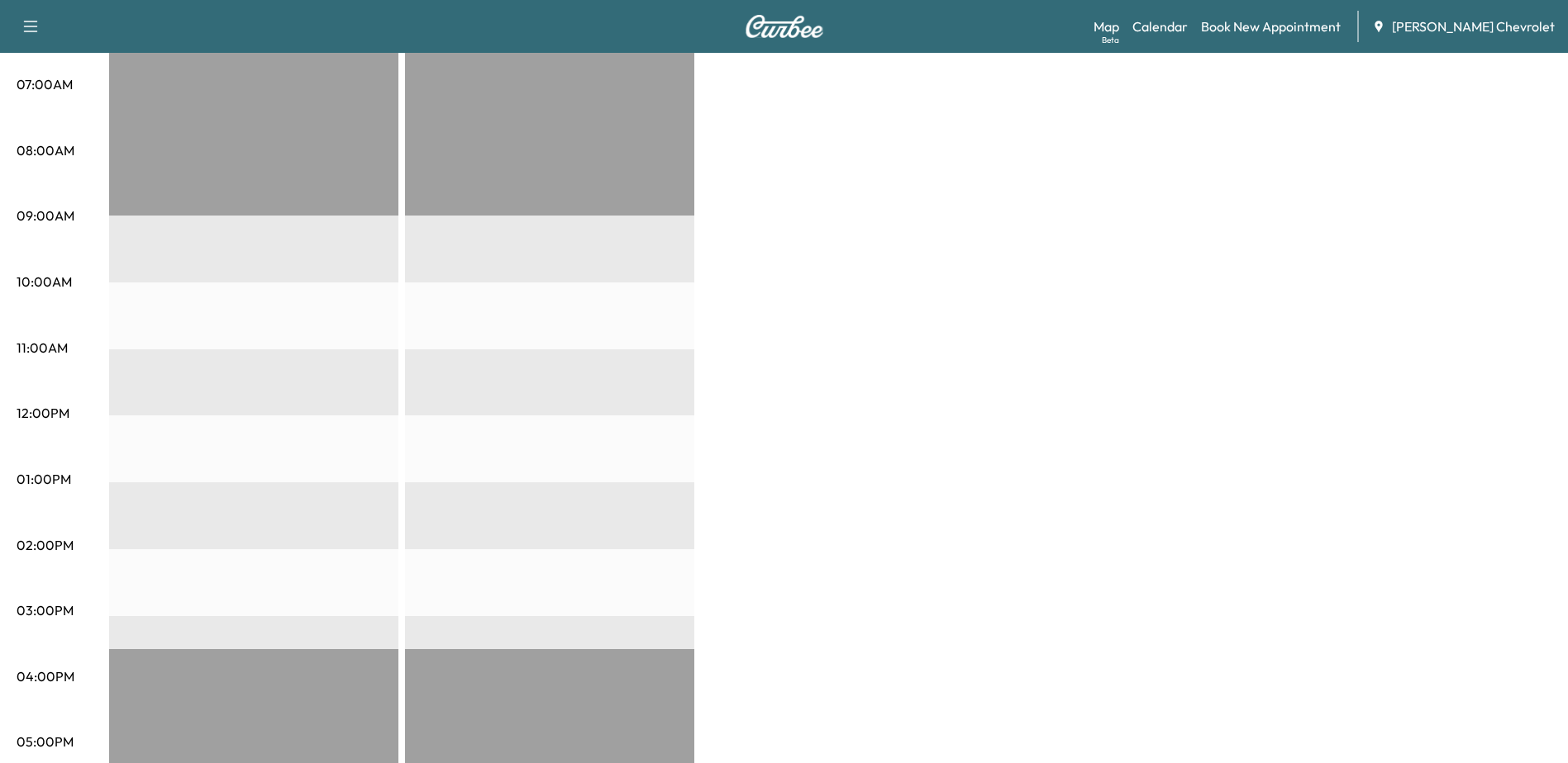
scroll to position [0, 0]
